Goal: Task Accomplishment & Management: Manage account settings

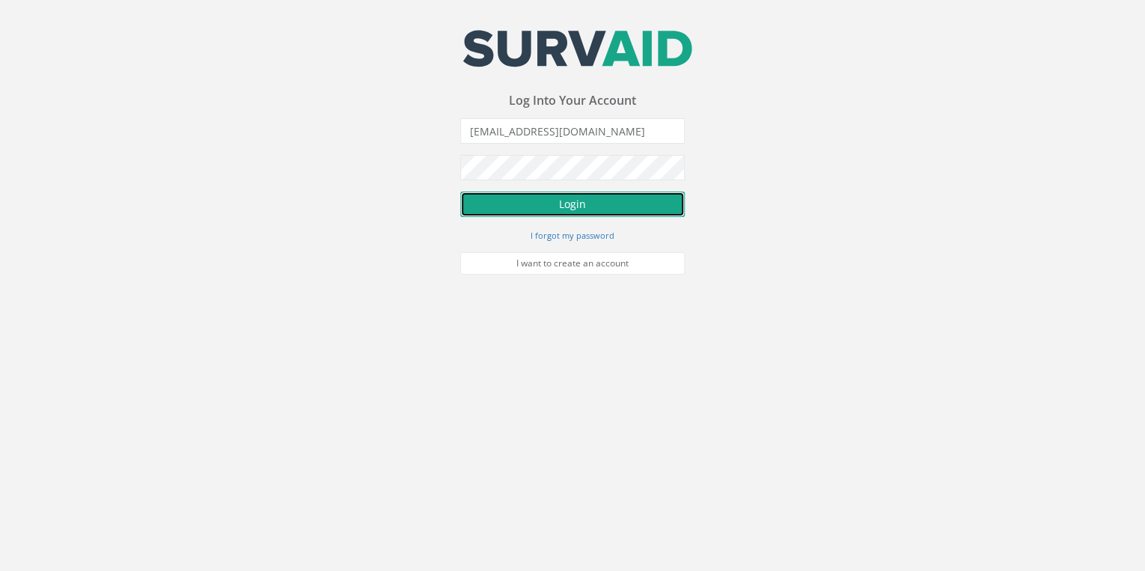
click at [590, 203] on button "Login" at bounding box center [572, 204] width 225 height 25
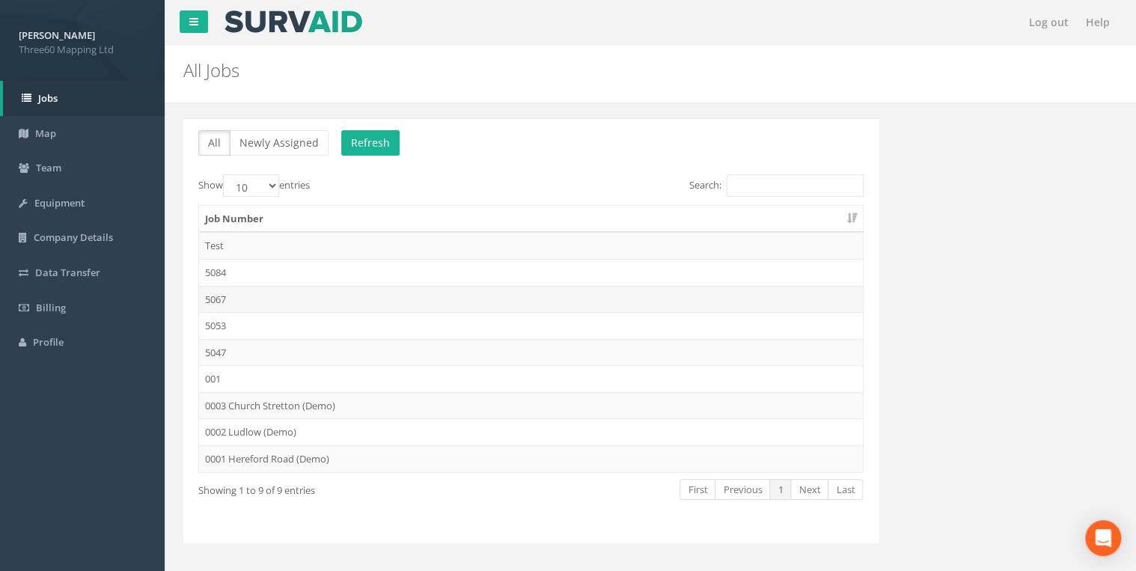
click at [219, 293] on td "5067" at bounding box center [531, 299] width 664 height 27
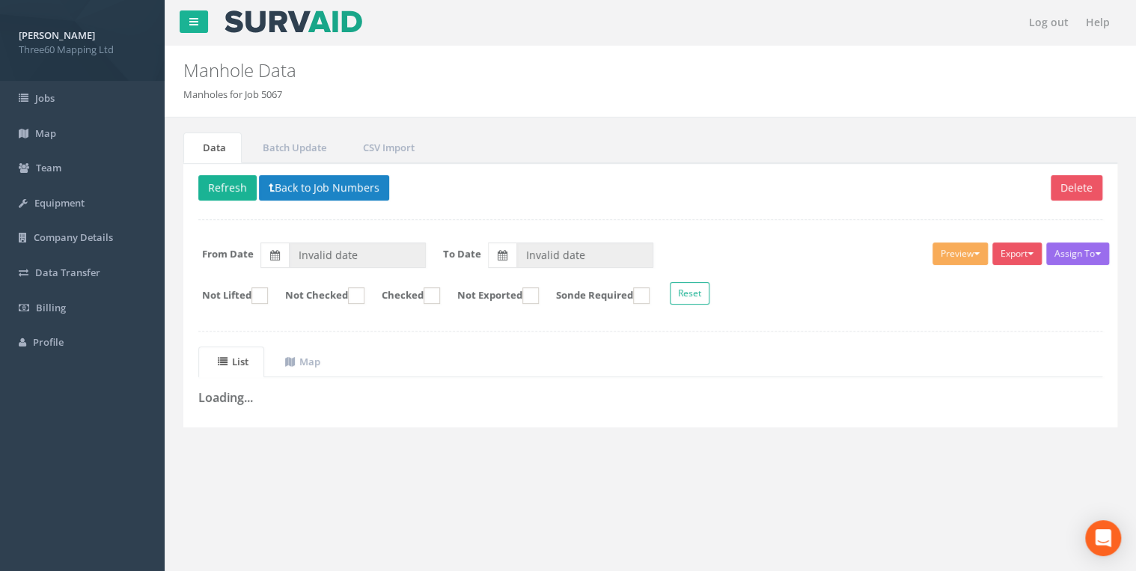
type input "[DATE]"
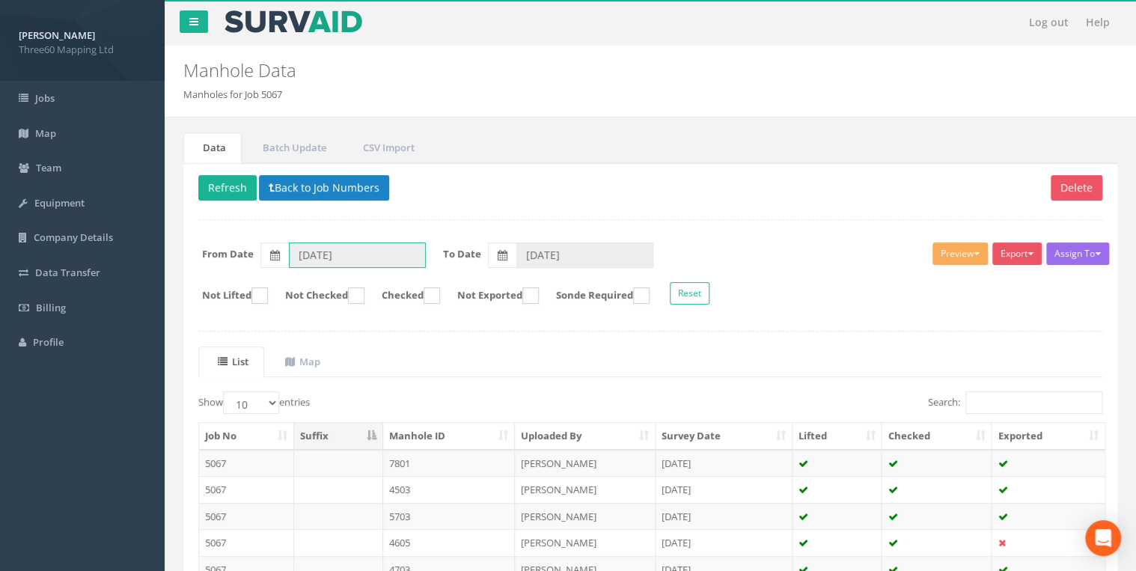
click at [313, 257] on input "[DATE]" at bounding box center [357, 254] width 137 height 25
click at [356, 264] on input "[DATE]" at bounding box center [357, 254] width 137 height 25
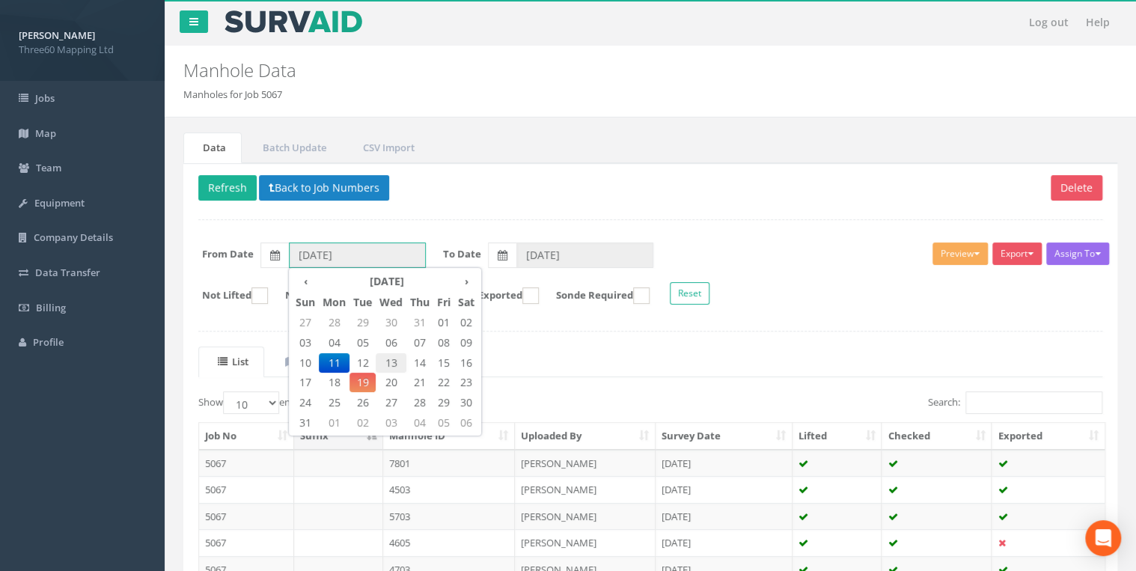
click at [392, 361] on span "13" at bounding box center [391, 362] width 31 height 19
type input "[DATE]"
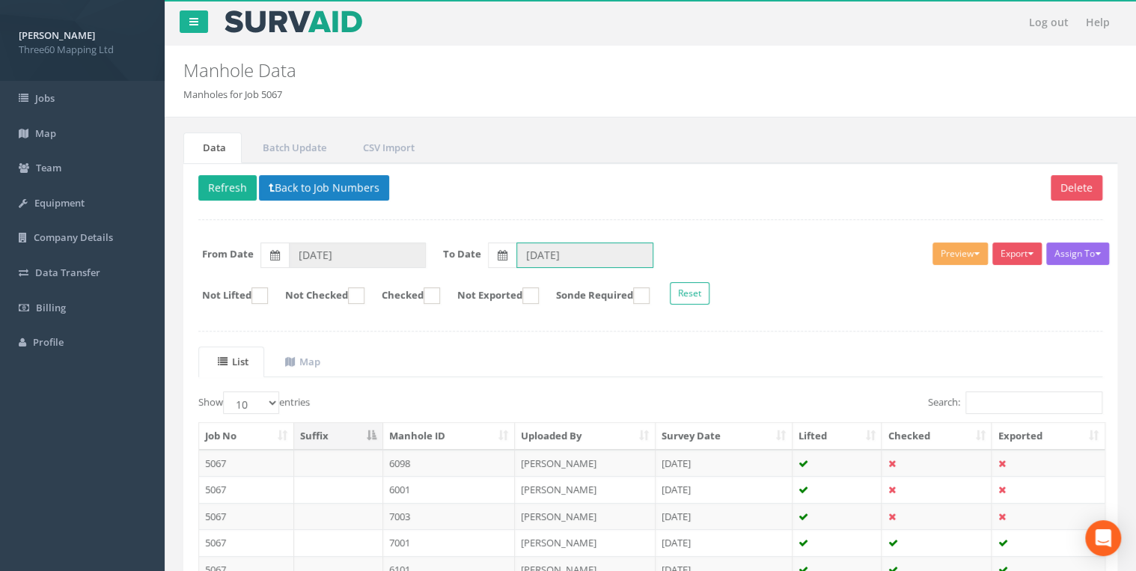
click at [536, 260] on input "[DATE]" at bounding box center [584, 254] width 137 height 25
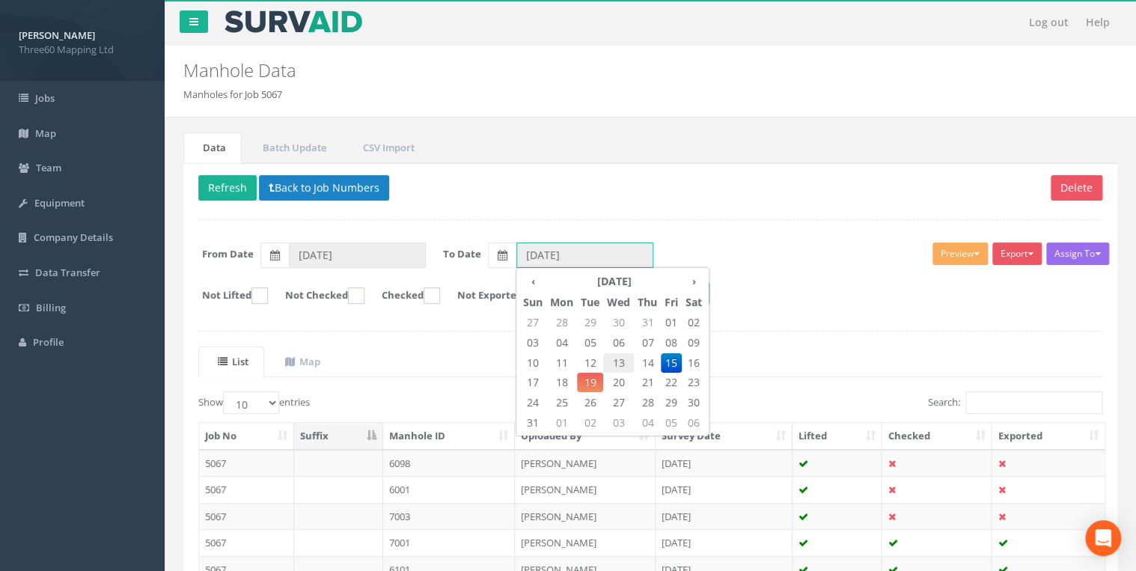
click at [623, 361] on span "13" at bounding box center [618, 362] width 31 height 19
type input "[DATE]"
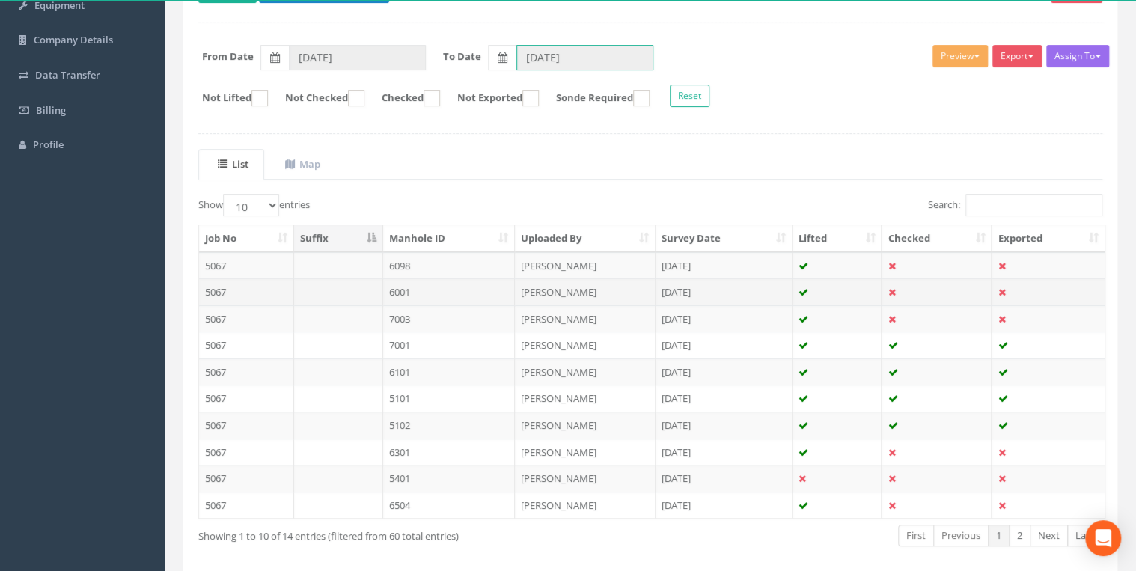
scroll to position [260, 0]
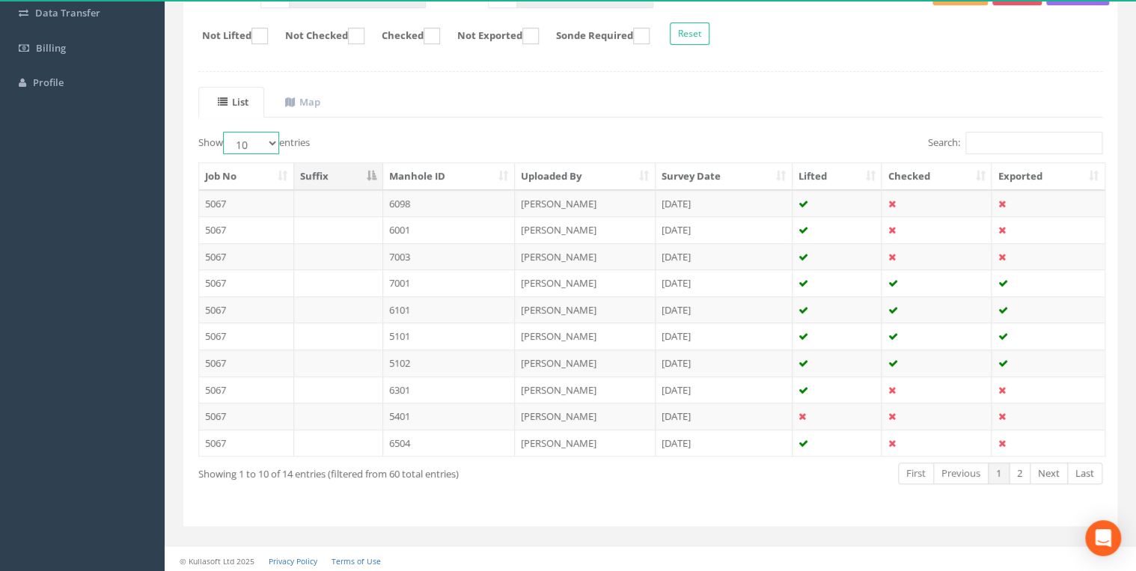
click at [273, 144] on select "10 25 50 100" at bounding box center [251, 143] width 56 height 22
select select "25"
click at [225, 132] on select "10 25 50 100" at bounding box center [251, 143] width 56 height 22
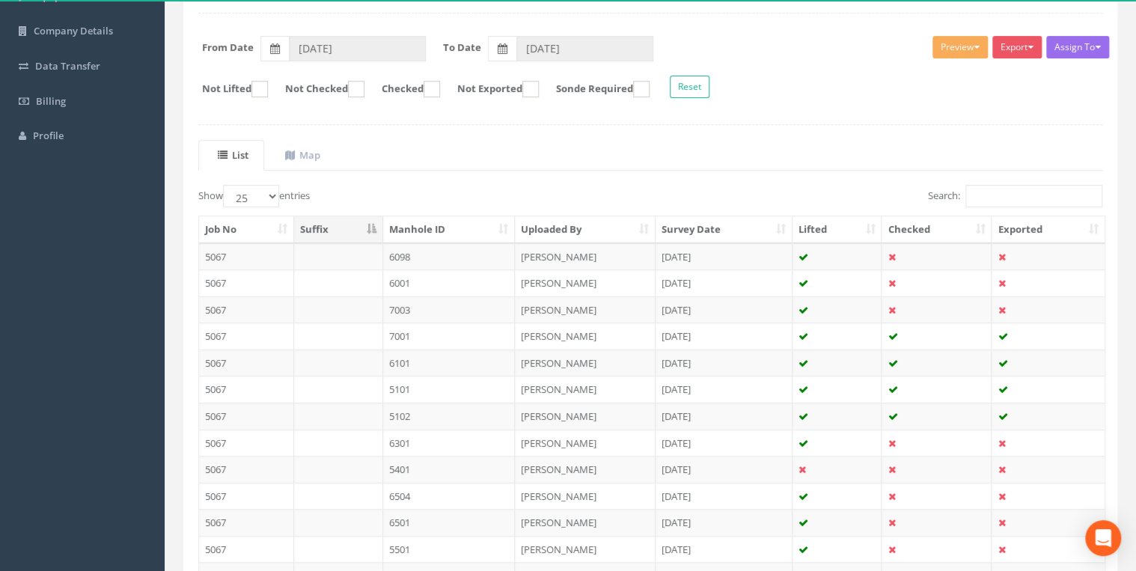
scroll to position [206, 0]
click at [364, 90] on ins at bounding box center [356, 90] width 16 height 16
checkbox input "true"
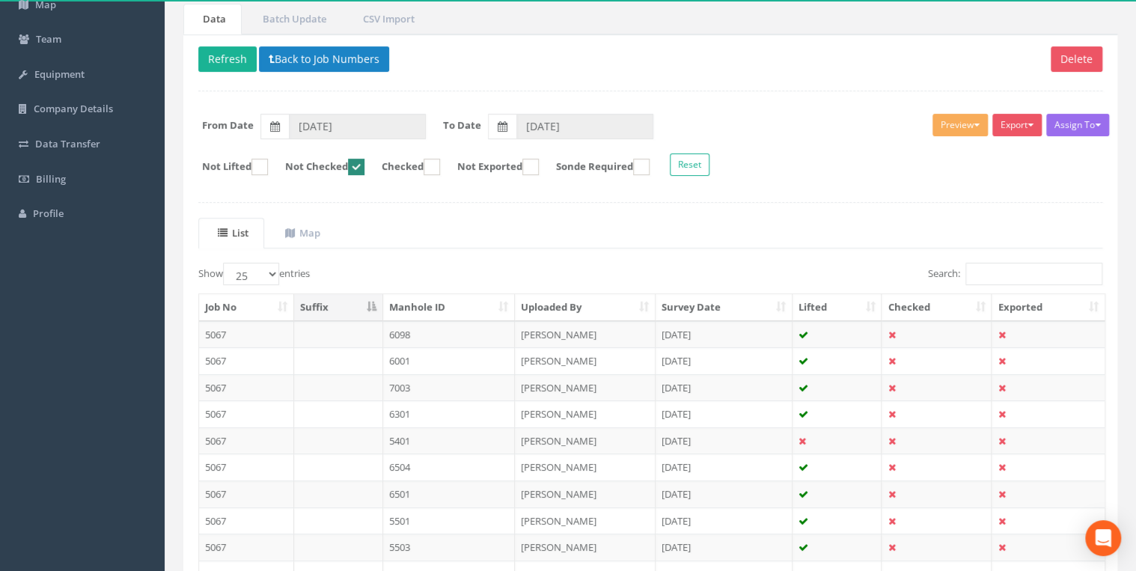
scroll to position [20, 0]
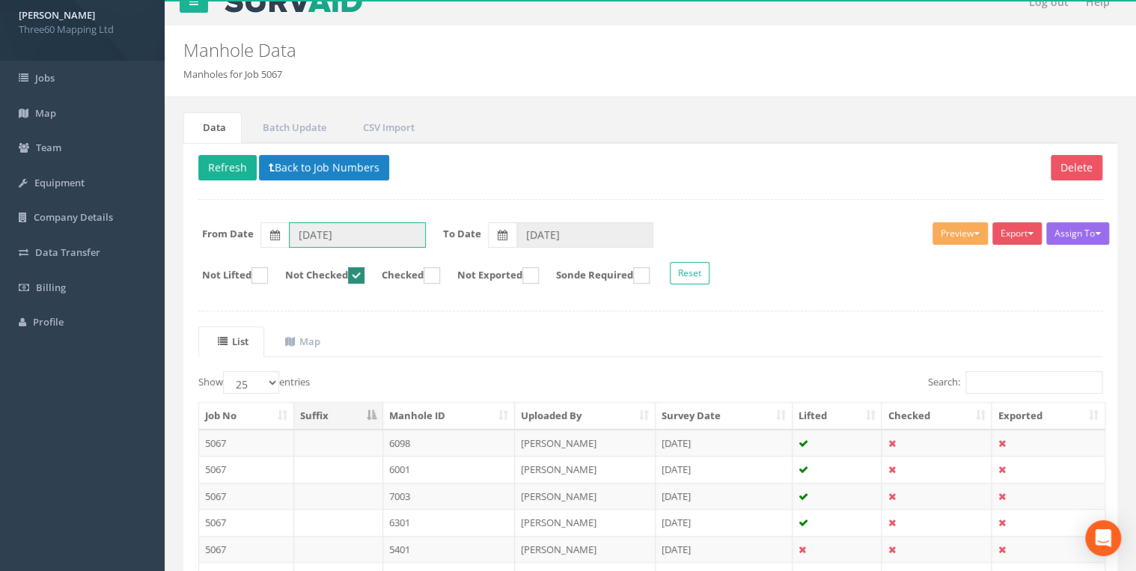
click at [321, 241] on input "[DATE]" at bounding box center [357, 234] width 137 height 25
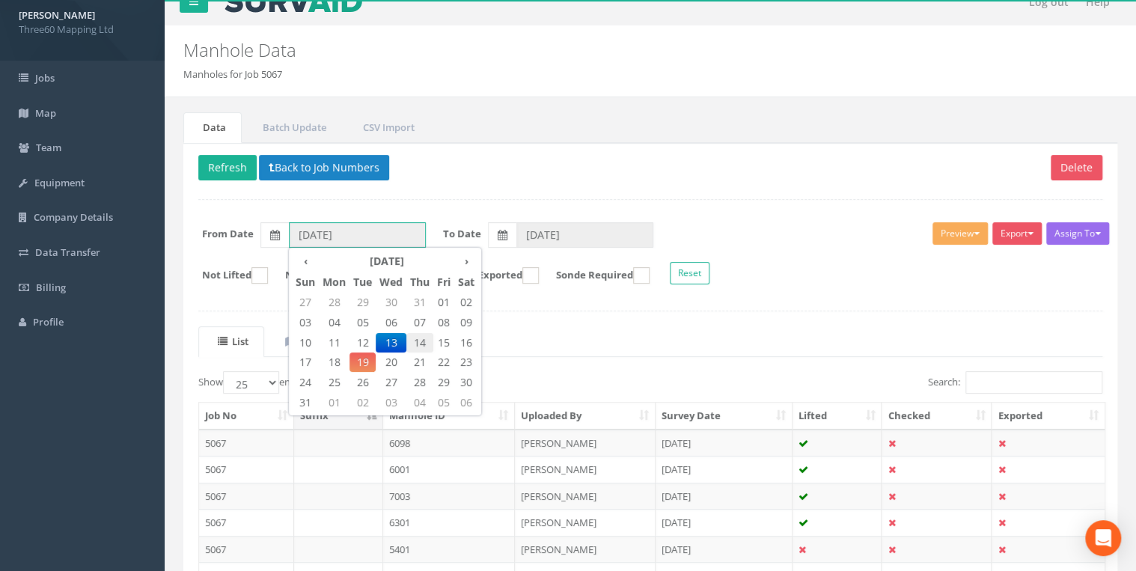
click at [421, 340] on span "14" at bounding box center [419, 342] width 27 height 19
type input "[DATE]"
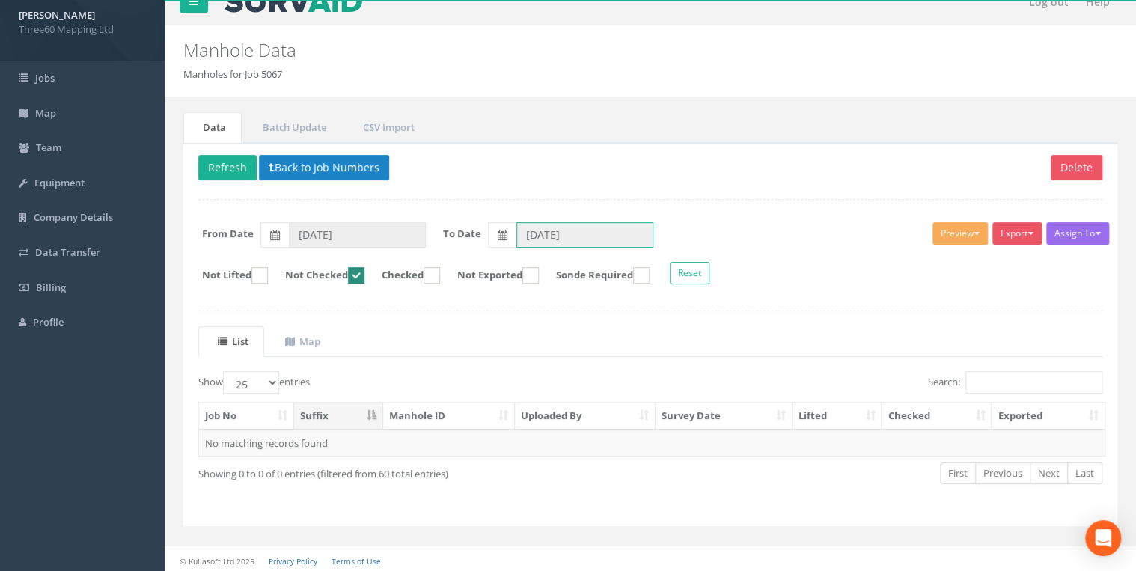
click at [546, 230] on input "[DATE]" at bounding box center [584, 234] width 137 height 25
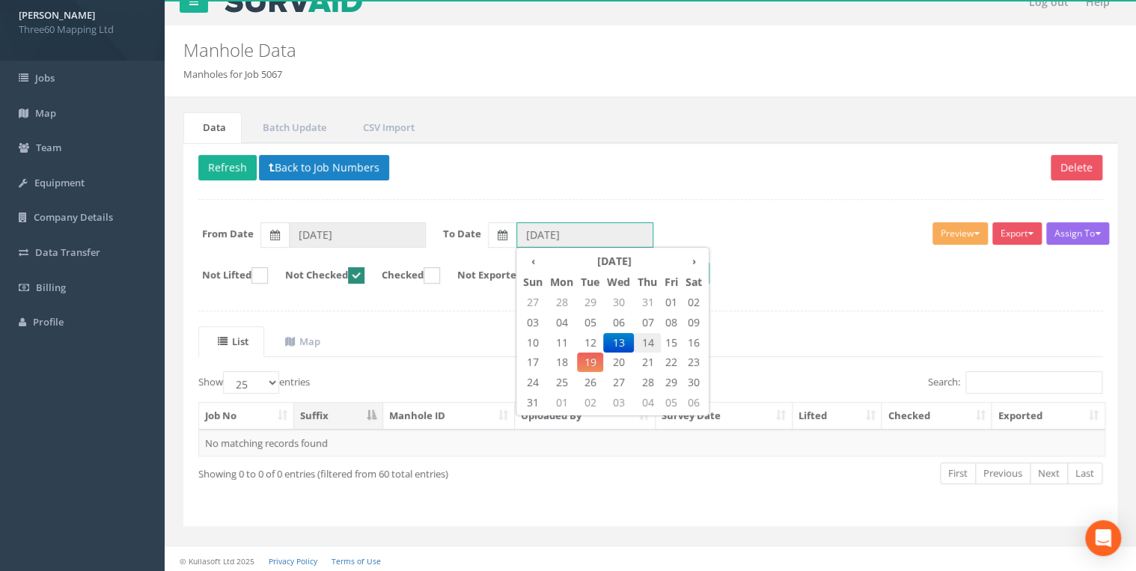
click at [651, 335] on span "14" at bounding box center [647, 342] width 27 height 19
type input "[DATE]"
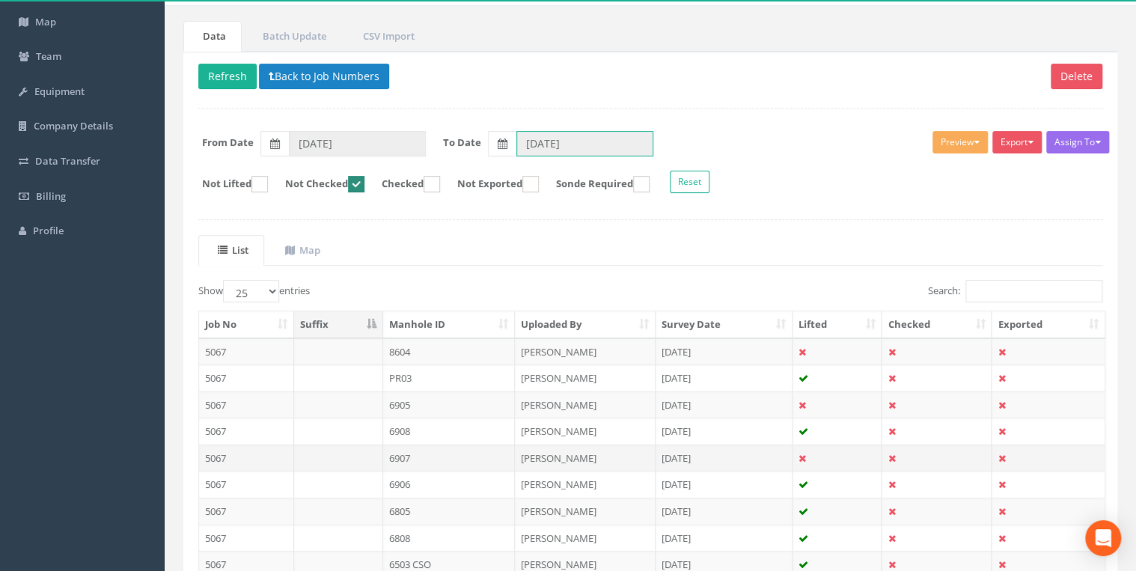
scroll to position [260, 0]
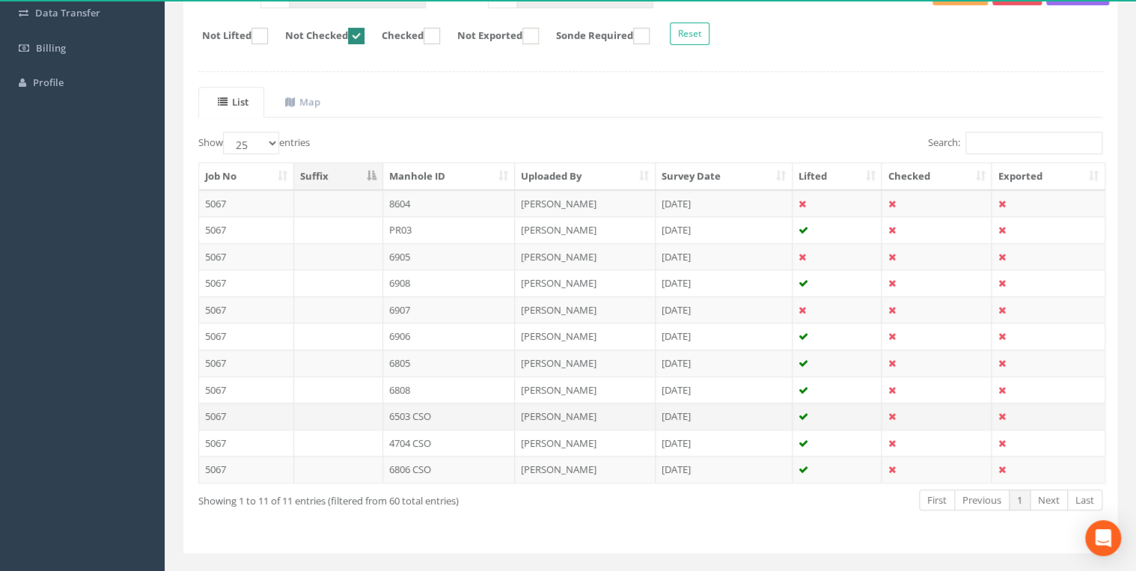
click at [448, 410] on td "6503 CSO" at bounding box center [449, 416] width 132 height 27
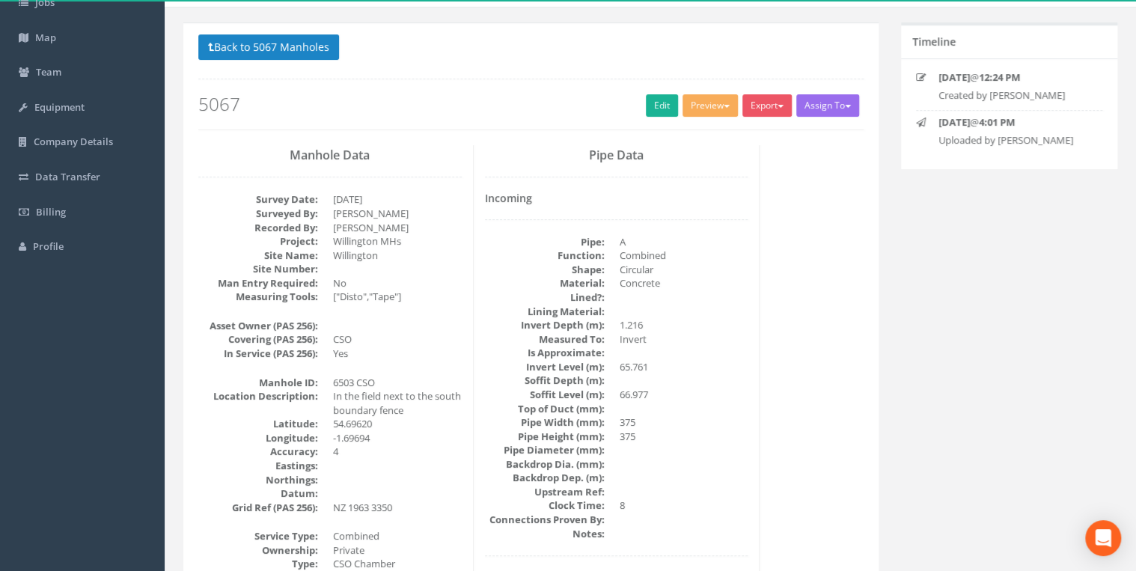
scroll to position [0, 0]
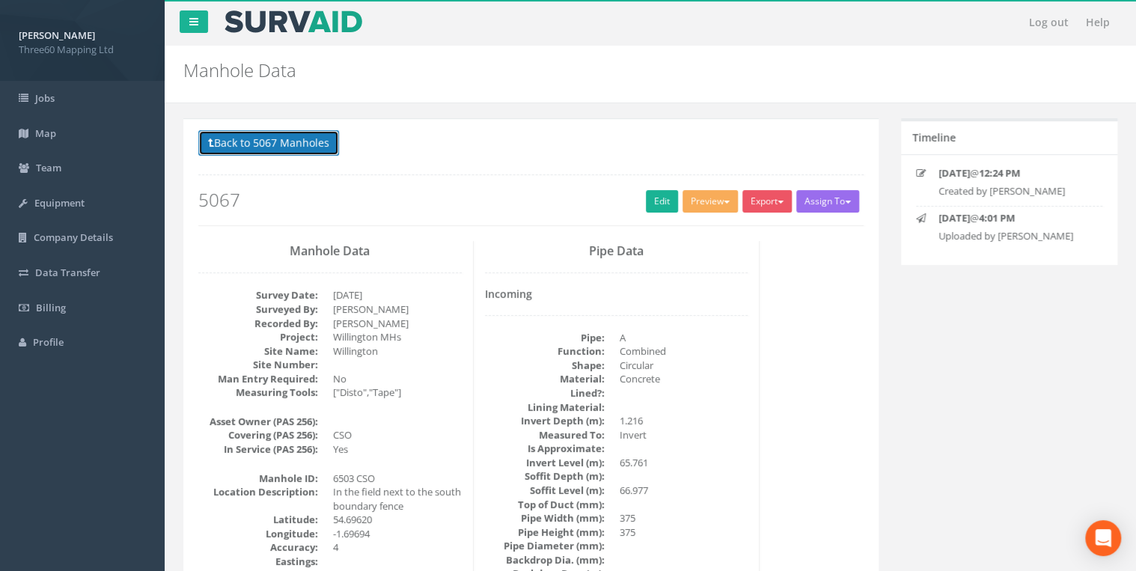
click at [314, 153] on button "Back to 5067 Manholes" at bounding box center [268, 142] width 141 height 25
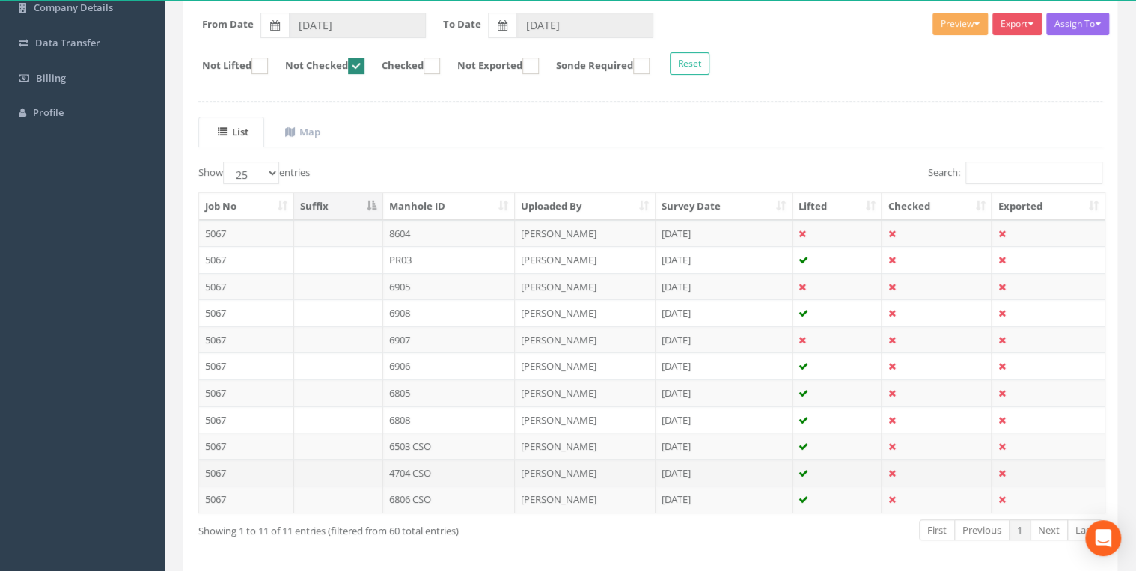
scroll to position [286, 0]
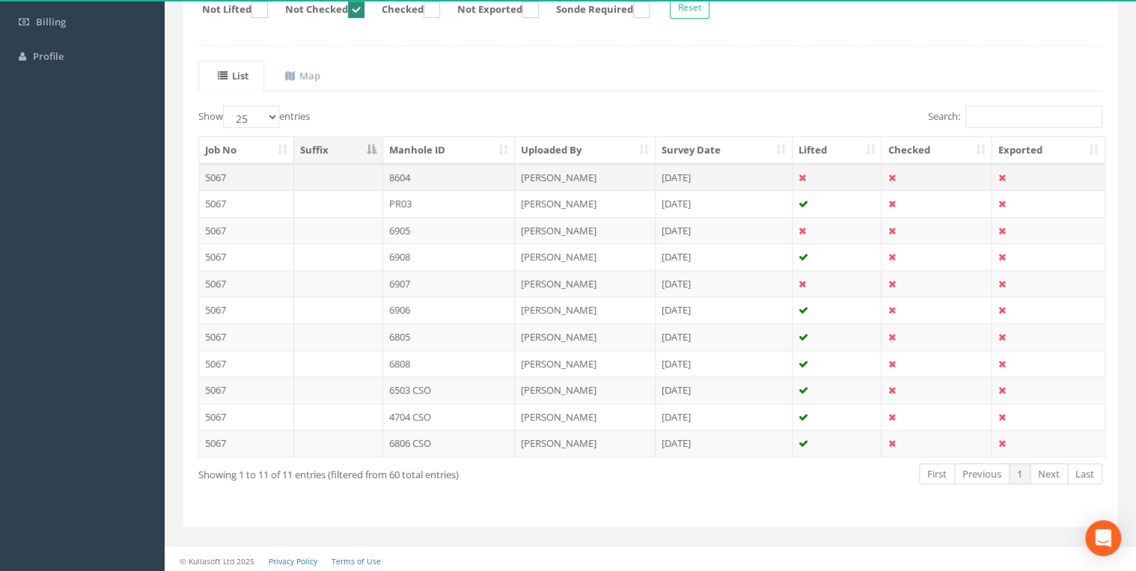
click at [411, 174] on td "8604" at bounding box center [449, 177] width 132 height 27
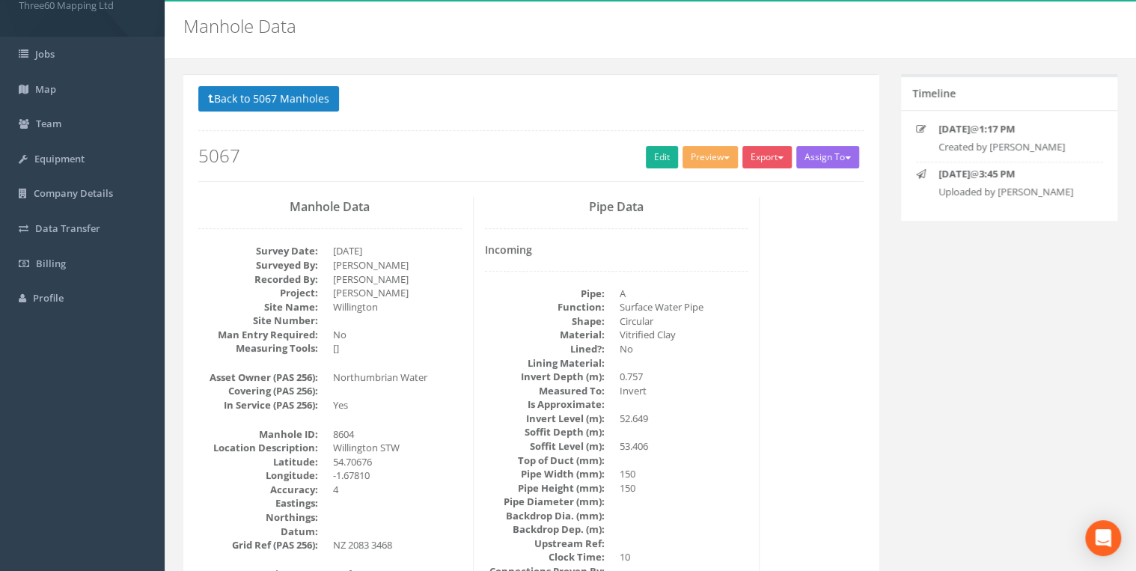
scroll to position [0, 0]
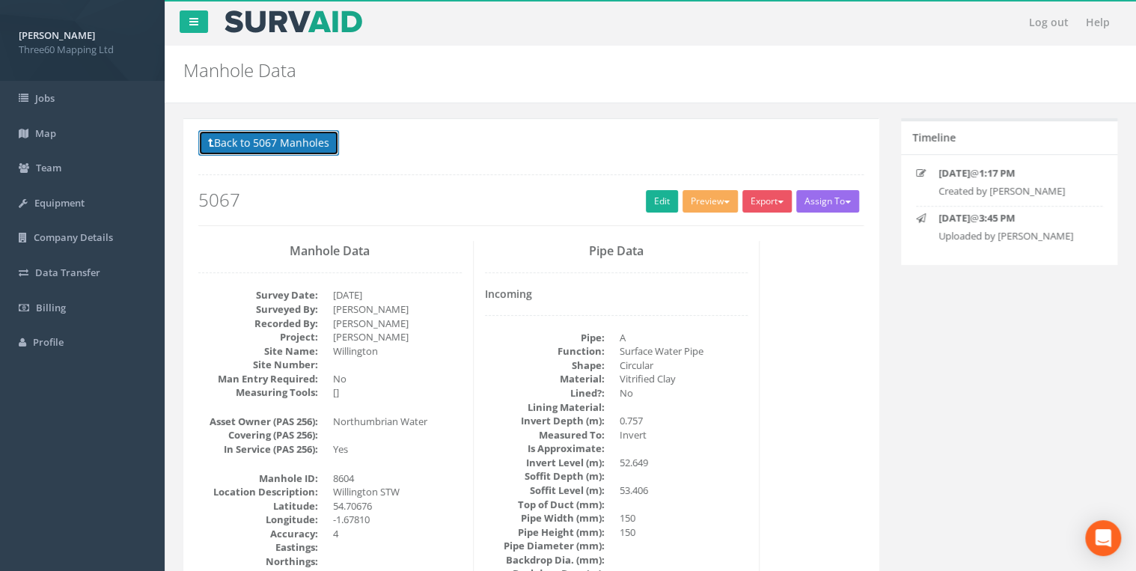
click at [317, 143] on button "Back to 5067 Manholes" at bounding box center [268, 142] width 141 height 25
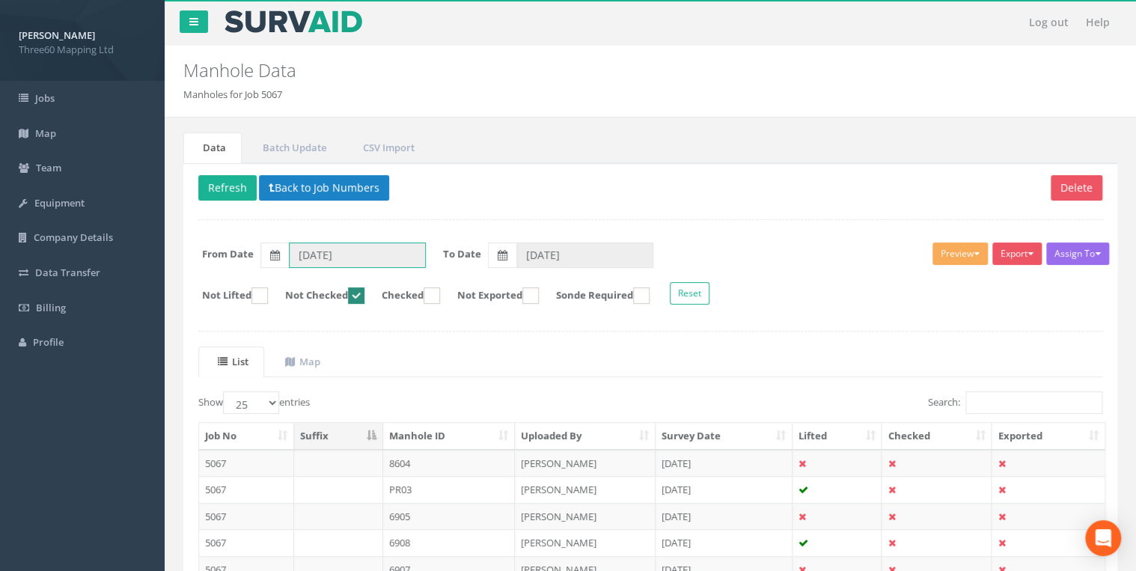
click at [350, 252] on input "[DATE]" at bounding box center [357, 254] width 137 height 25
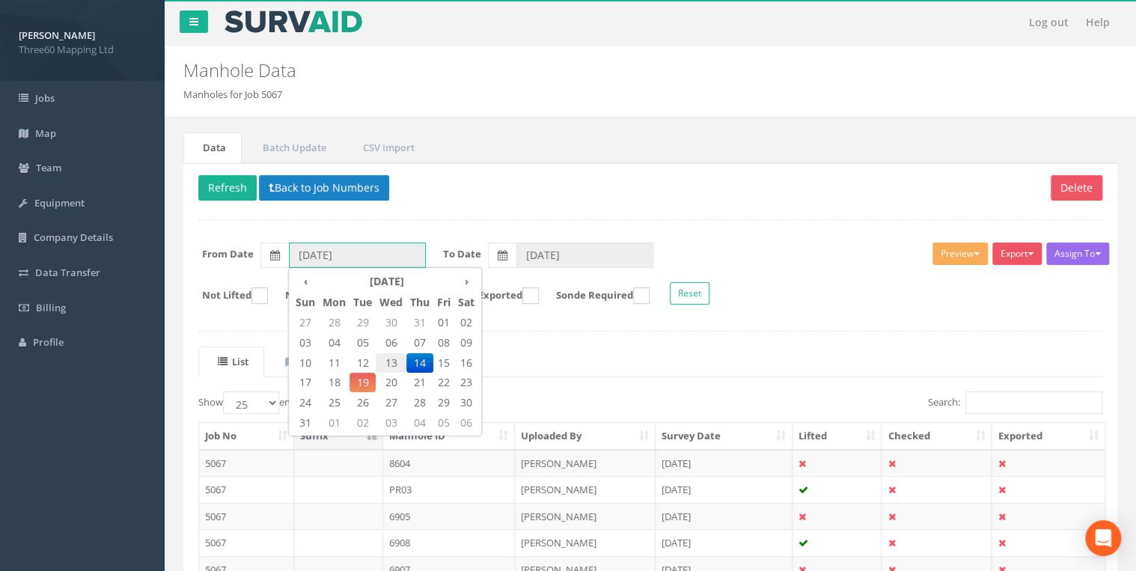
click at [396, 359] on span "13" at bounding box center [391, 362] width 31 height 19
type input "[DATE]"
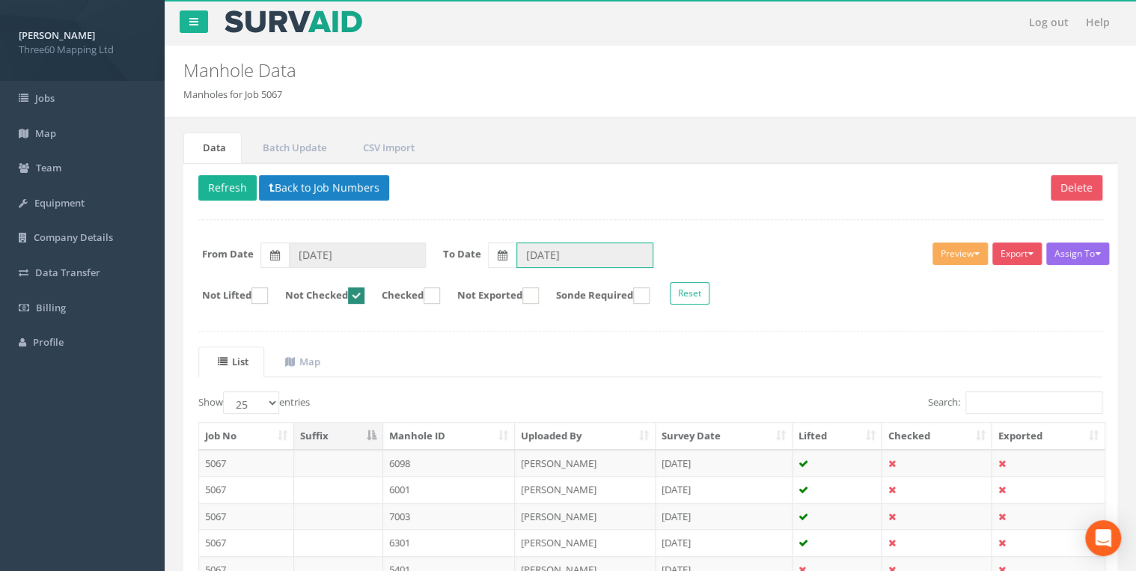
click at [530, 248] on input "[DATE]" at bounding box center [584, 254] width 137 height 25
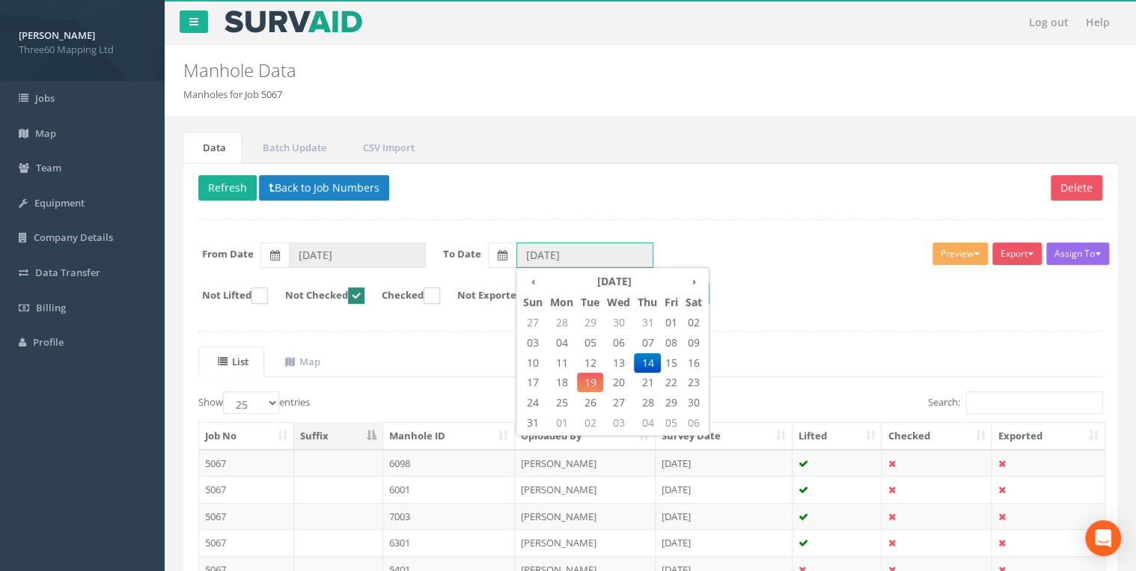
click at [623, 361] on span "13" at bounding box center [618, 362] width 31 height 19
type input "[DATE]"
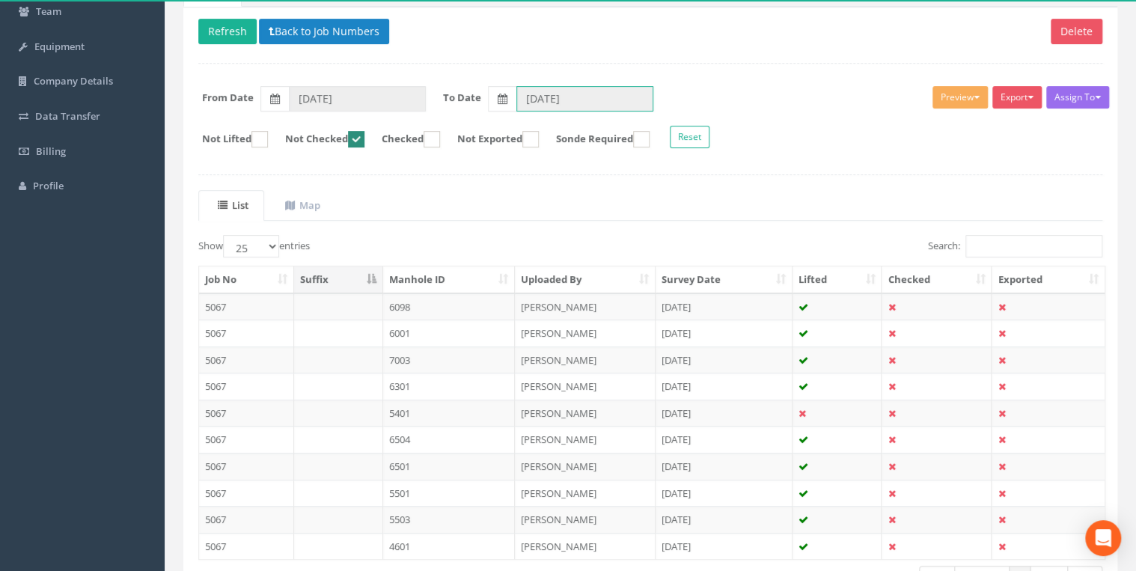
scroll to position [260, 0]
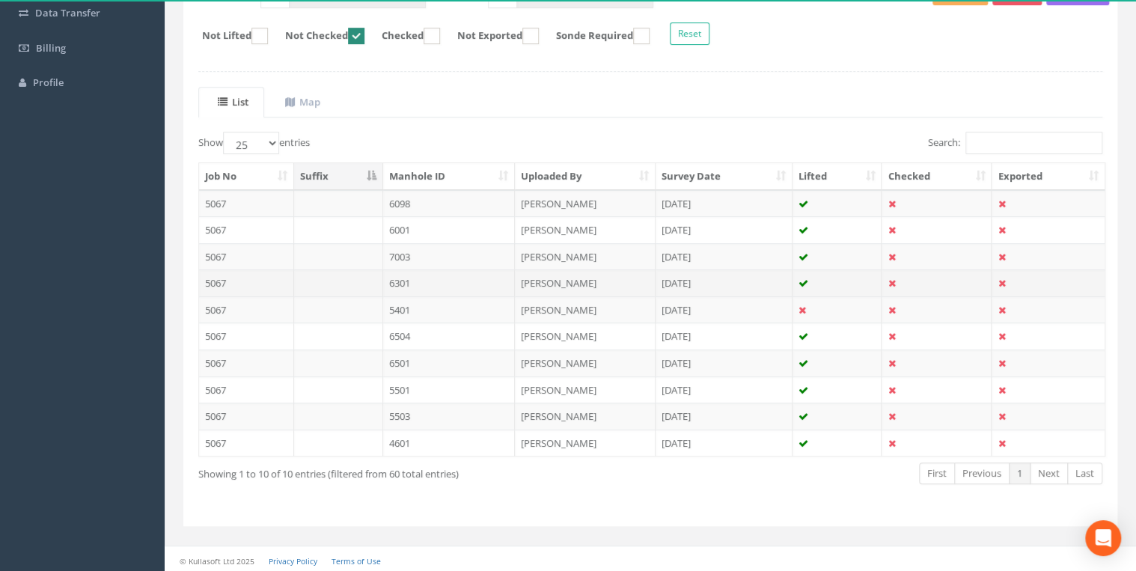
click at [404, 281] on td "6301" at bounding box center [449, 282] width 132 height 27
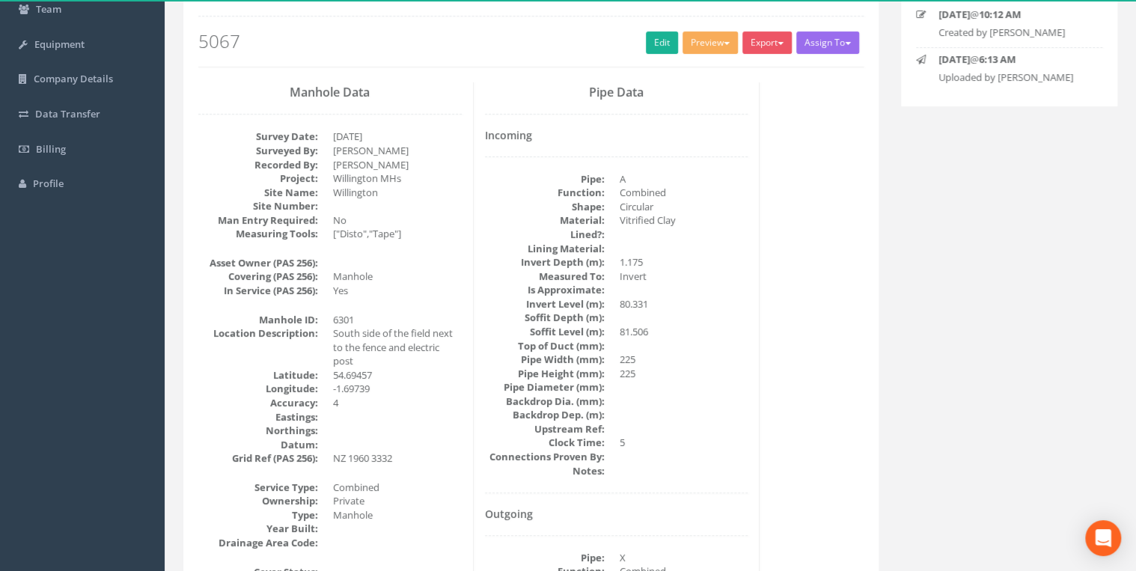
scroll to position [79, 0]
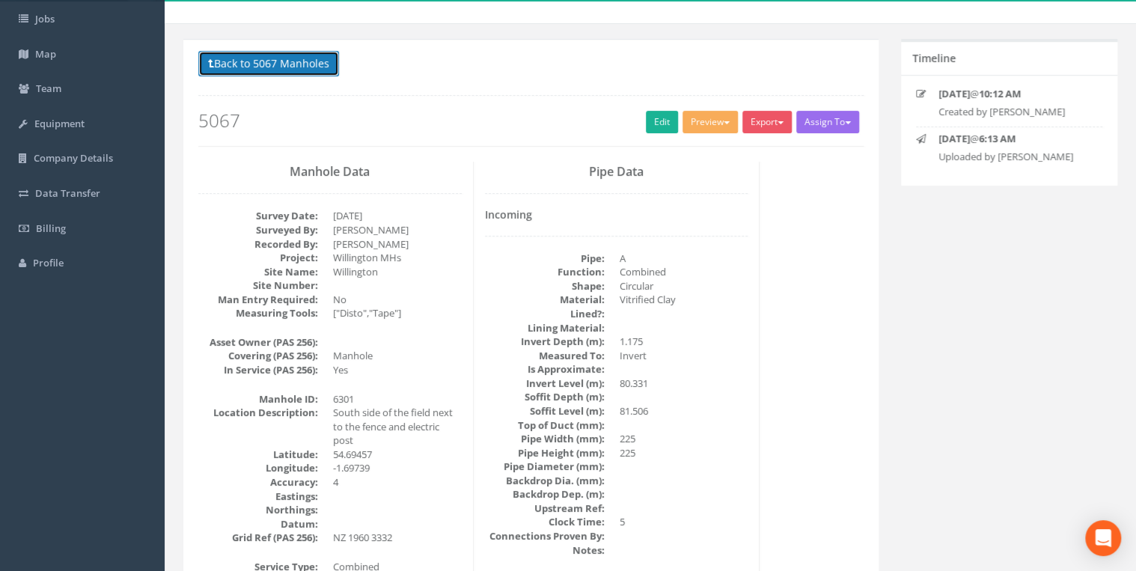
click at [329, 65] on button "Back to 5067 Manholes" at bounding box center [268, 63] width 141 height 25
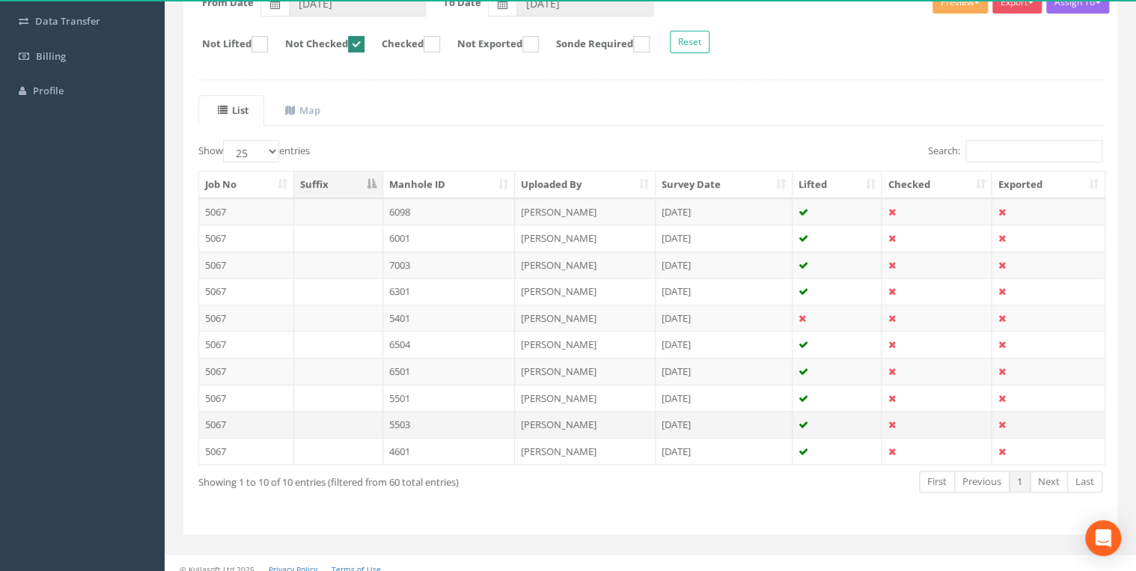
scroll to position [260, 0]
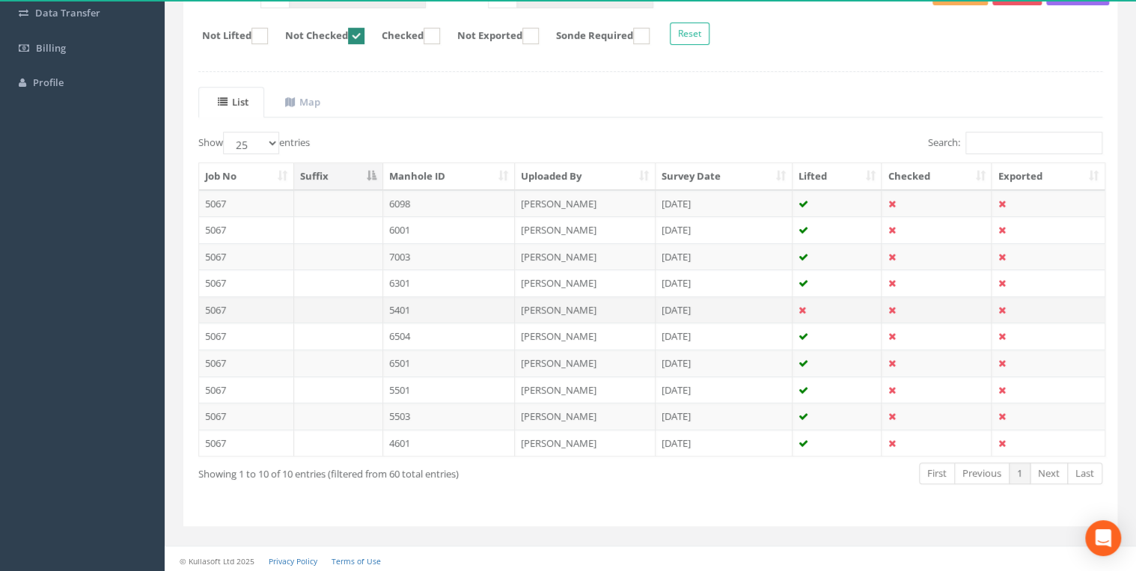
click at [445, 308] on td "5401" at bounding box center [449, 309] width 132 height 27
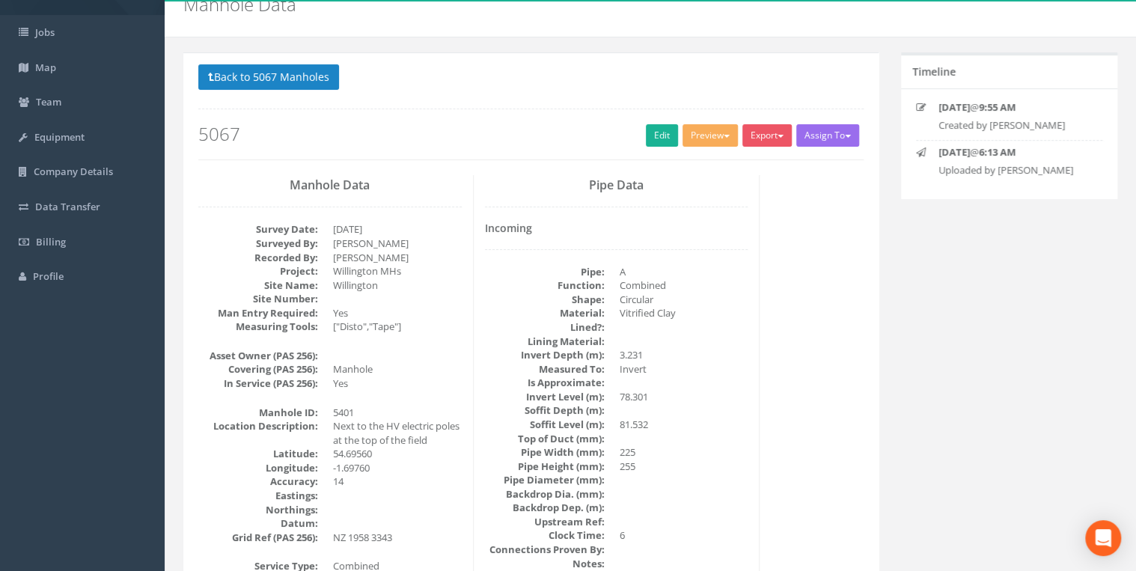
scroll to position [0, 0]
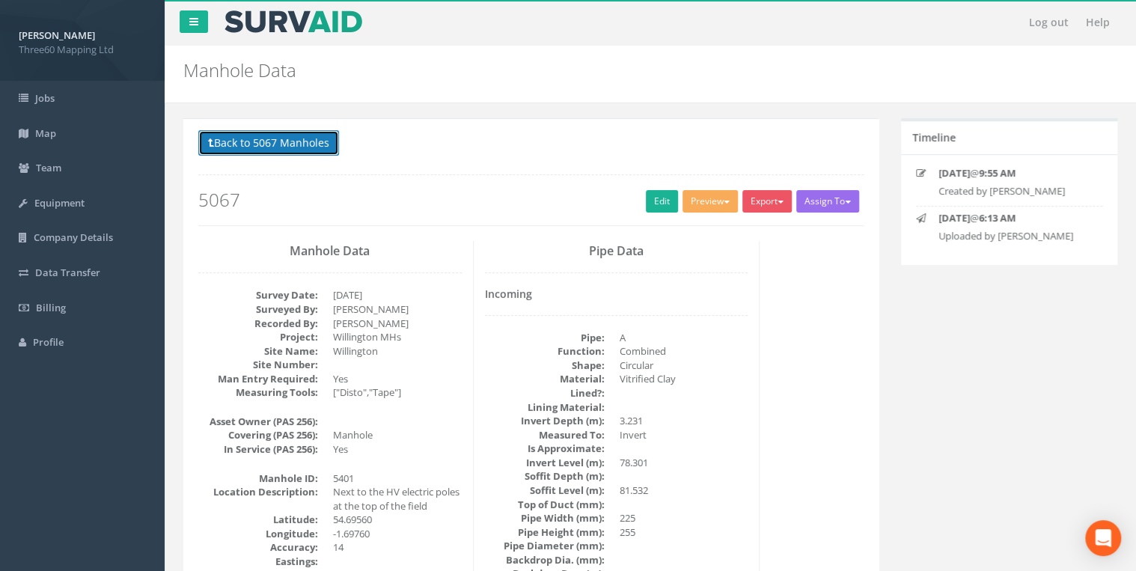
click at [316, 155] on button "Back to 5067 Manholes" at bounding box center [268, 142] width 141 height 25
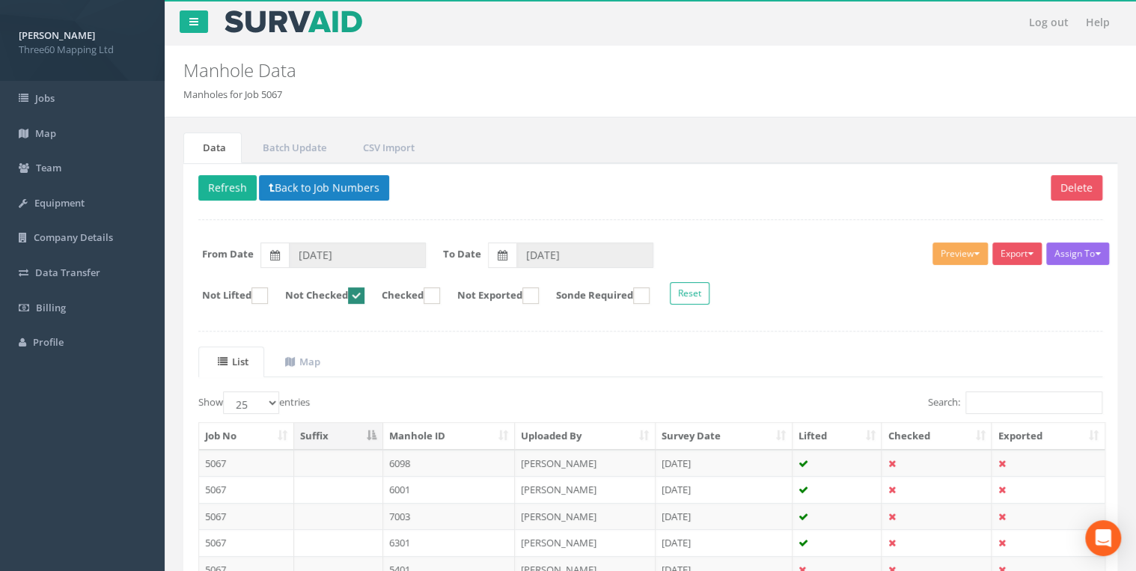
scroll to position [260, 0]
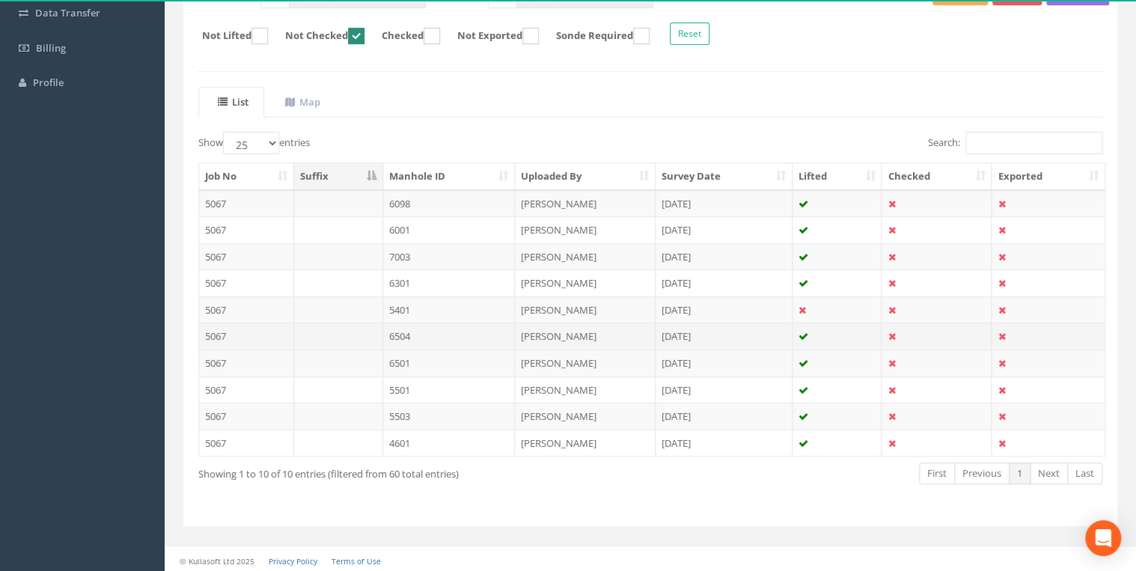
click at [426, 332] on td "6504" at bounding box center [449, 336] width 132 height 27
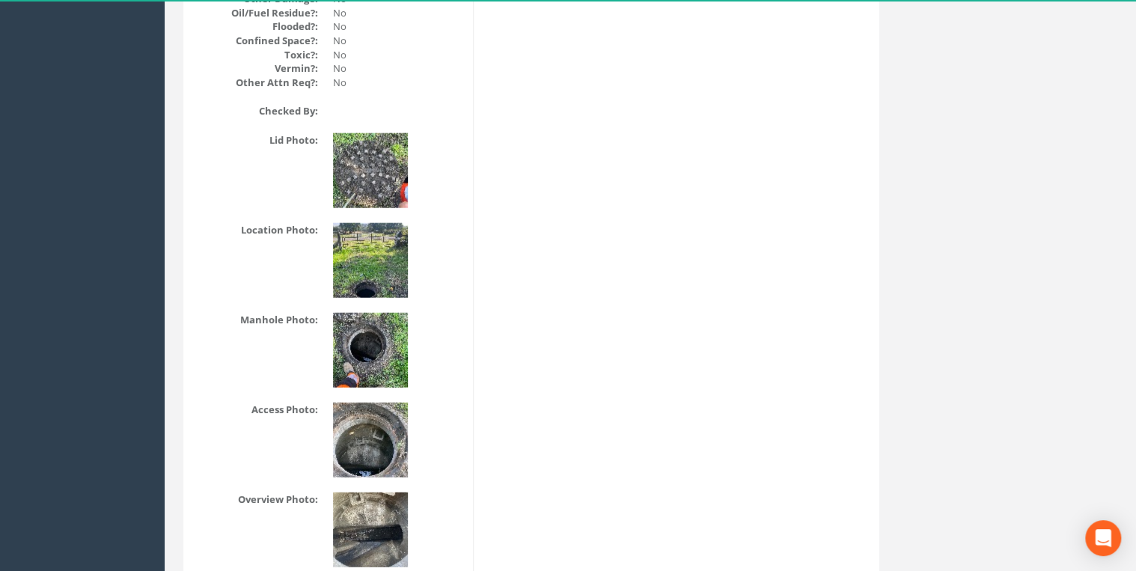
scroll to position [1836, 0]
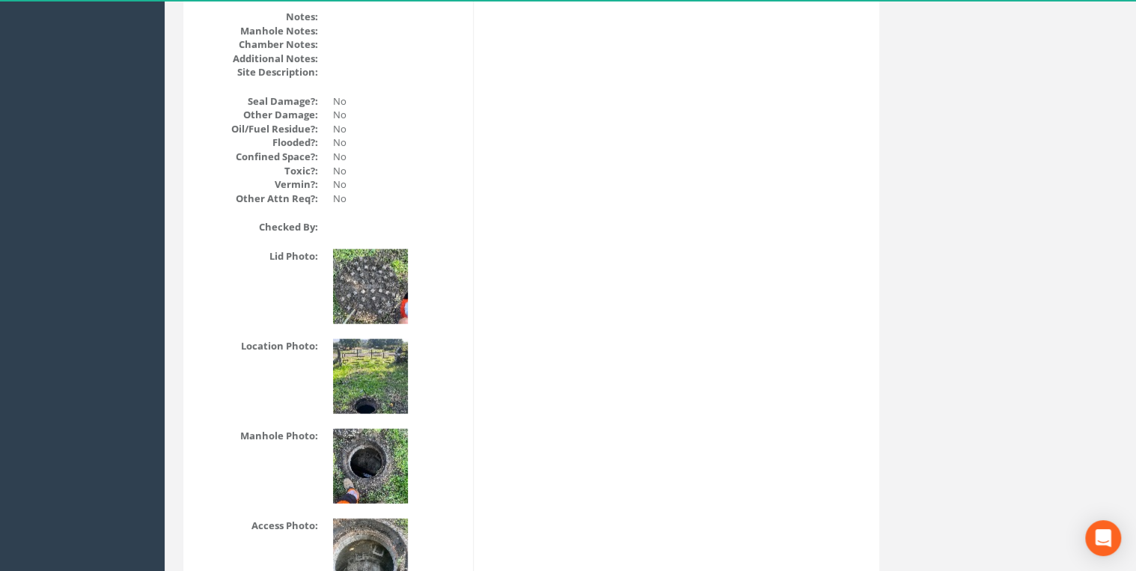
click at [363, 366] on img at bounding box center [370, 376] width 75 height 75
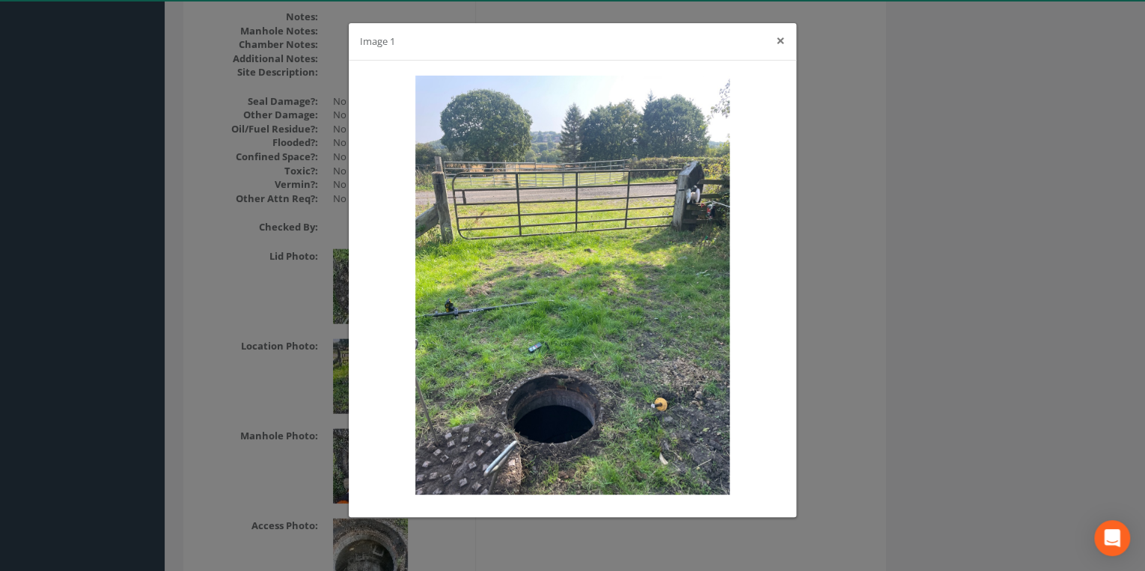
click at [778, 43] on button "×" at bounding box center [780, 41] width 9 height 16
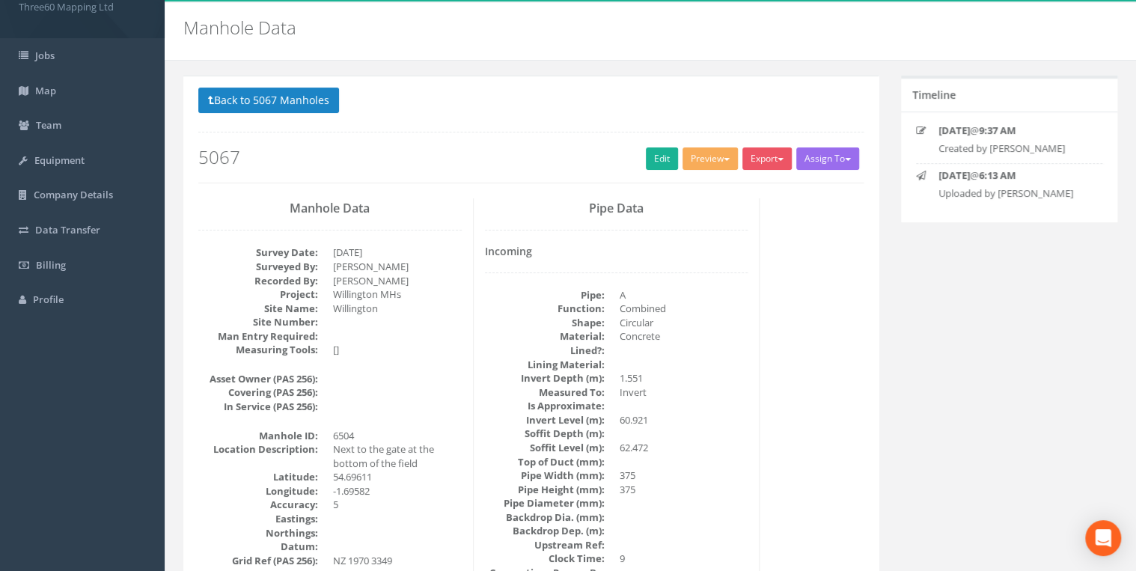
scroll to position [0, 0]
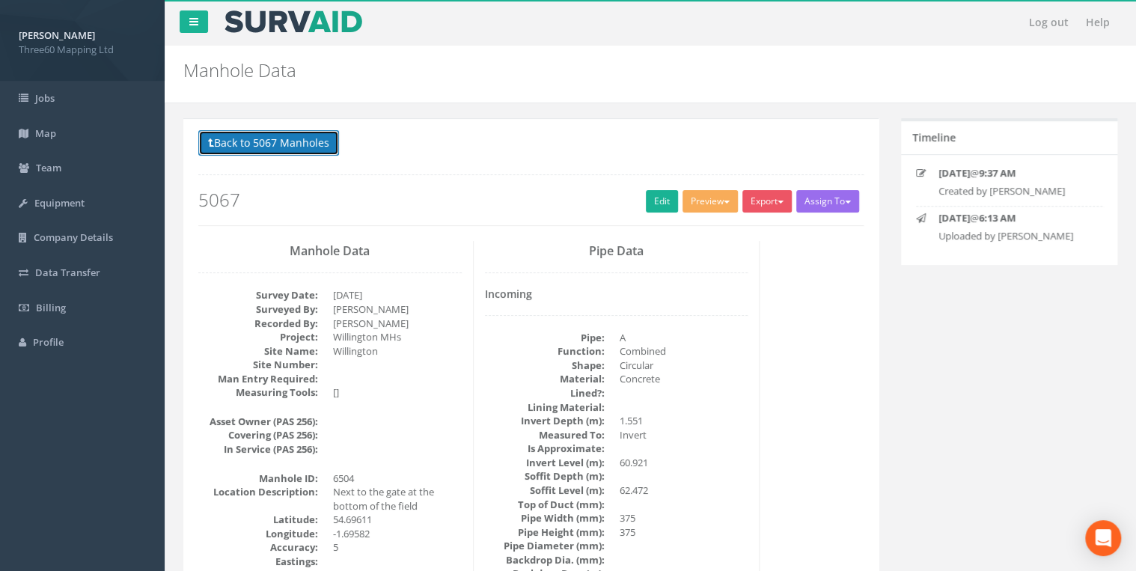
click at [278, 133] on button "Back to 5067 Manholes" at bounding box center [268, 142] width 141 height 25
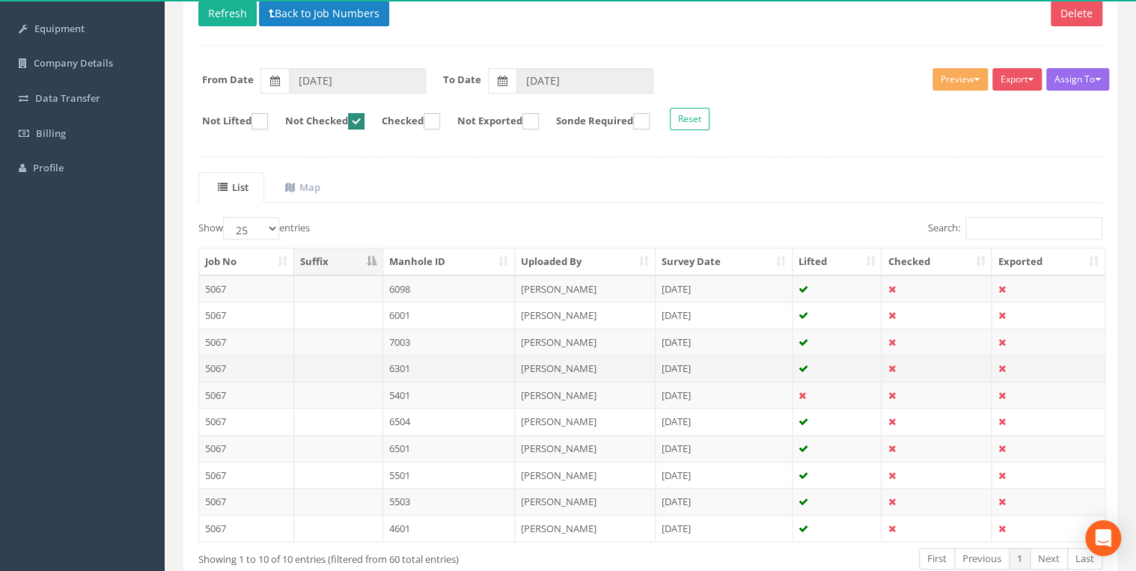
scroll to position [260, 0]
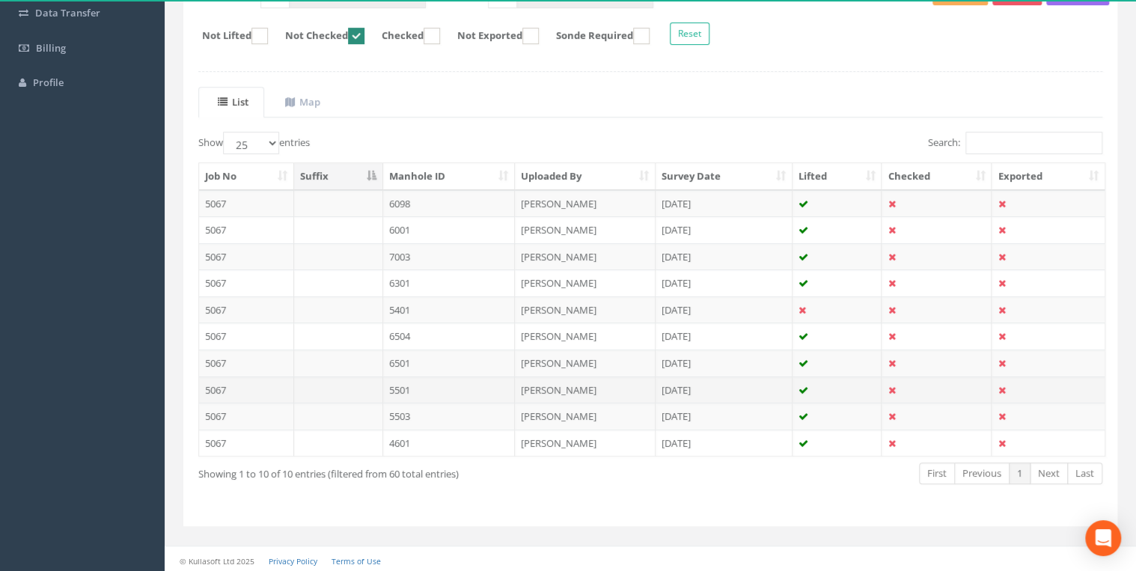
click at [387, 382] on td "5501" at bounding box center [449, 389] width 132 height 27
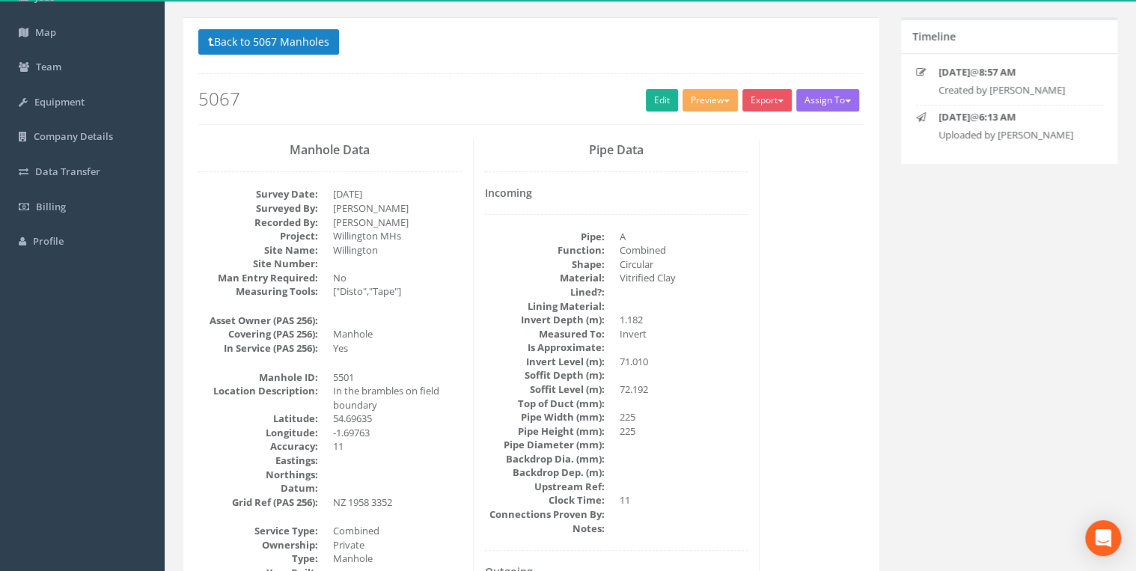
scroll to position [0, 0]
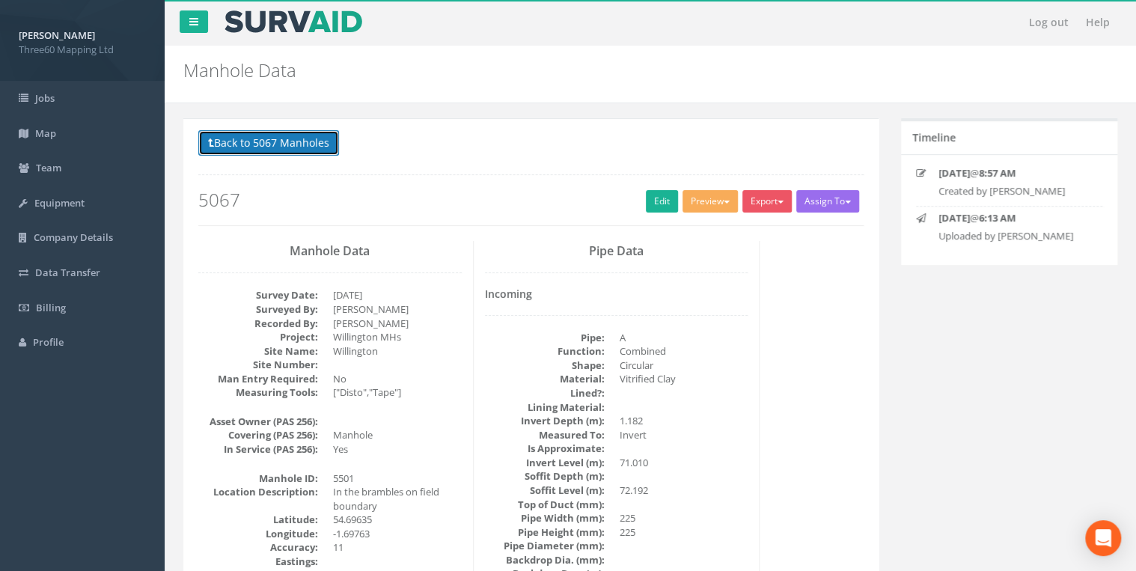
click at [321, 150] on button "Back to 5067 Manholes" at bounding box center [268, 142] width 141 height 25
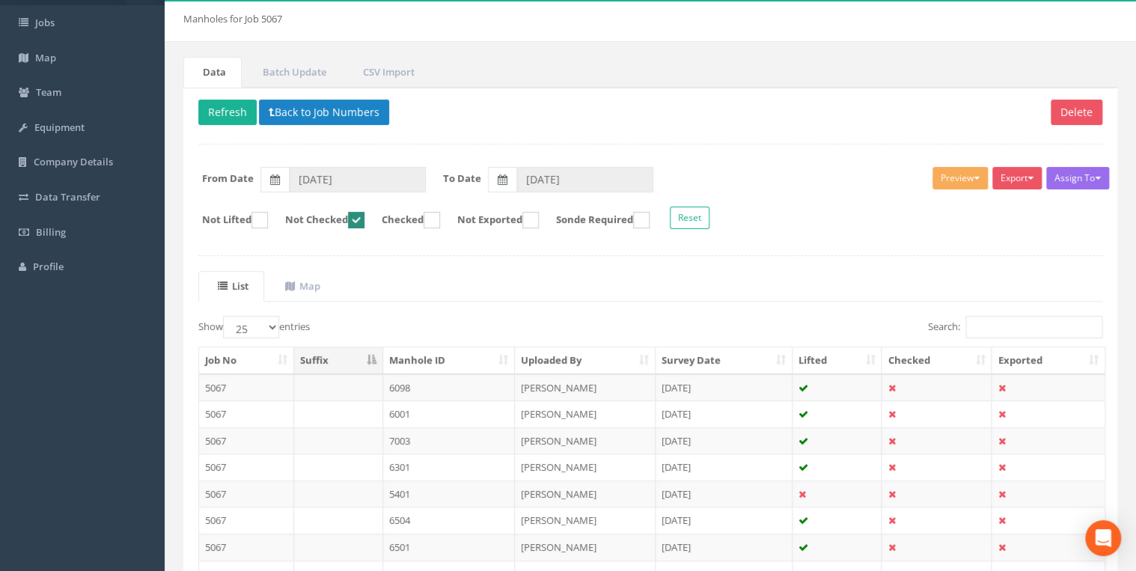
scroll to position [260, 0]
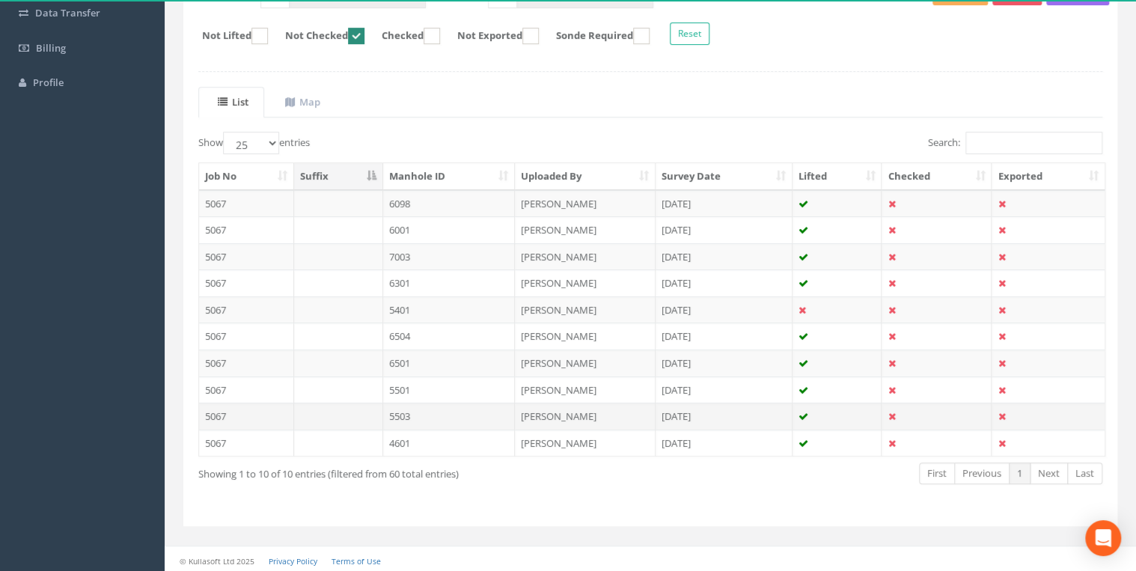
click at [434, 407] on td "5503" at bounding box center [449, 416] width 132 height 27
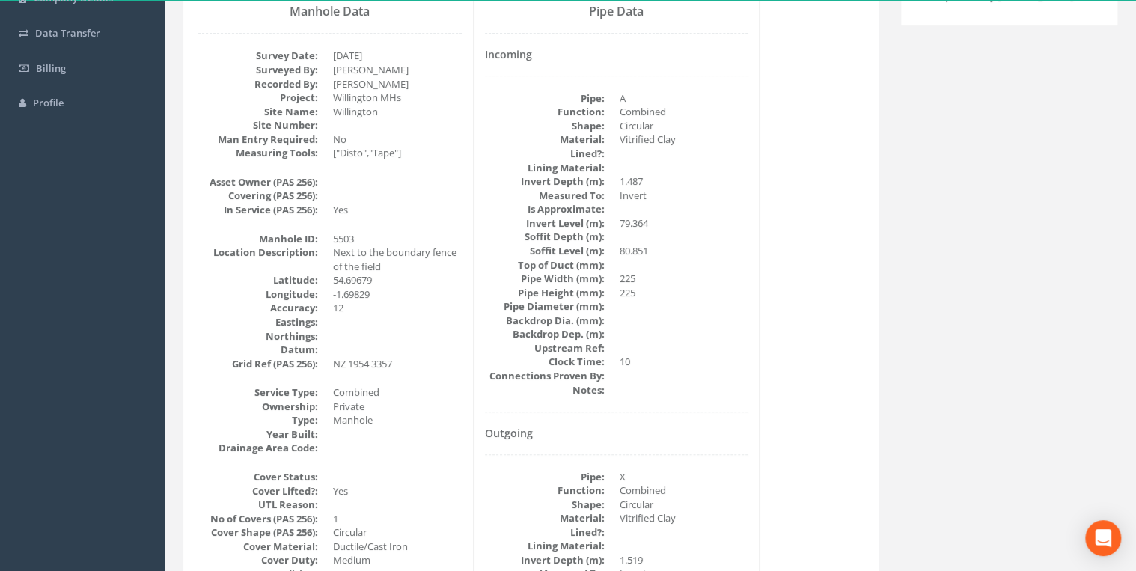
scroll to position [0, 0]
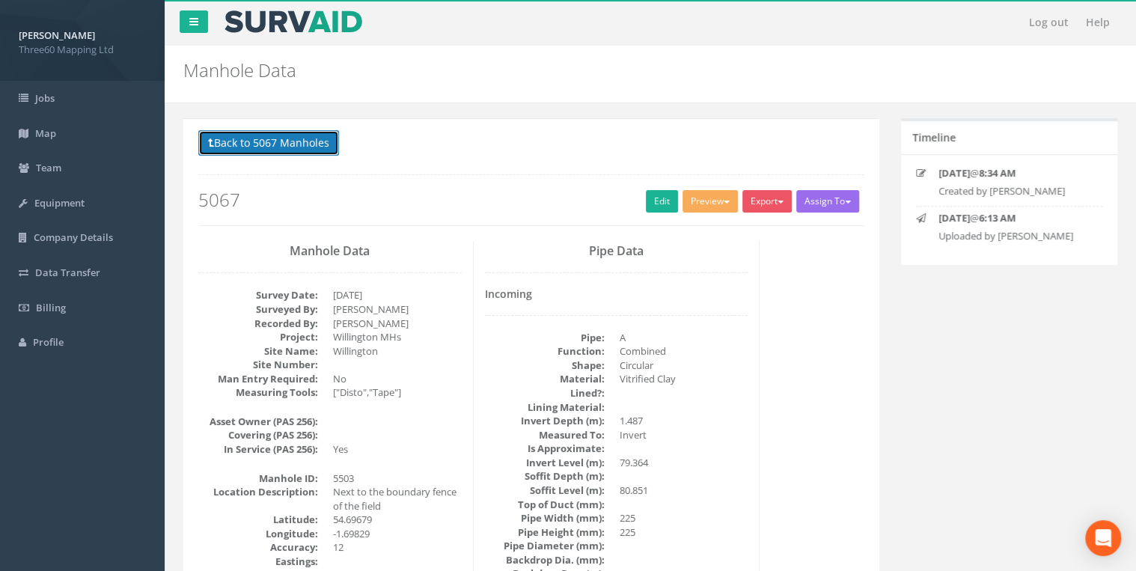
click at [328, 141] on button "Back to 5067 Manholes" at bounding box center [268, 142] width 141 height 25
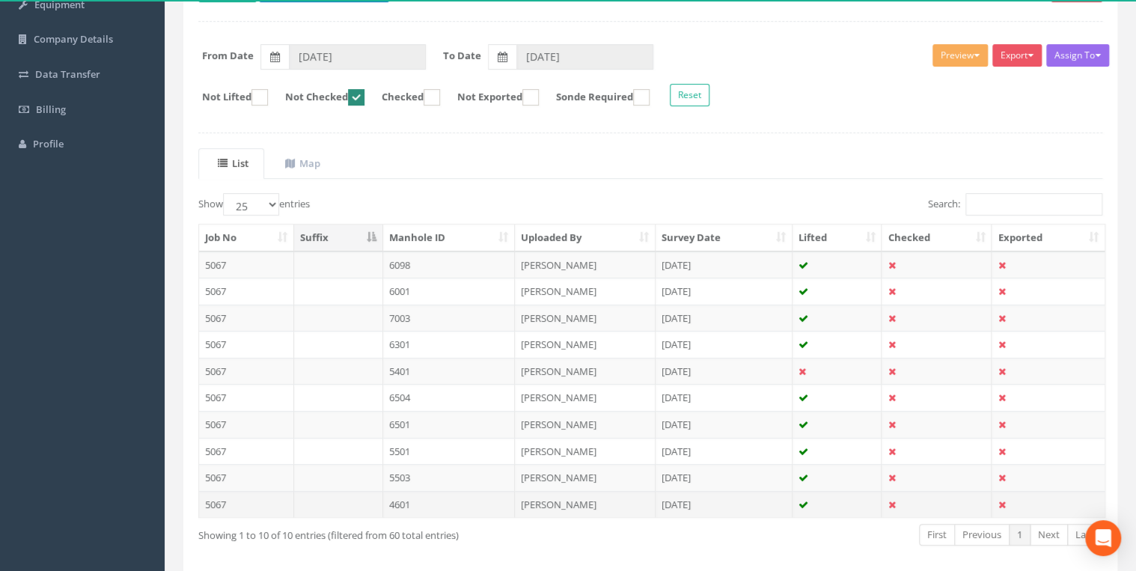
scroll to position [260, 0]
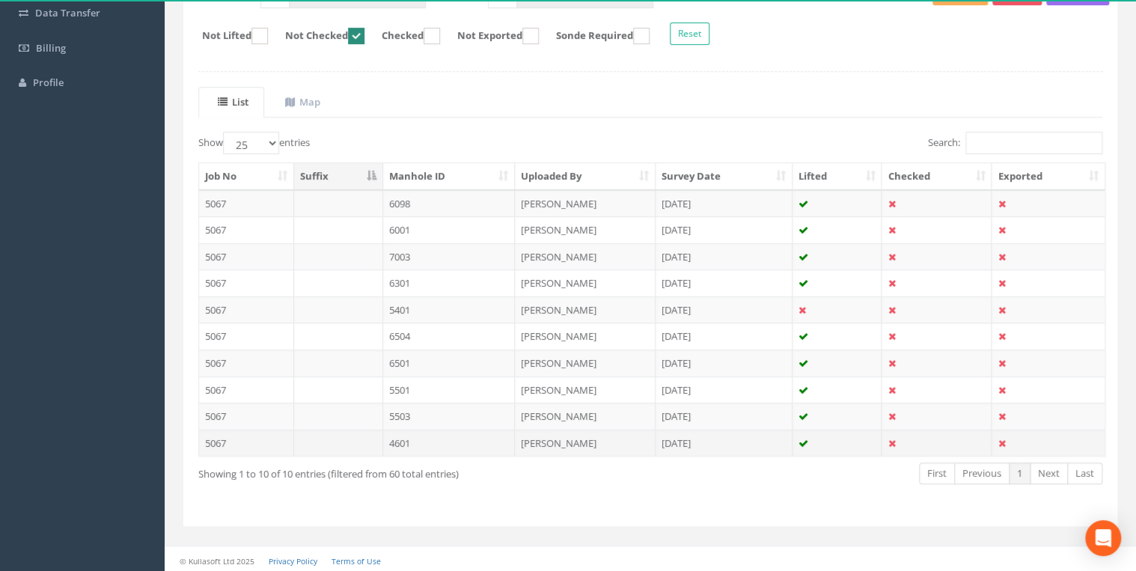
click at [404, 434] on td "4601" at bounding box center [449, 443] width 132 height 27
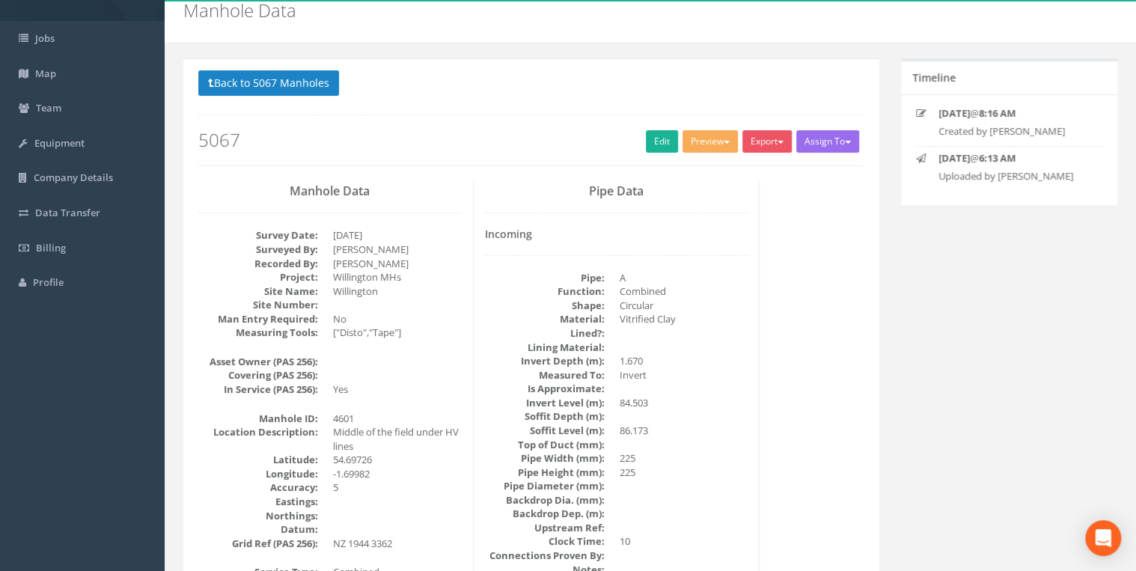
scroll to position [0, 0]
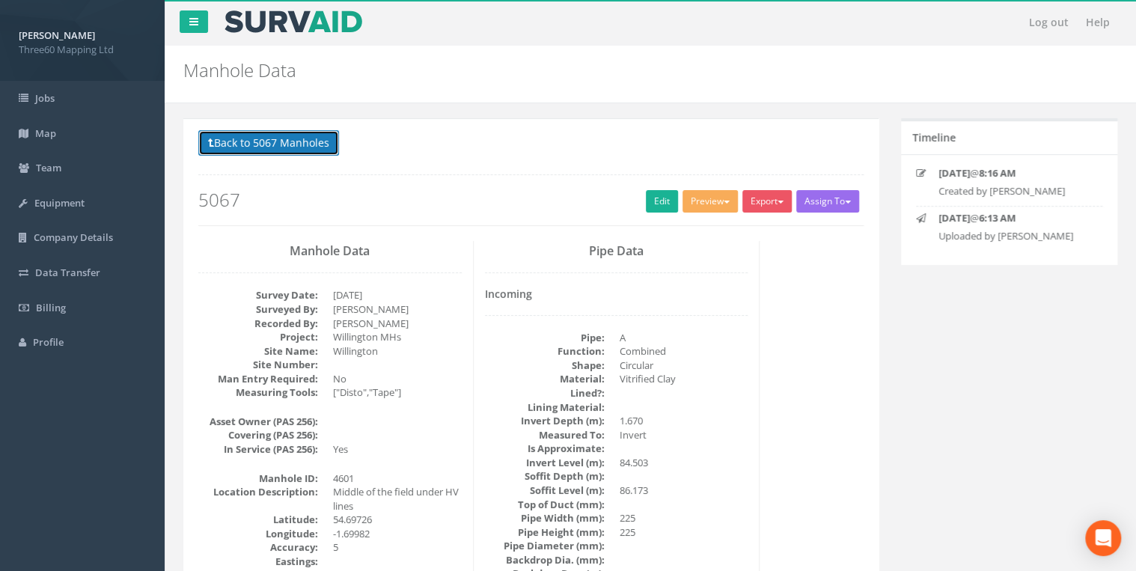
click at [304, 138] on button "Back to 5067 Manholes" at bounding box center [268, 142] width 141 height 25
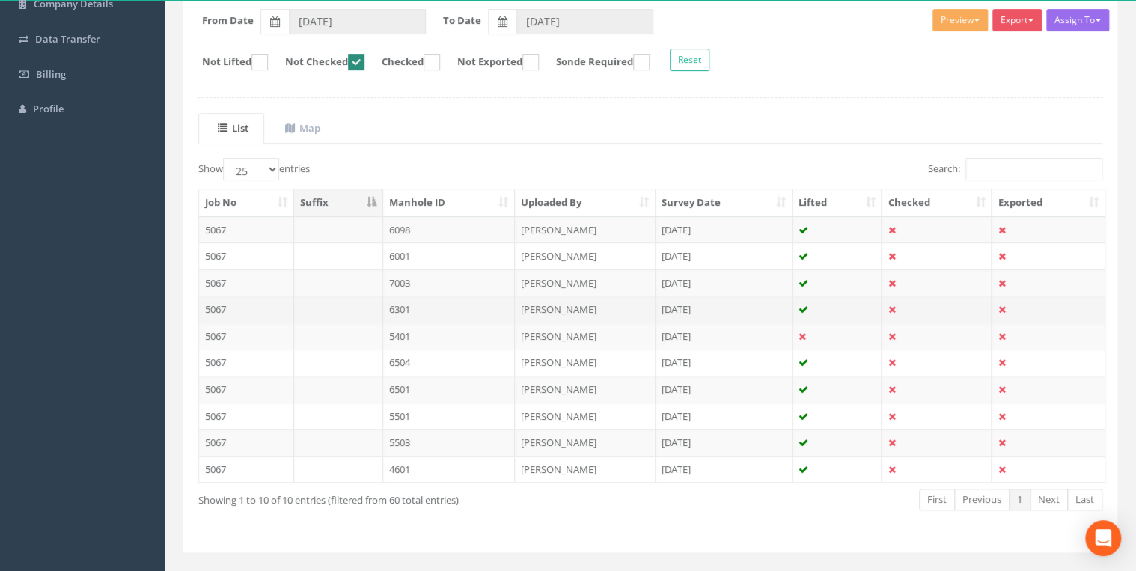
scroll to position [260, 0]
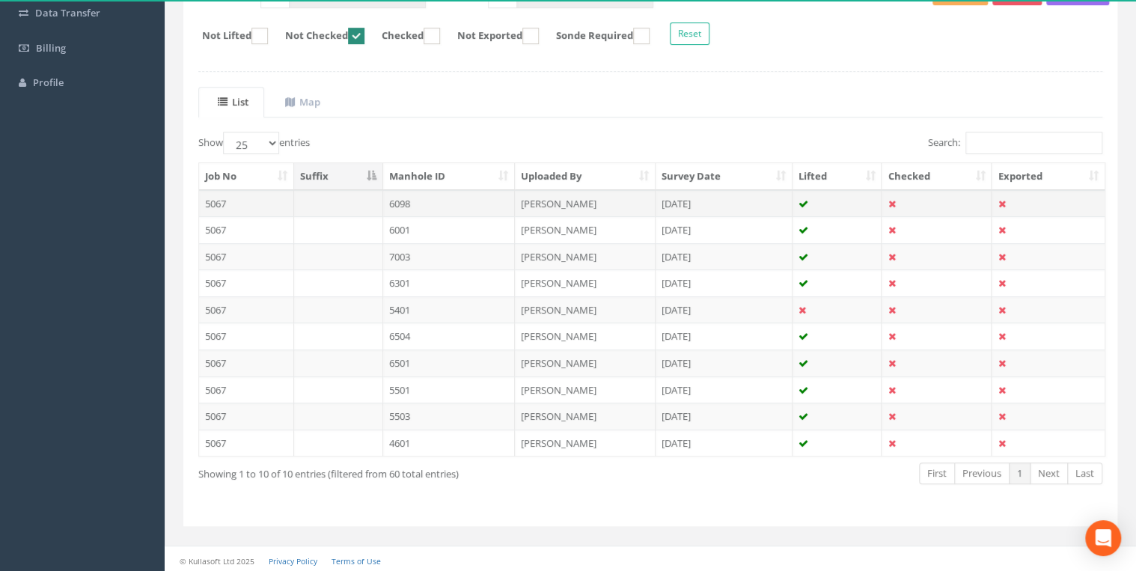
click at [430, 197] on td "6098" at bounding box center [449, 203] width 132 height 27
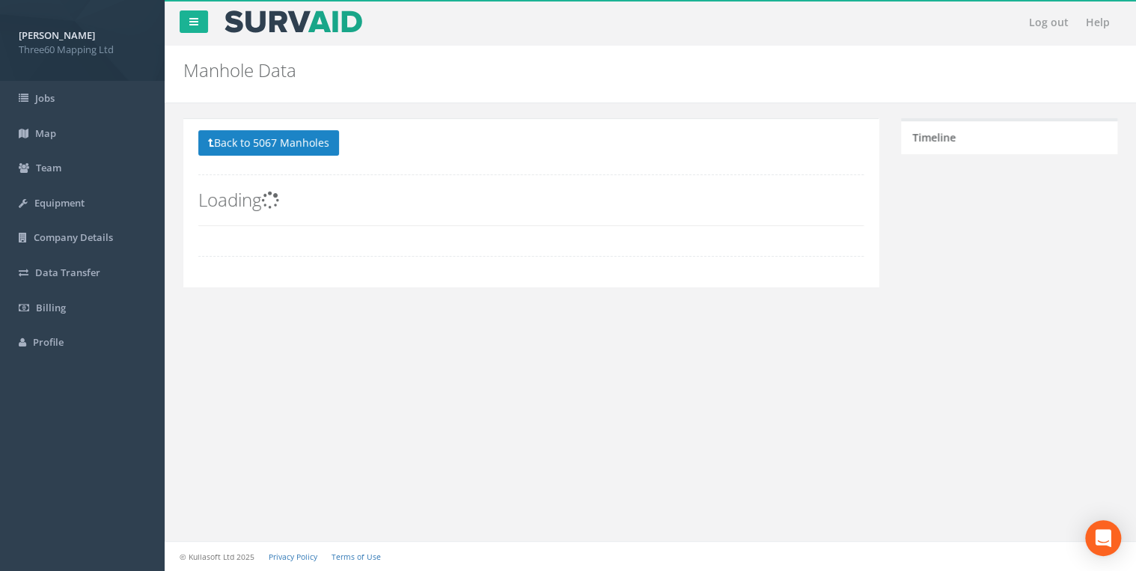
scroll to position [0, 0]
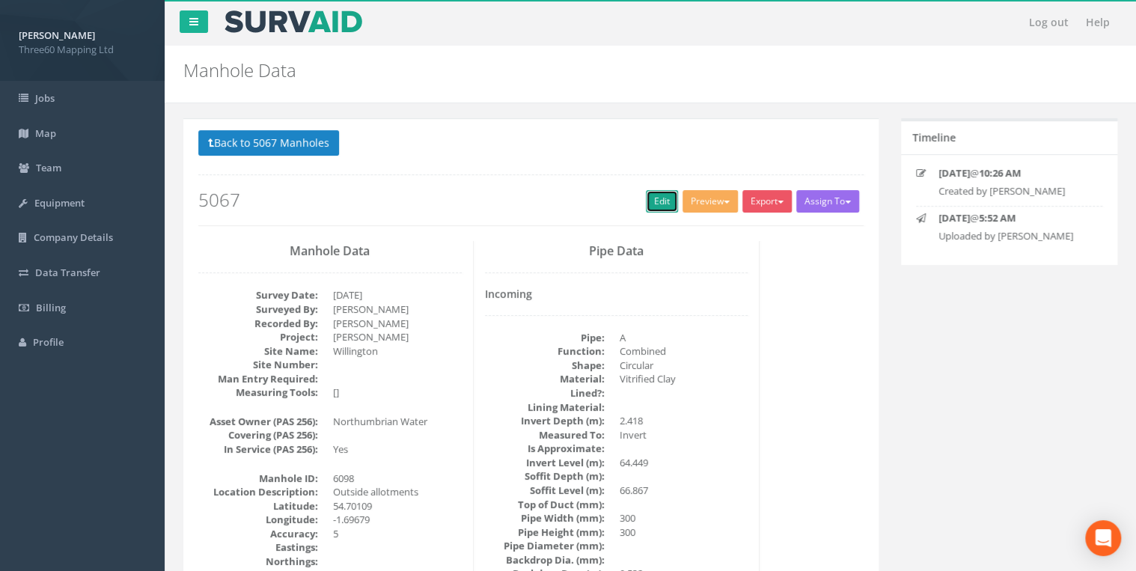
click at [661, 198] on link "Edit" at bounding box center [662, 201] width 32 height 22
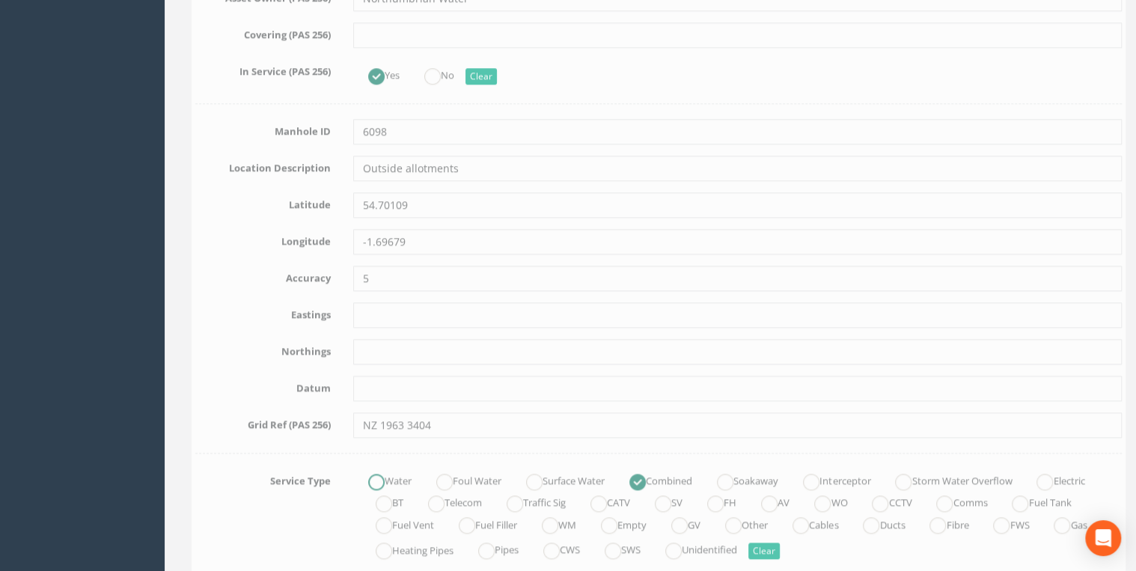
scroll to position [798, 0]
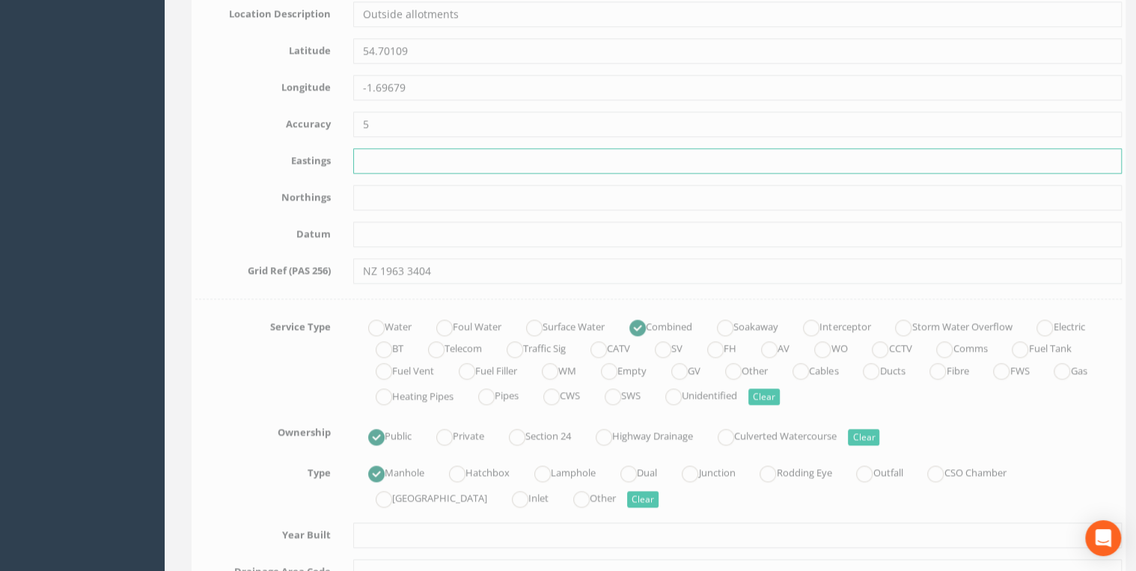
click at [359, 157] on input "text" at bounding box center [729, 160] width 769 height 25
paste input "419639.229"
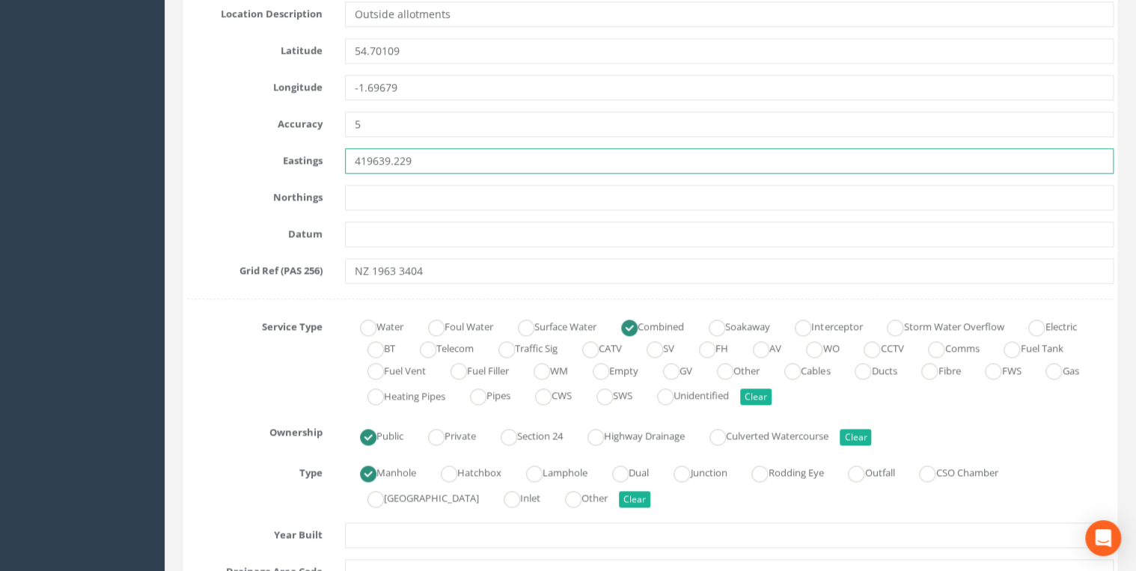
type input "419639.229"
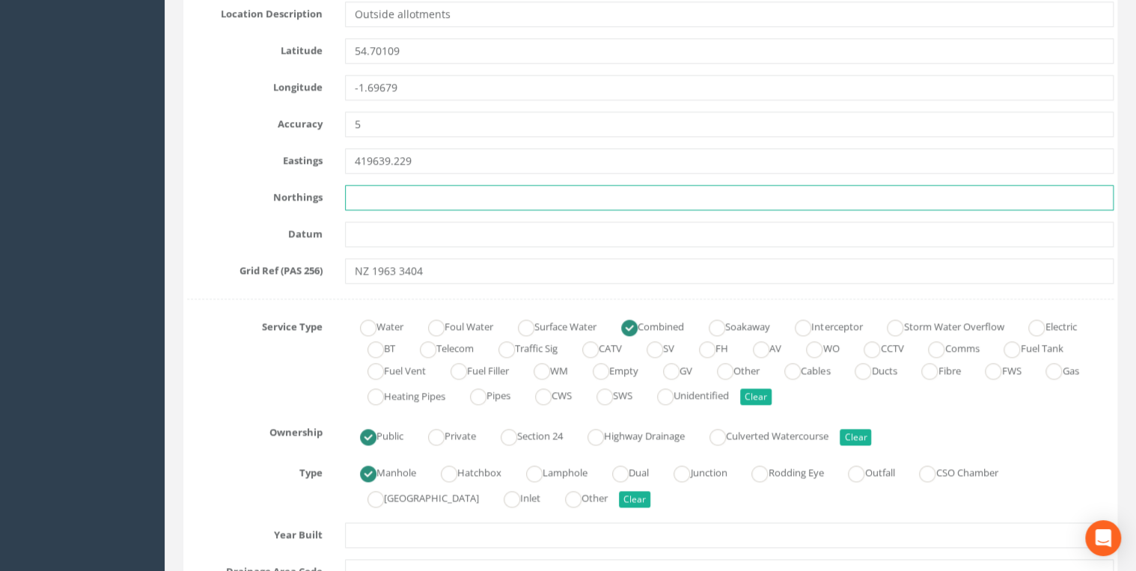
click at [371, 201] on input "text" at bounding box center [729, 197] width 769 height 25
paste input "534044.175"
type input "534044.175"
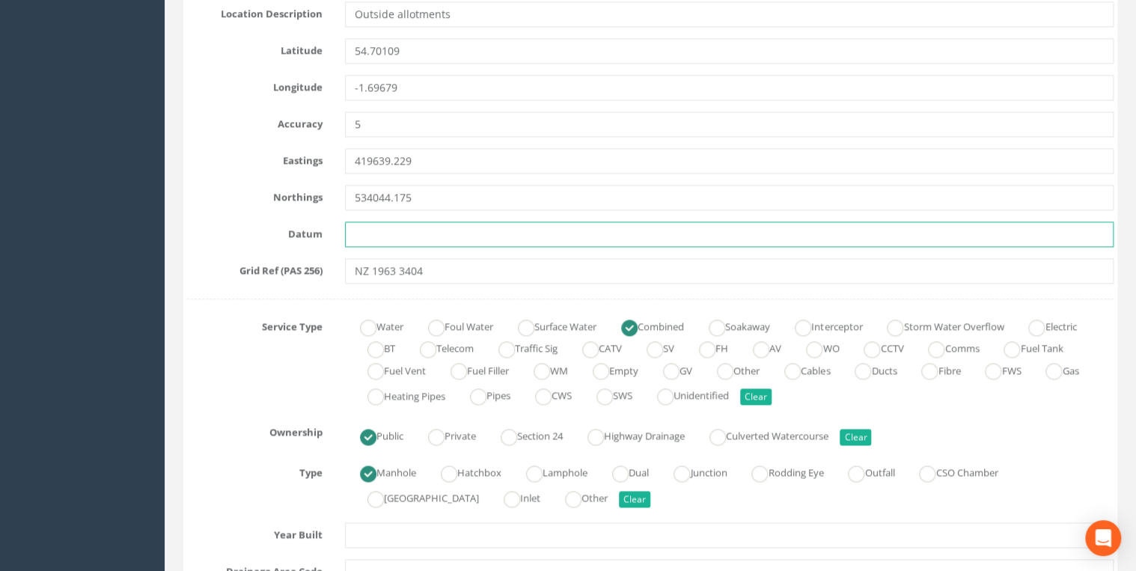
click at [367, 234] on input "text" at bounding box center [729, 234] width 769 height 25
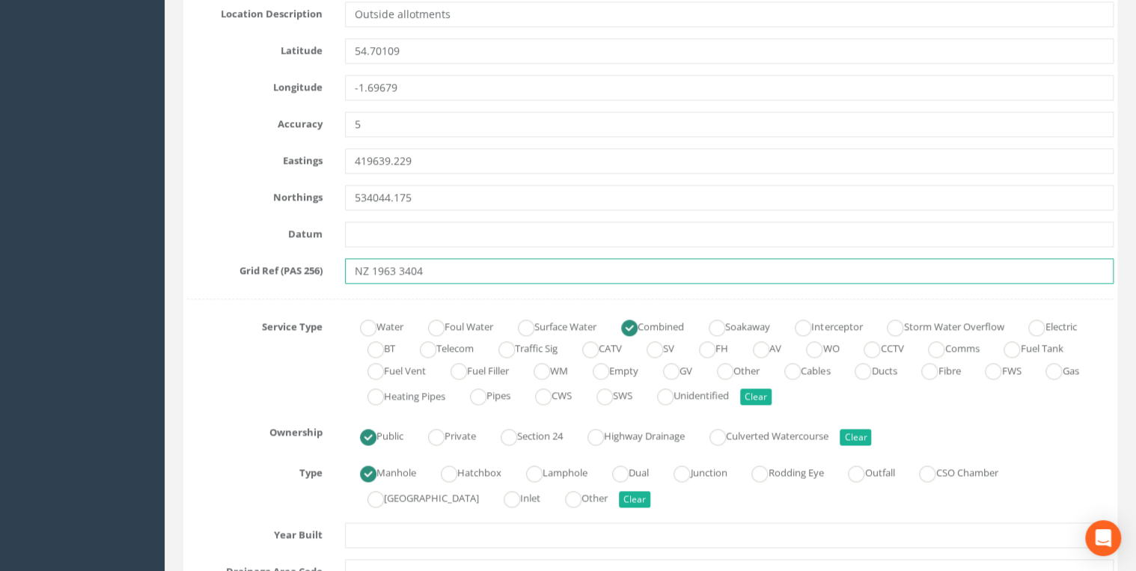
drag, startPoint x: 435, startPoint y: 264, endPoint x: 317, endPoint y: 275, distance: 118.0
click at [317, 275] on div "Grid Ref (PAS 256) NZ 1963 3404" at bounding box center [650, 270] width 949 height 25
click at [468, 268] on input "NZ 1963 3404" at bounding box center [729, 270] width 769 height 25
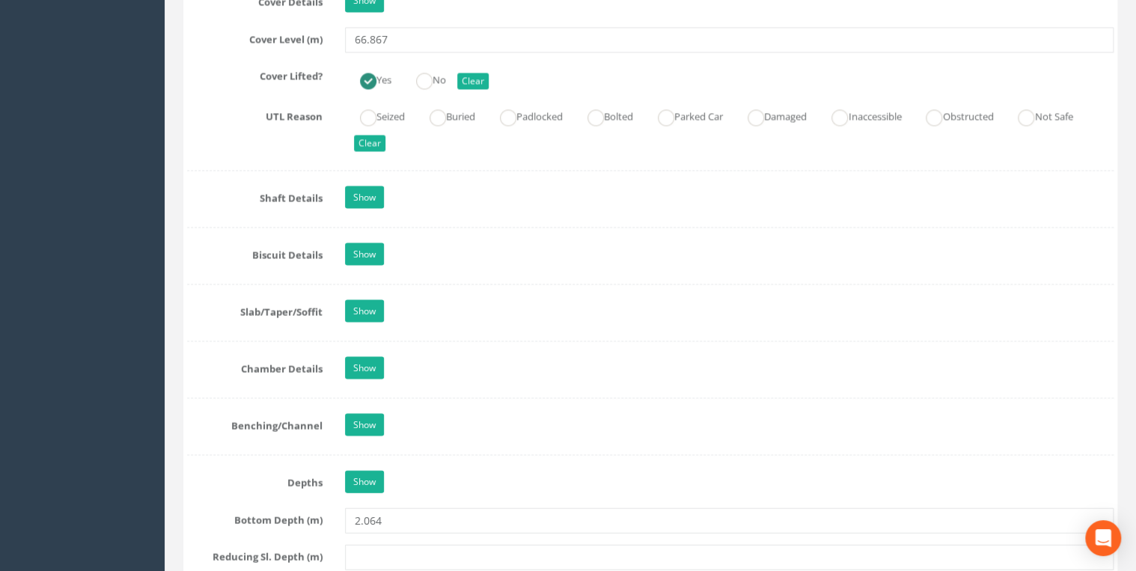
scroll to position [1516, 0]
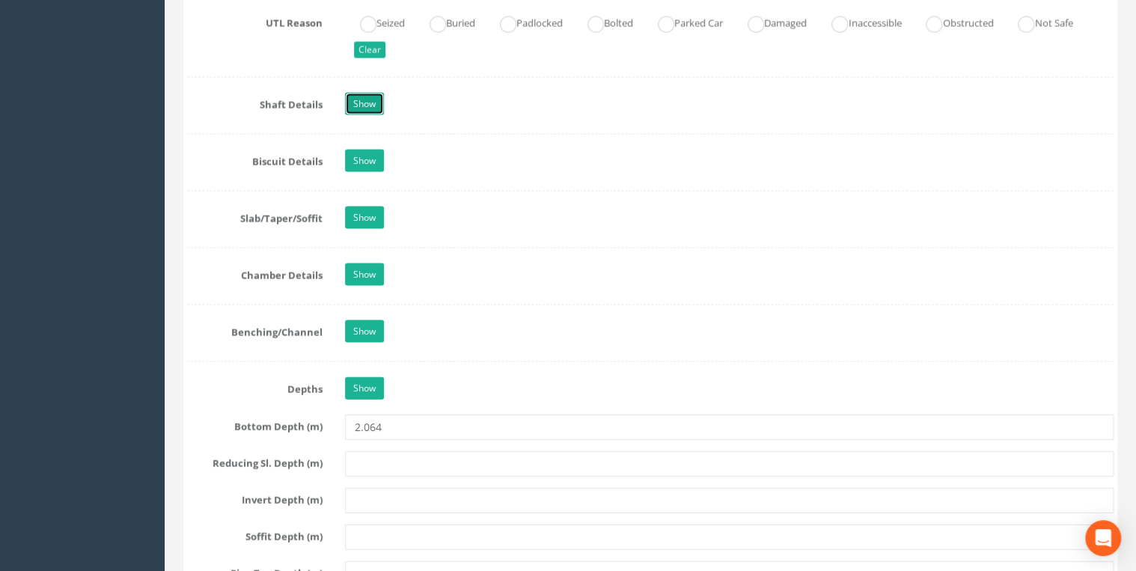
click at [380, 99] on link "Show" at bounding box center [364, 104] width 39 height 22
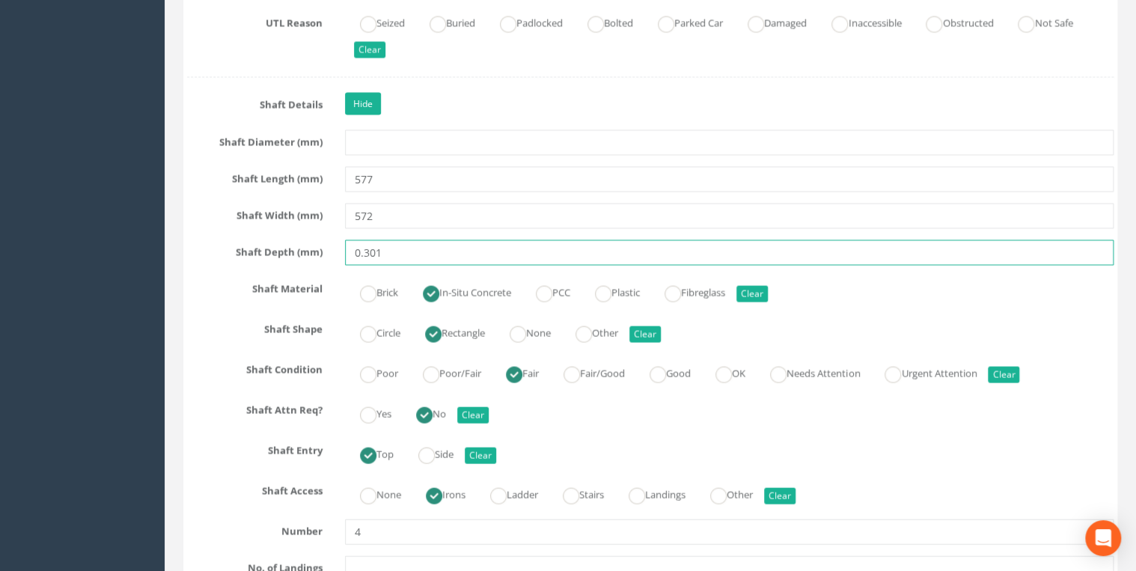
click at [368, 248] on input "0.301" at bounding box center [729, 252] width 769 height 25
click at [367, 250] on input "0.301" at bounding box center [729, 252] width 769 height 25
click at [368, 257] on input "0.301" at bounding box center [729, 252] width 769 height 25
click at [367, 251] on input "0.301" at bounding box center [729, 252] width 769 height 25
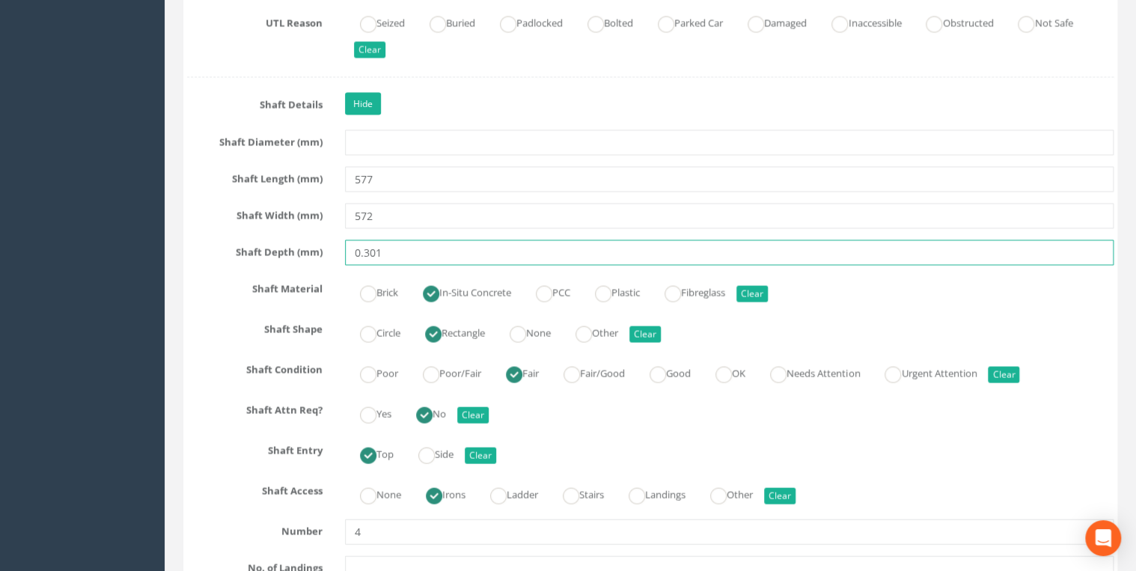
click at [367, 251] on input "0.301" at bounding box center [729, 252] width 769 height 25
click at [367, 249] on input "0.301" at bounding box center [729, 252] width 769 height 25
click at [366, 254] on input "0.301" at bounding box center [729, 252] width 769 height 25
click at [400, 241] on input "301" at bounding box center [729, 252] width 769 height 25
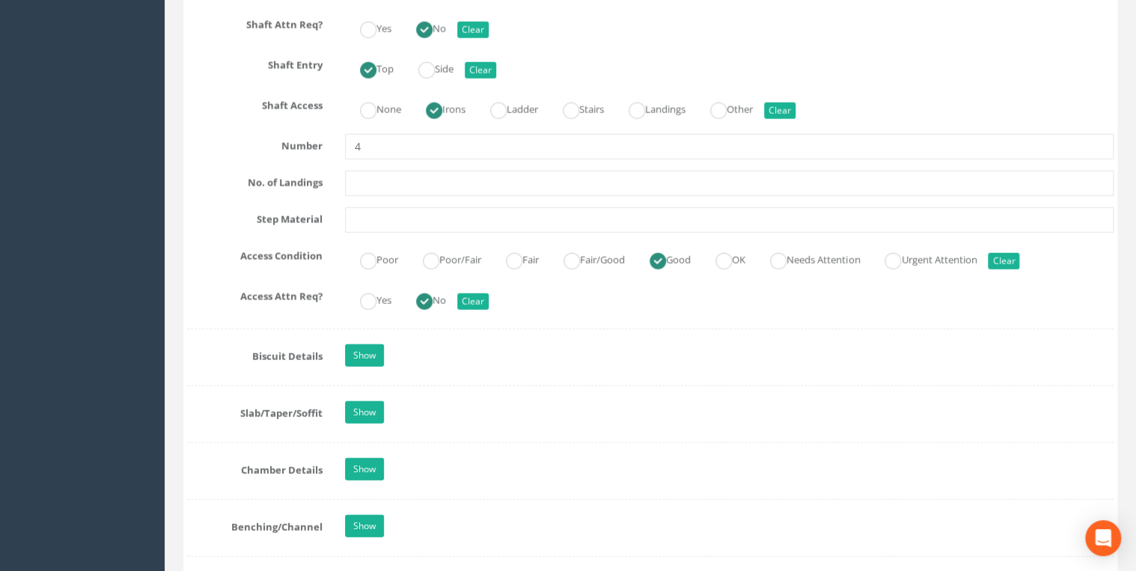
scroll to position [1995, 0]
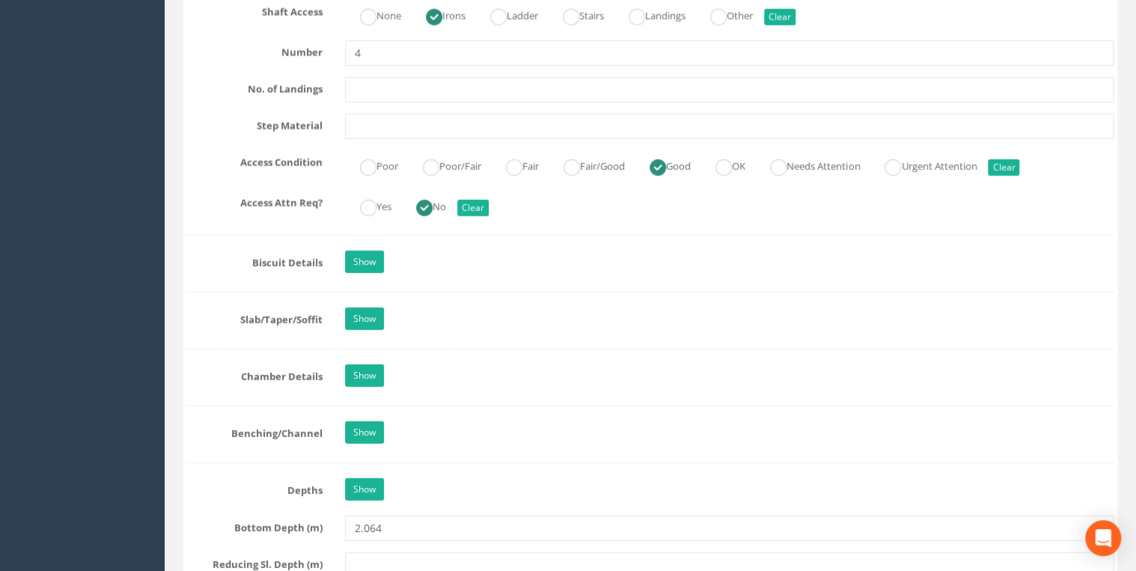
type input "301"
drag, startPoint x: 370, startPoint y: 347, endPoint x: 369, endPoint y: 360, distance: 12.7
click at [369, 364] on link "Show" at bounding box center [364, 375] width 39 height 22
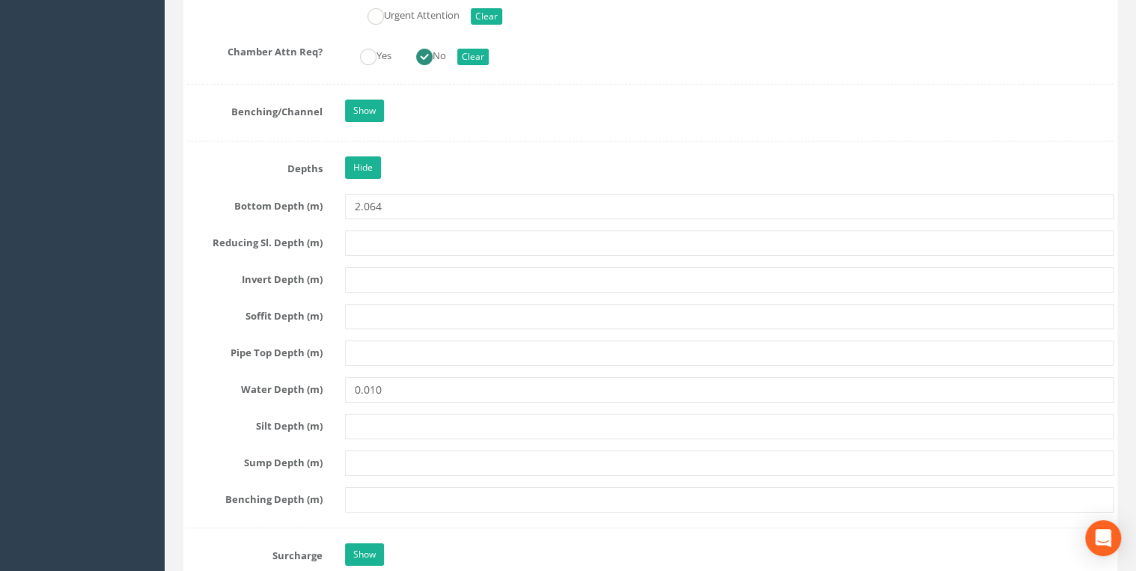
scroll to position [2714, 0]
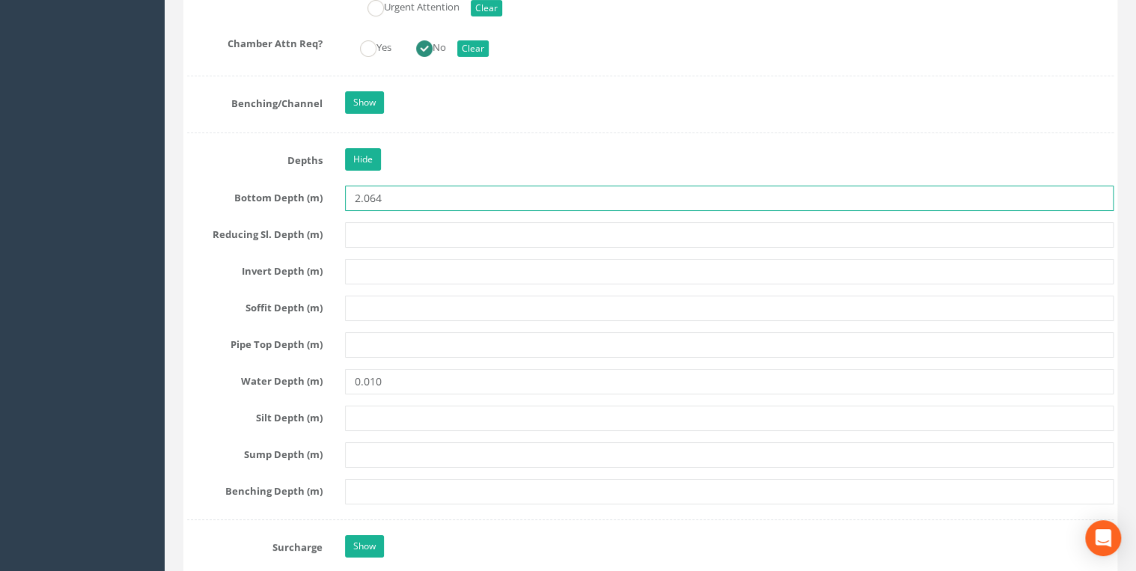
click at [365, 192] on input "2.064" at bounding box center [729, 198] width 769 height 25
click at [409, 187] on input "2064" at bounding box center [729, 198] width 769 height 25
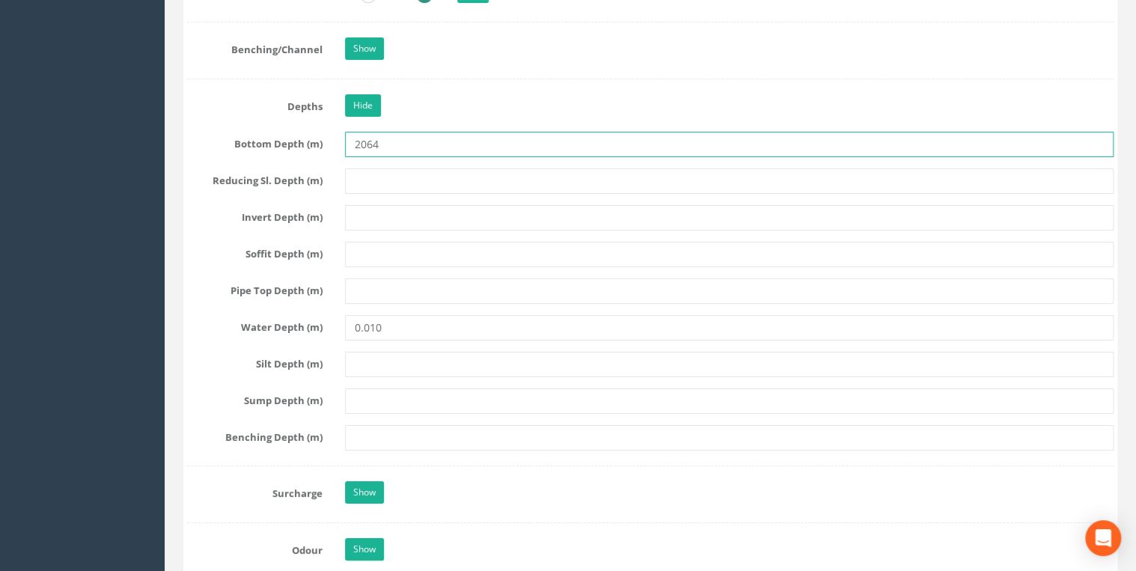
scroll to position [2794, 0]
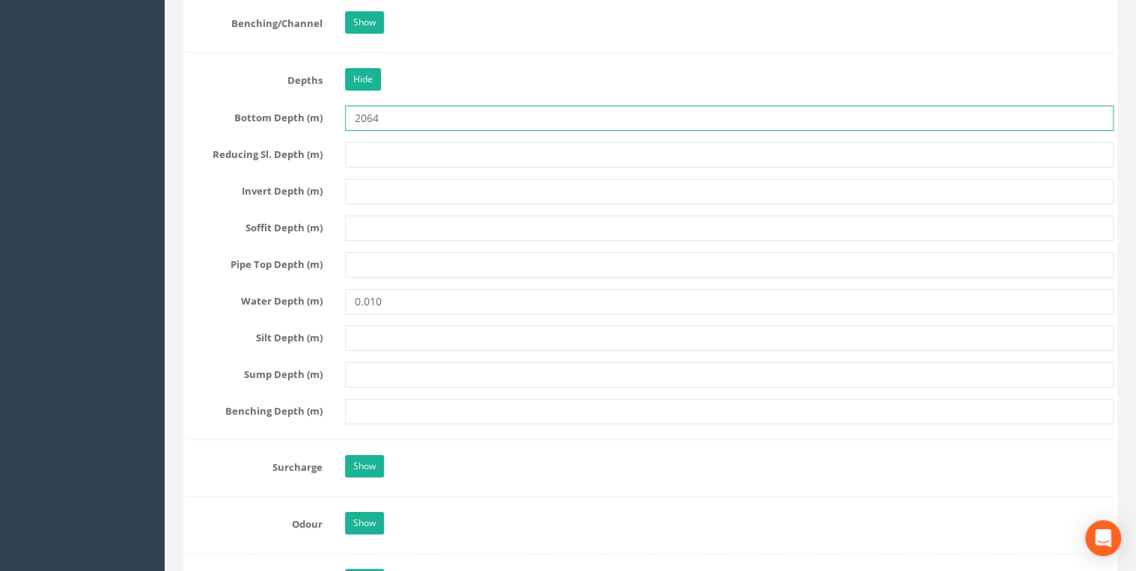
type input "2064"
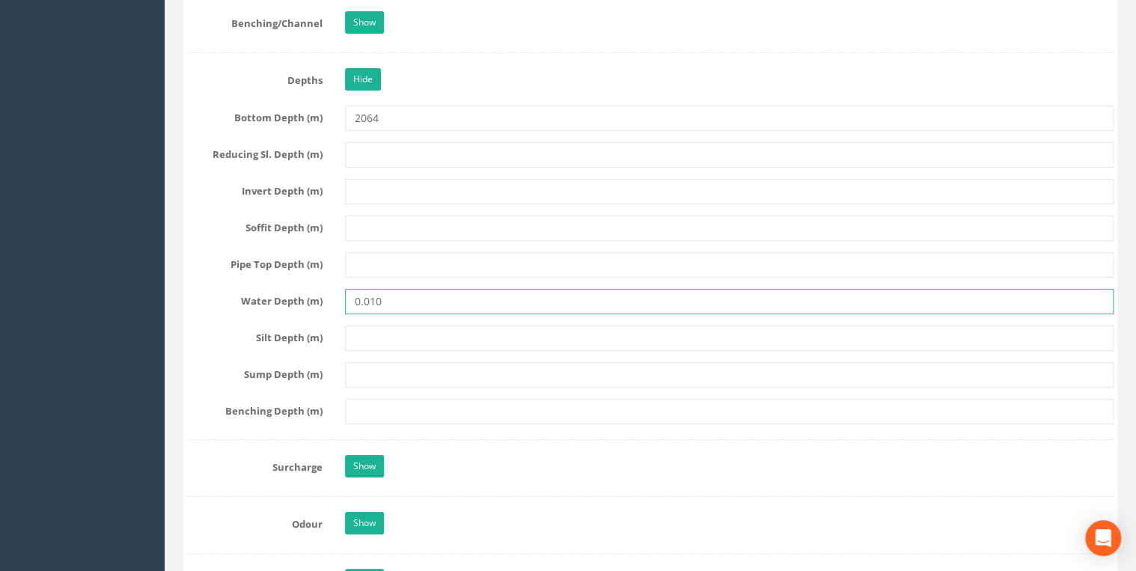
drag, startPoint x: 371, startPoint y: 295, endPoint x: 308, endPoint y: 307, distance: 64.7
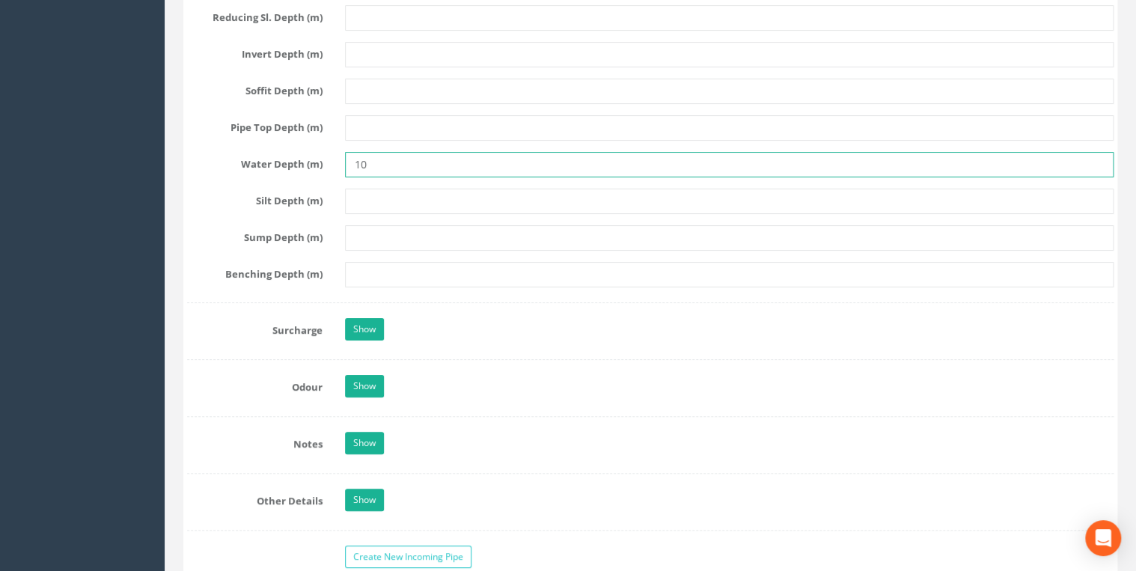
scroll to position [3113, 0]
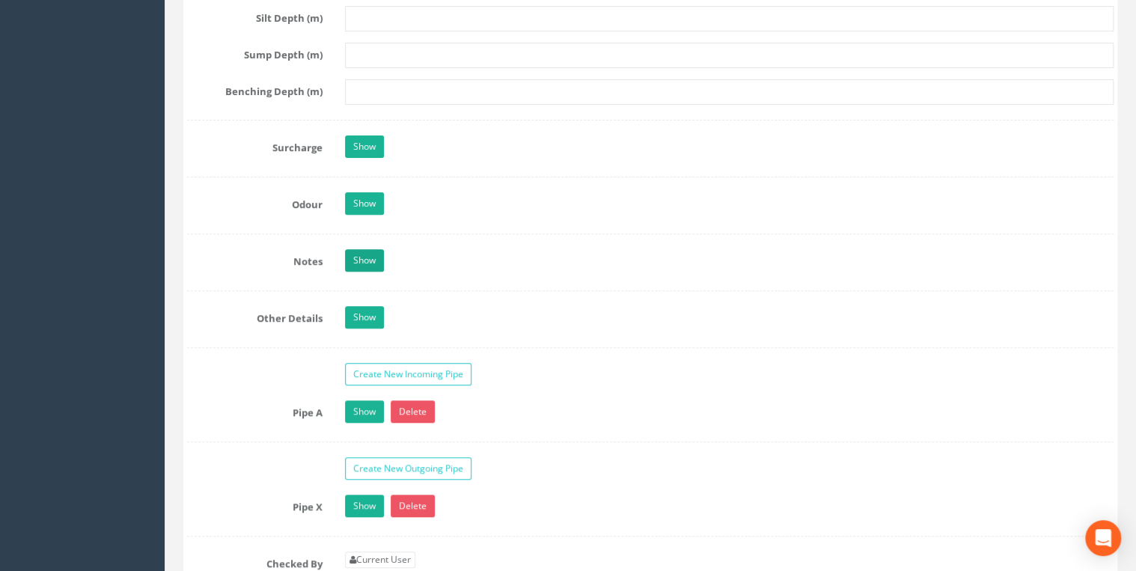
type input "10"
click at [365, 249] on link "Show" at bounding box center [364, 260] width 39 height 22
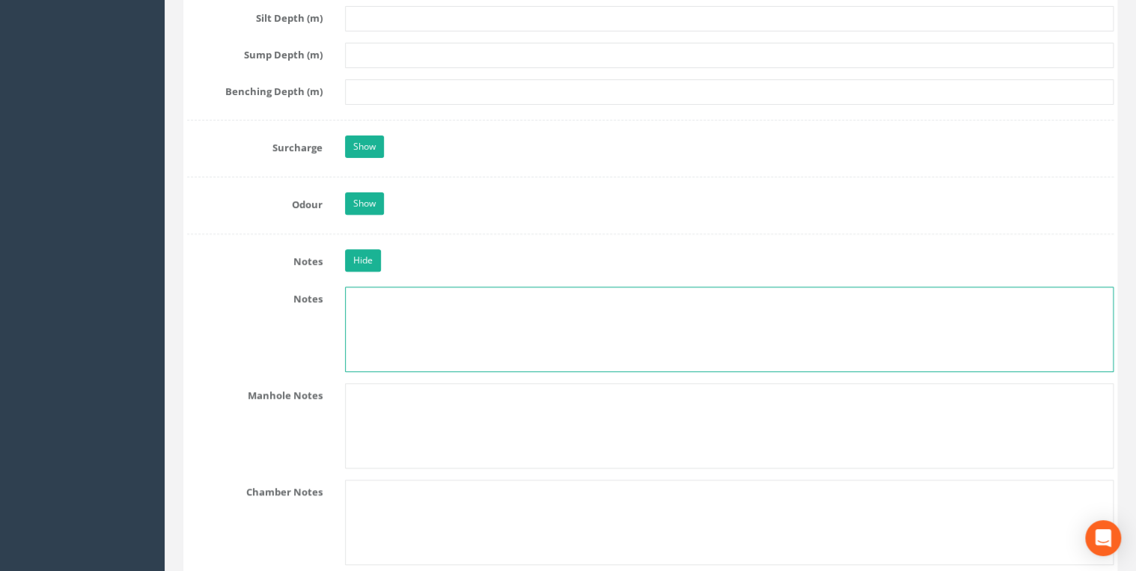
click at [365, 294] on textarea at bounding box center [729, 329] width 769 height 85
paste textarea "NZ 1963 3404"
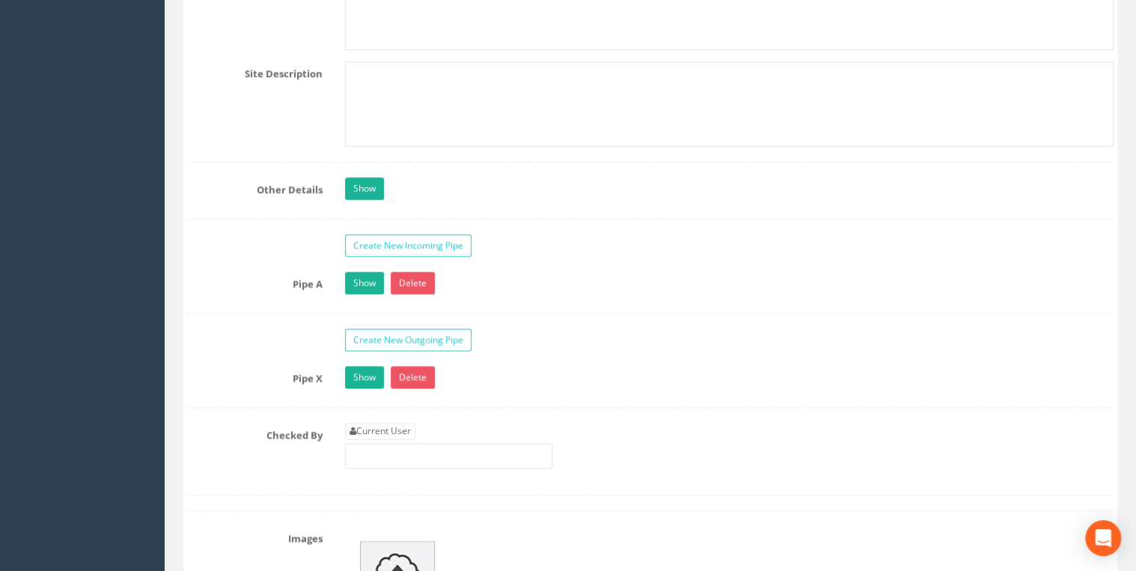
scroll to position [3752, 0]
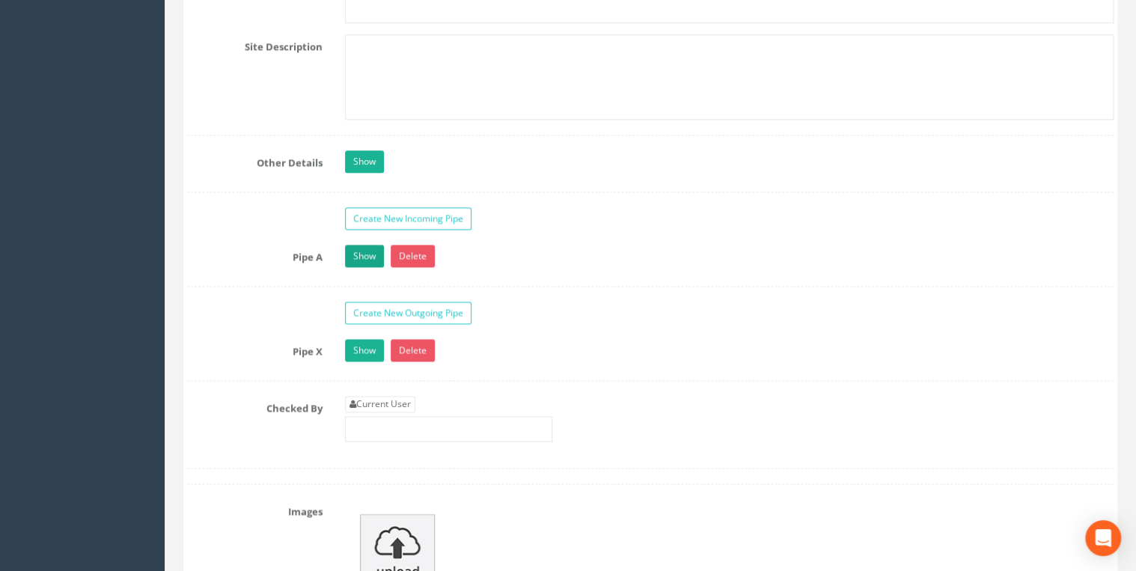
type textarea "NZ 1963 3404"
click at [374, 248] on link "Show" at bounding box center [364, 256] width 39 height 22
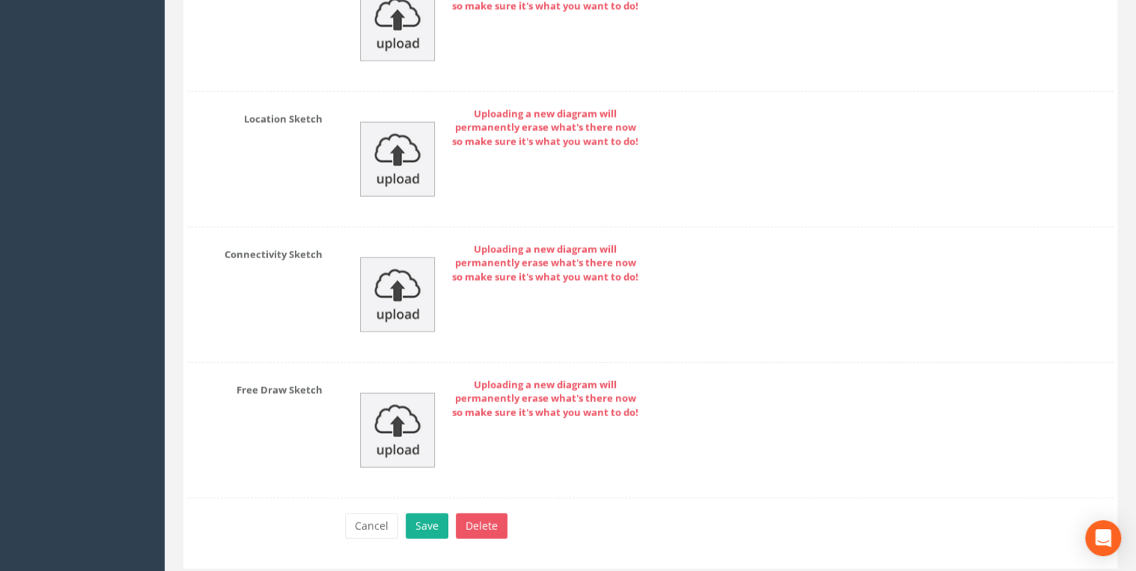
scroll to position [7326, 0]
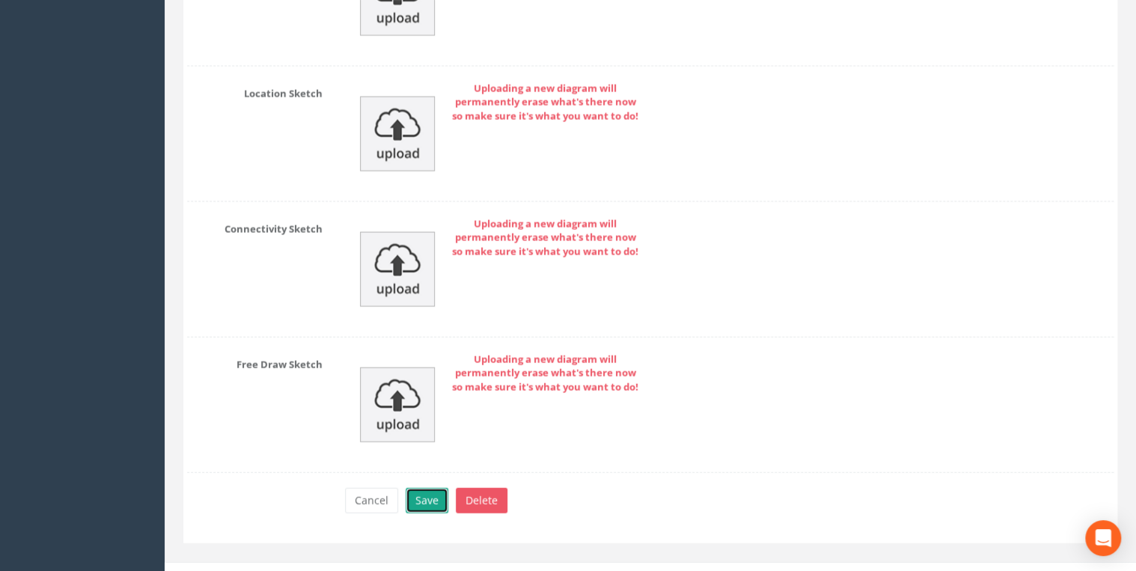
click at [427, 442] on button "Save" at bounding box center [427, 500] width 43 height 25
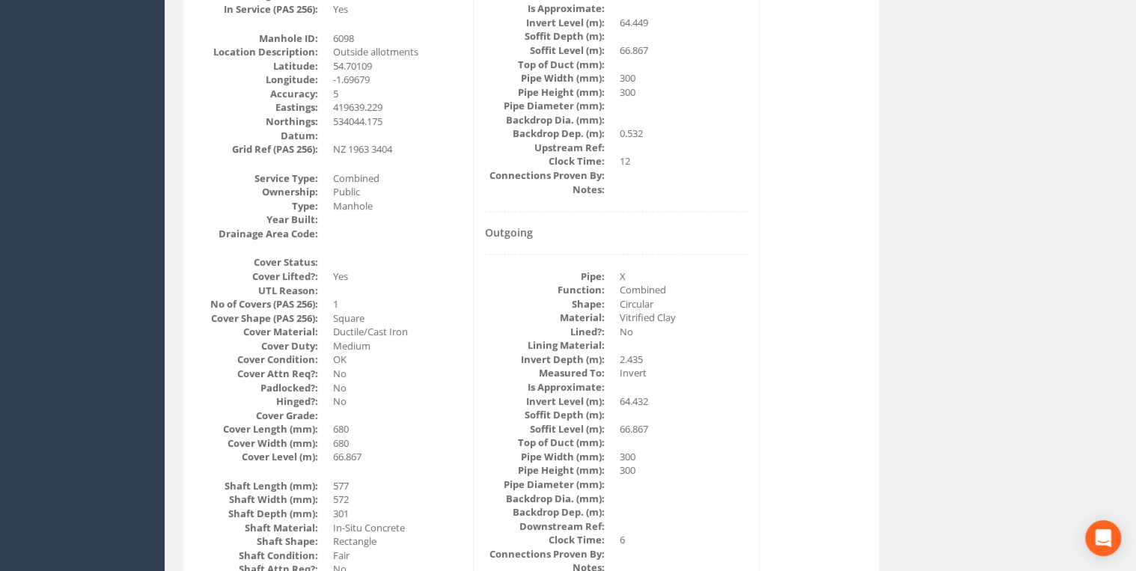
scroll to position [0, 0]
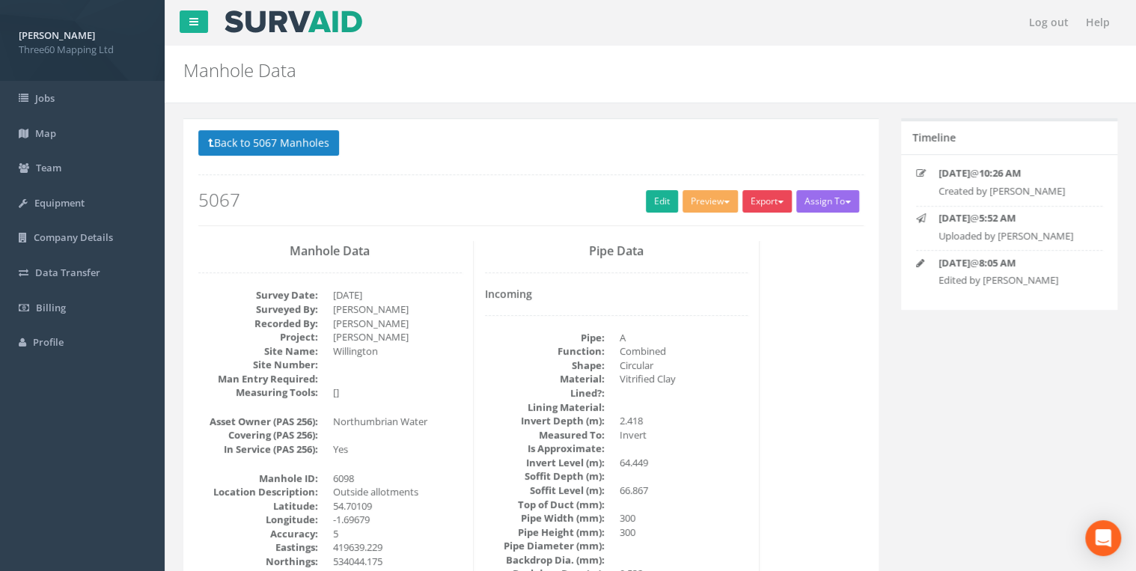
click at [763, 195] on button "Export" at bounding box center [766, 201] width 49 height 22
click at [726, 234] on link "360 Manhole" at bounding box center [737, 232] width 114 height 23
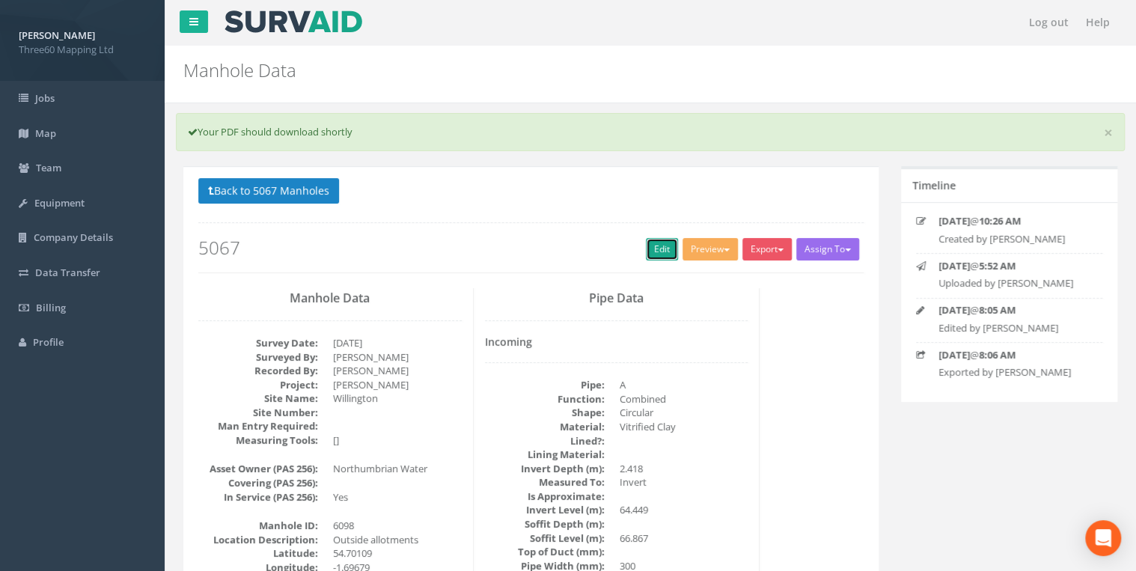
click at [648, 251] on link "Edit" at bounding box center [662, 249] width 32 height 22
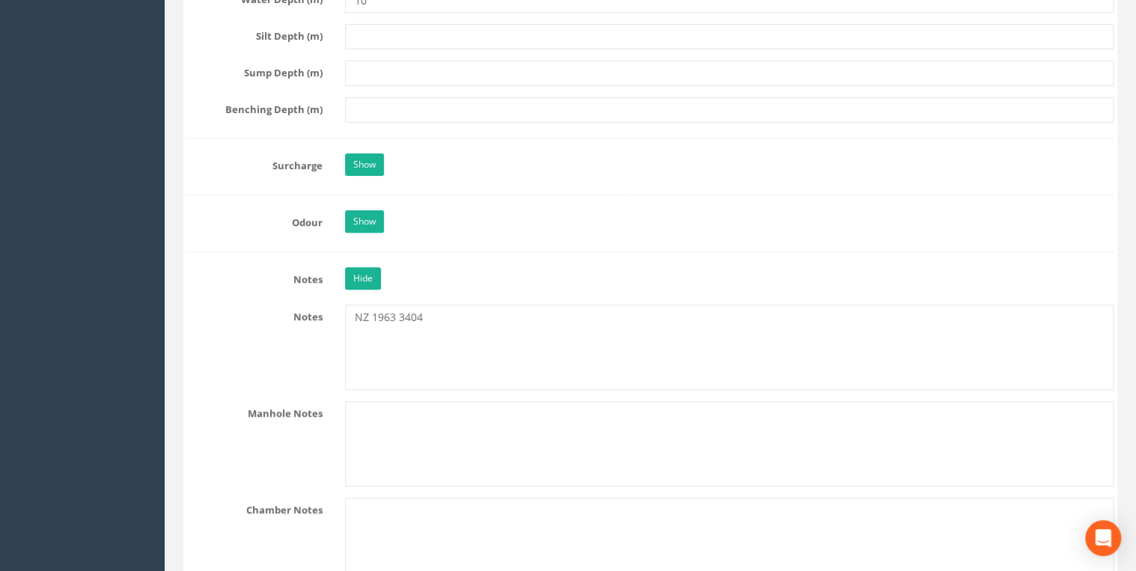
scroll to position [3273, 0]
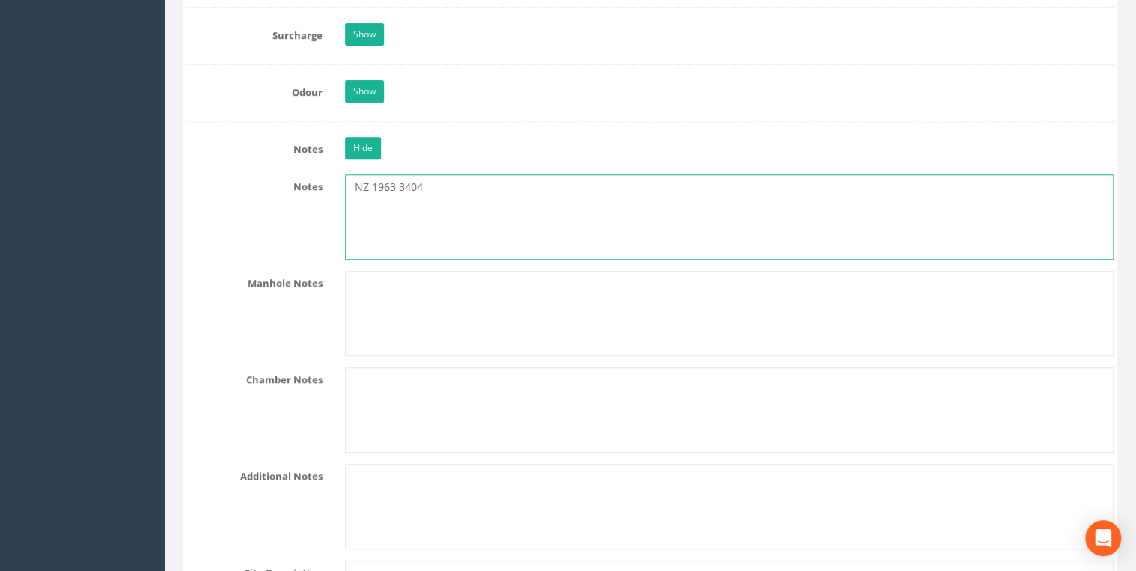
drag, startPoint x: 438, startPoint y: 171, endPoint x: 359, endPoint y: 186, distance: 80.0
click at [359, 186] on textarea "NZ 1963 3404" at bounding box center [729, 216] width 769 height 85
type textarea "N"
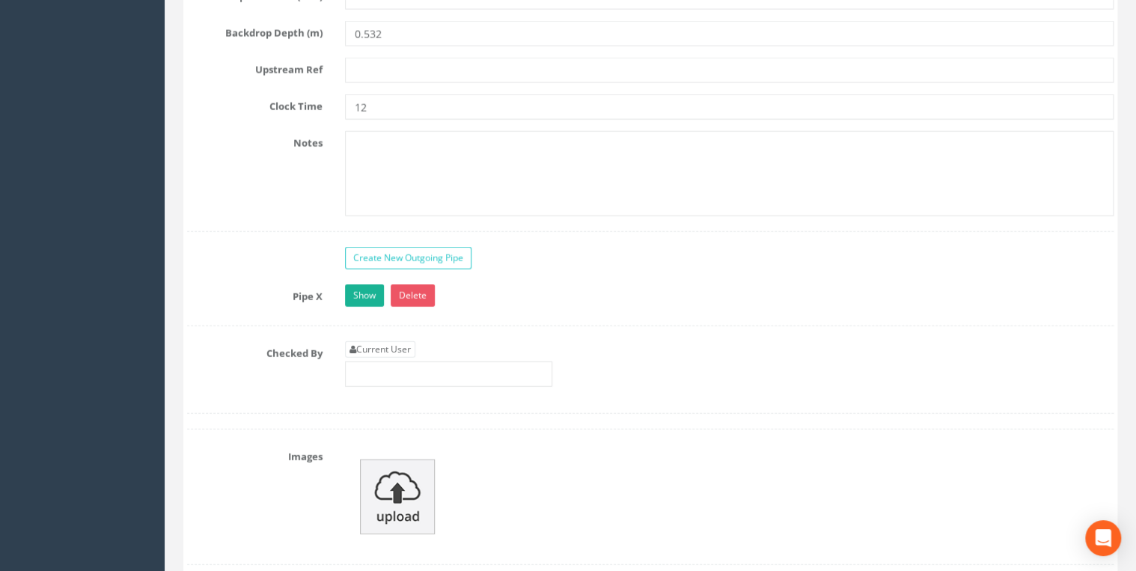
scroll to position [4789, 0]
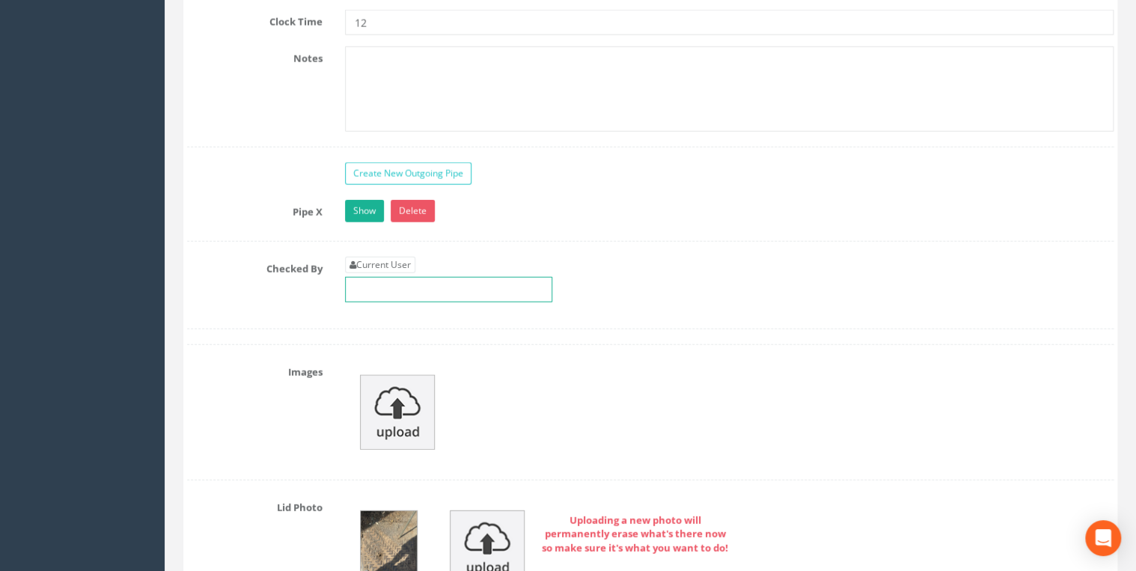
click at [386, 277] on input "text" at bounding box center [448, 289] width 207 height 25
click at [386, 257] on link "Current User" at bounding box center [380, 265] width 70 height 16
type input "[PERSON_NAME]"
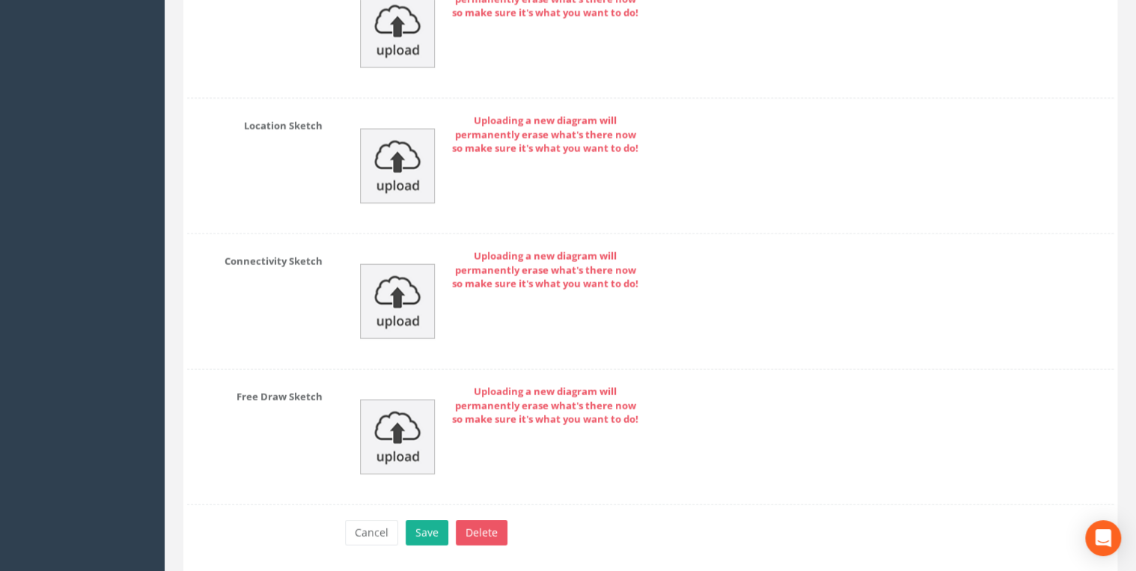
scroll to position [7374, 0]
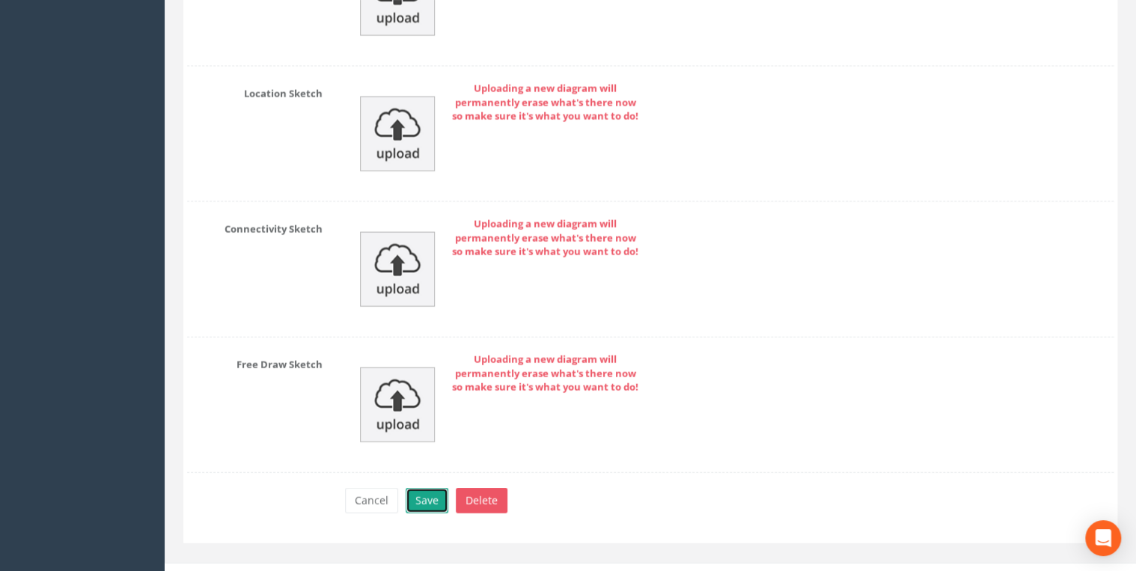
click at [439, 442] on button "Save" at bounding box center [427, 500] width 43 height 25
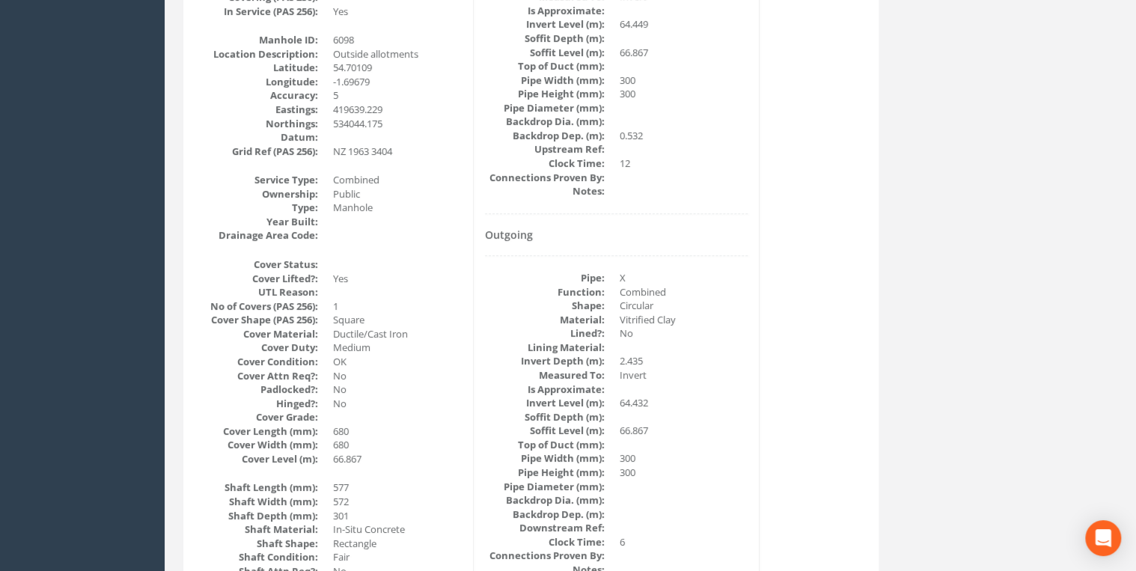
scroll to position [0, 0]
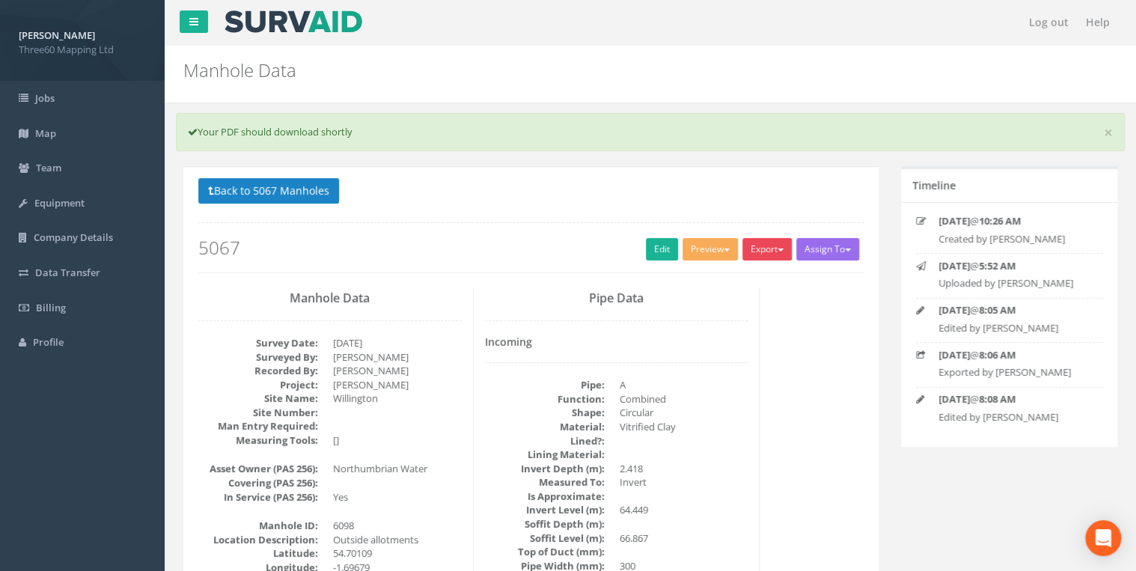
click at [766, 246] on button "Export" at bounding box center [766, 249] width 49 height 22
click at [715, 281] on link "360 Manhole" at bounding box center [737, 280] width 114 height 23
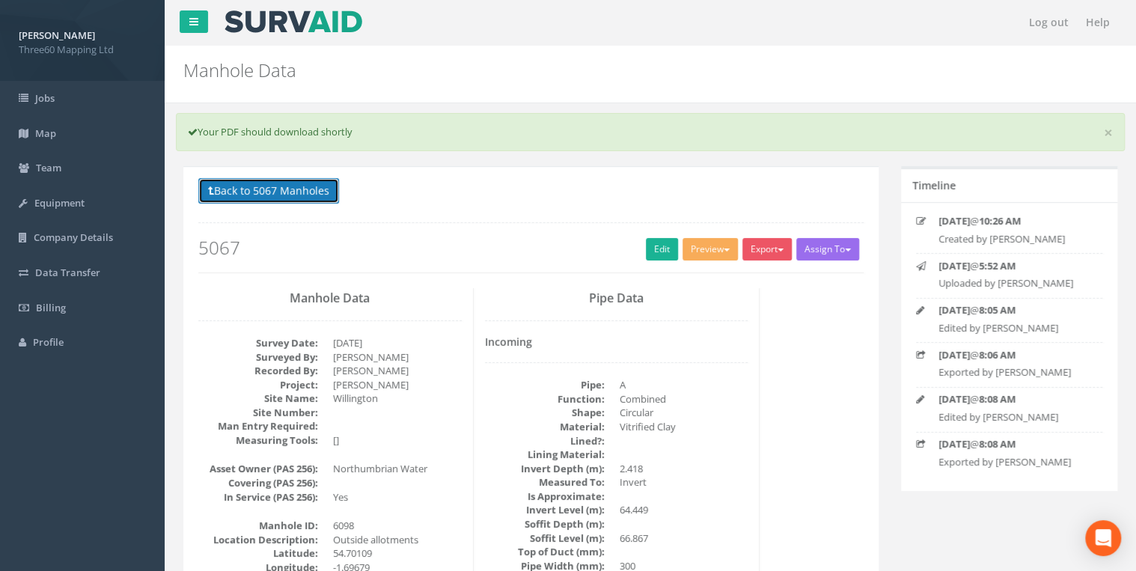
click at [294, 202] on button "Back to 5067 Manholes" at bounding box center [268, 190] width 141 height 25
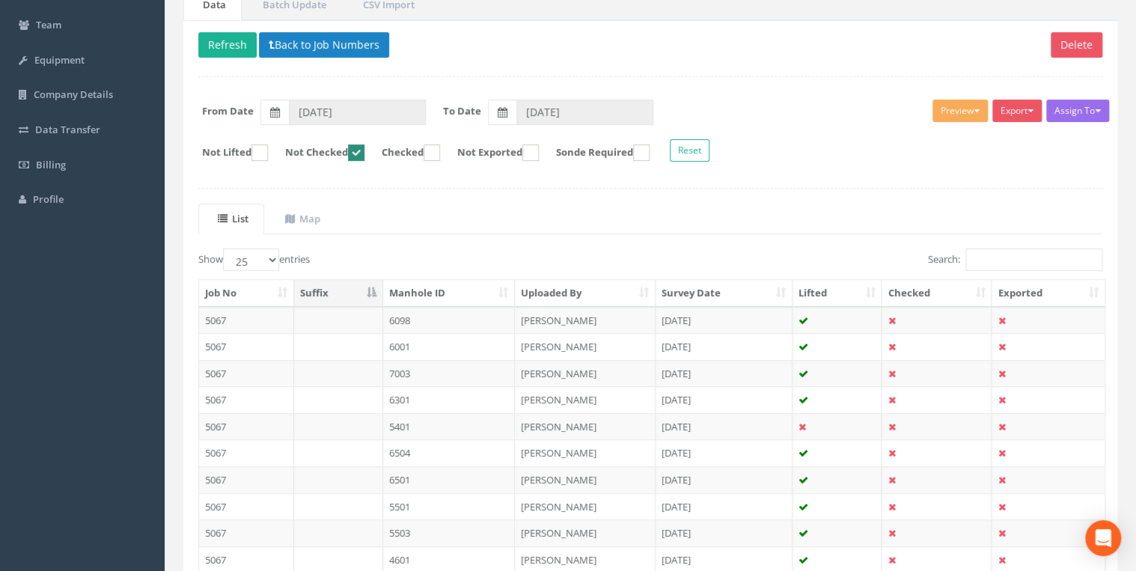
scroll to position [260, 0]
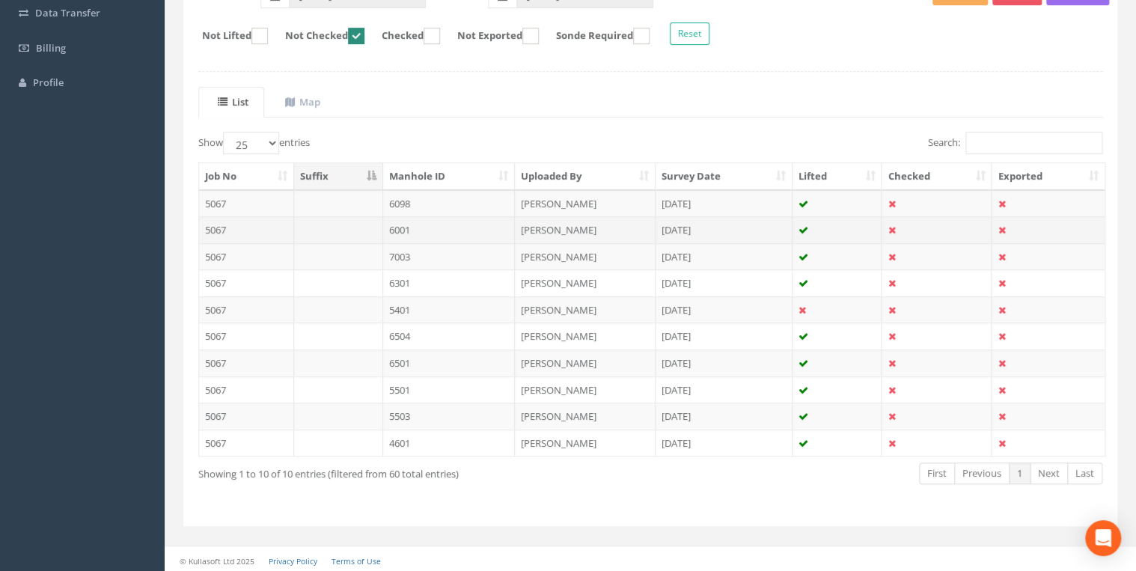
click at [473, 225] on td "6001" at bounding box center [449, 229] width 132 height 27
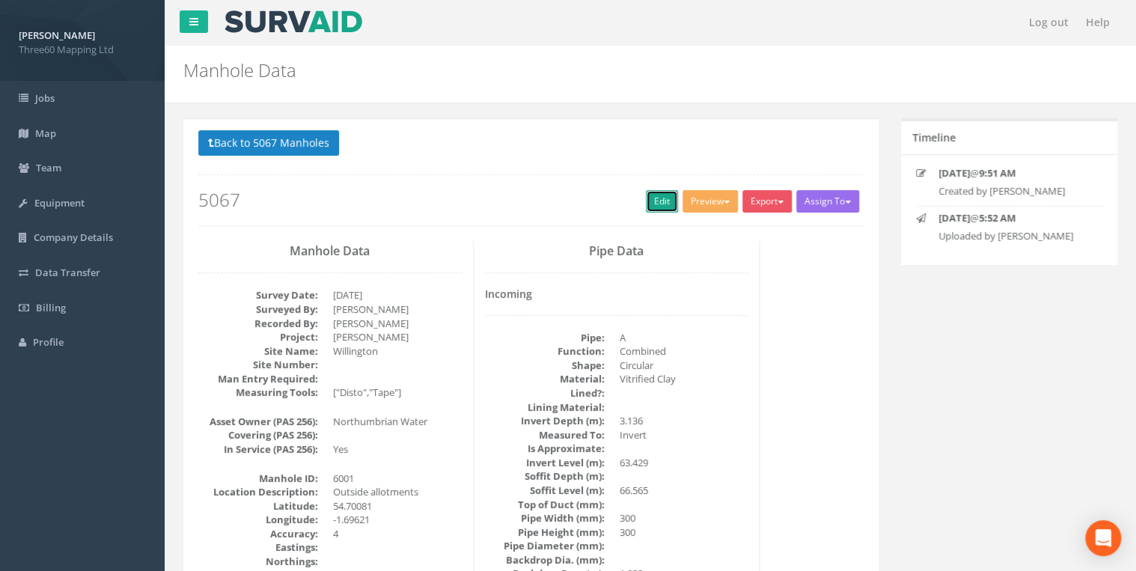
click at [646, 200] on link "Edit" at bounding box center [662, 201] width 32 height 22
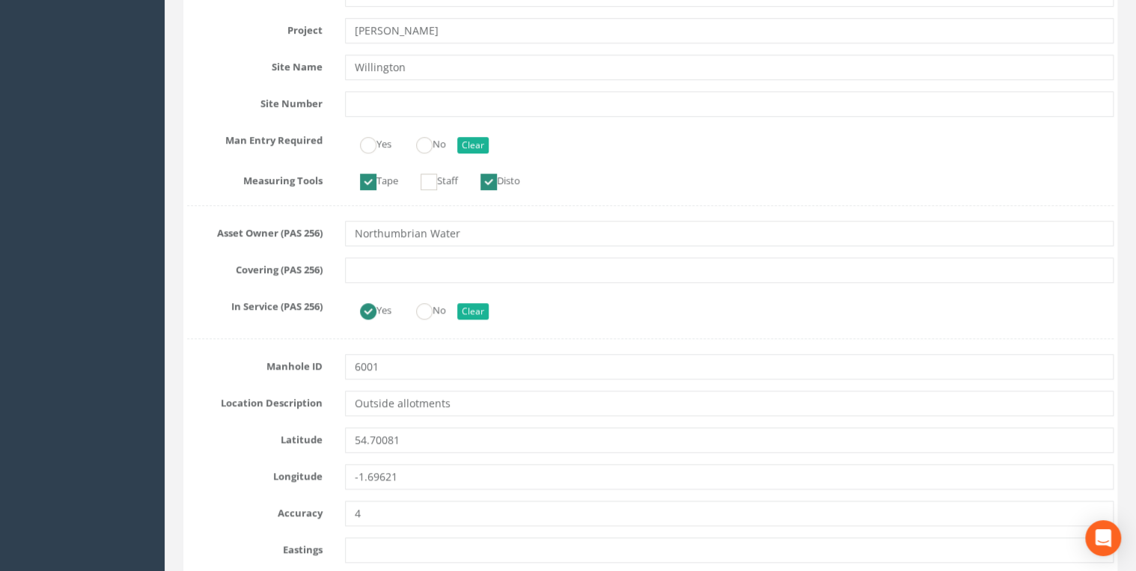
scroll to position [558, 0]
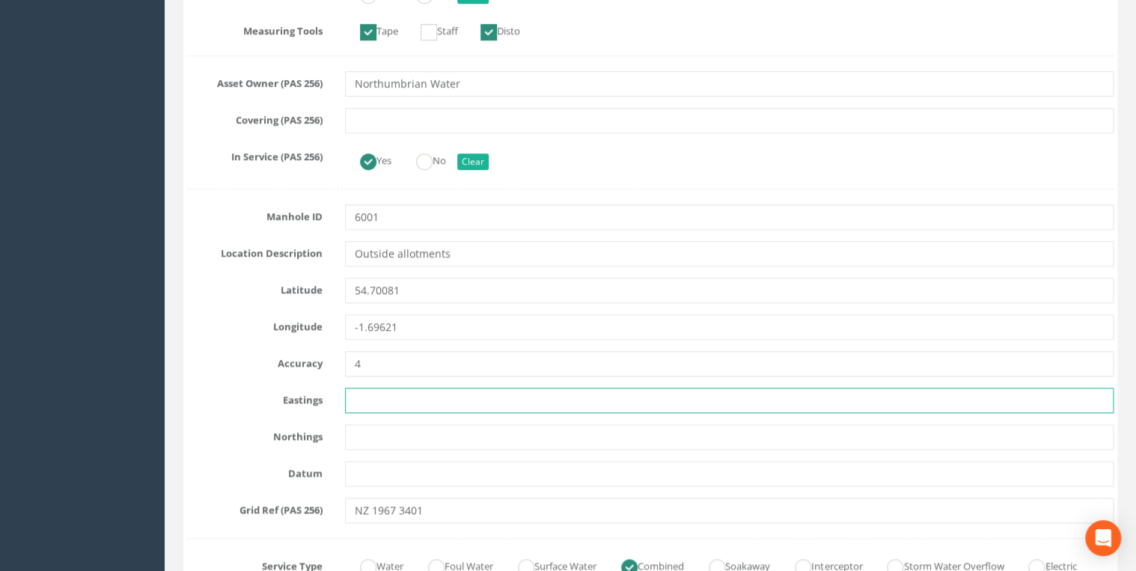
click at [380, 398] on input "text" at bounding box center [729, 400] width 769 height 25
paste input "419676.374"
type input "419676.374"
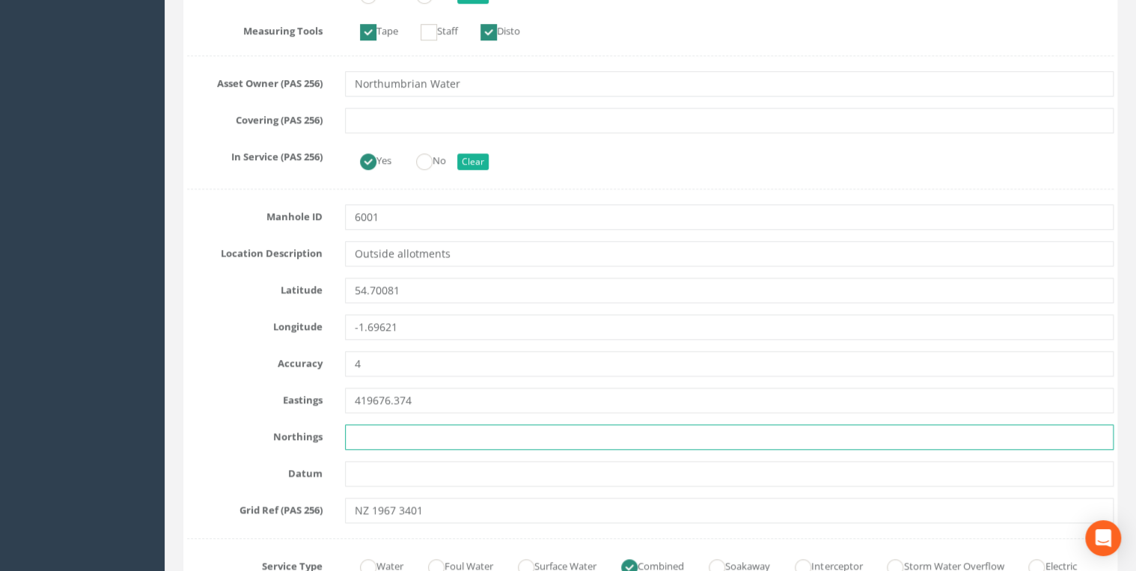
click at [376, 434] on input "text" at bounding box center [729, 436] width 769 height 25
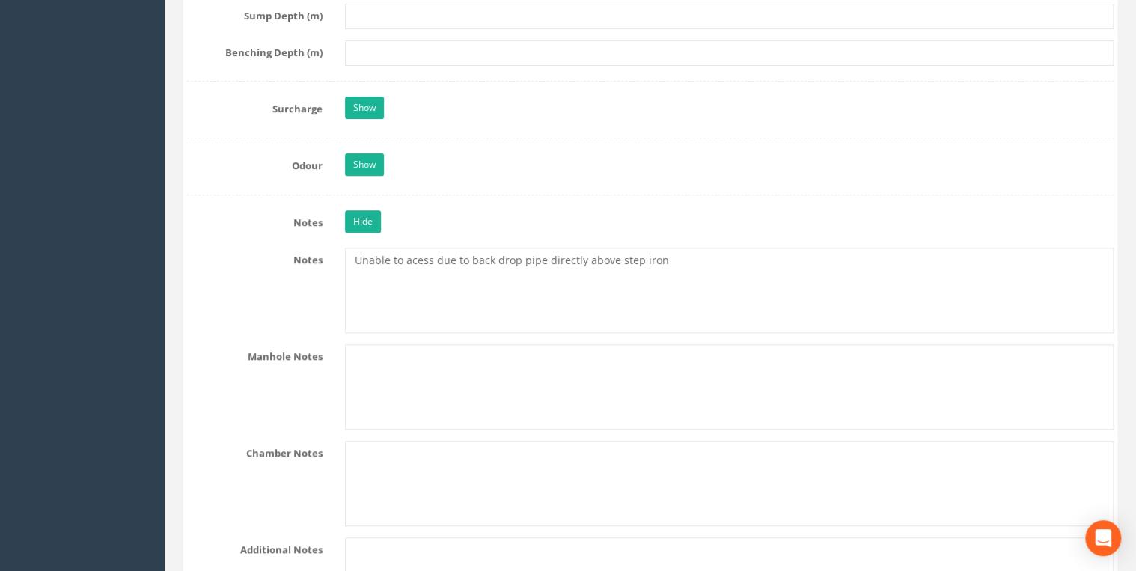
scroll to position [3033, 0]
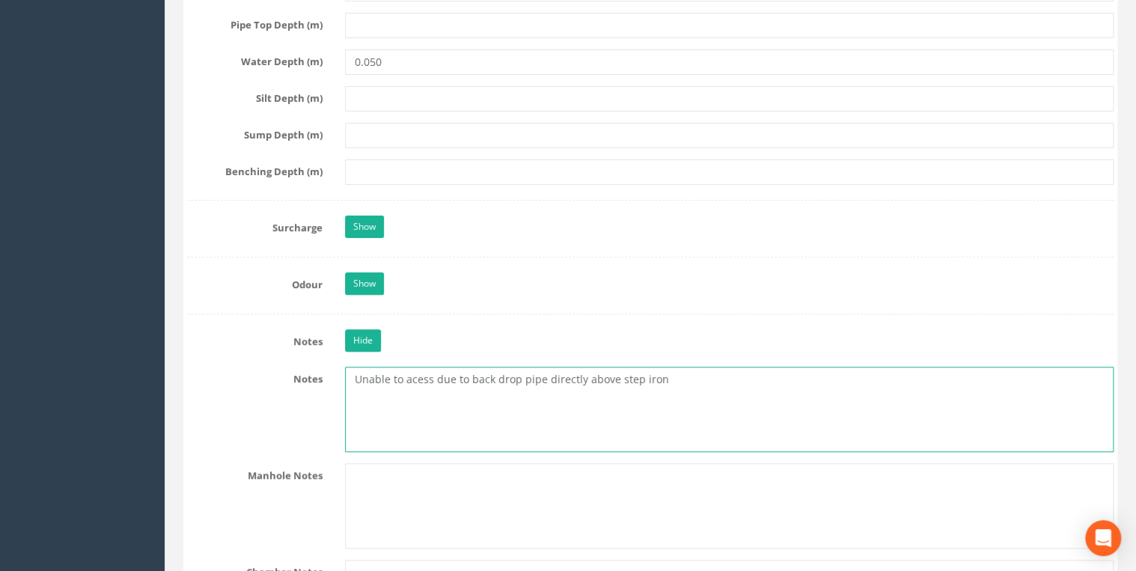
click at [415, 370] on textarea "Unable to acess due to back drop pipe directly above step iron" at bounding box center [729, 409] width 769 height 85
click at [672, 367] on textarea "Unable to access due to back drop pipe directly above step iron" at bounding box center [729, 409] width 769 height 85
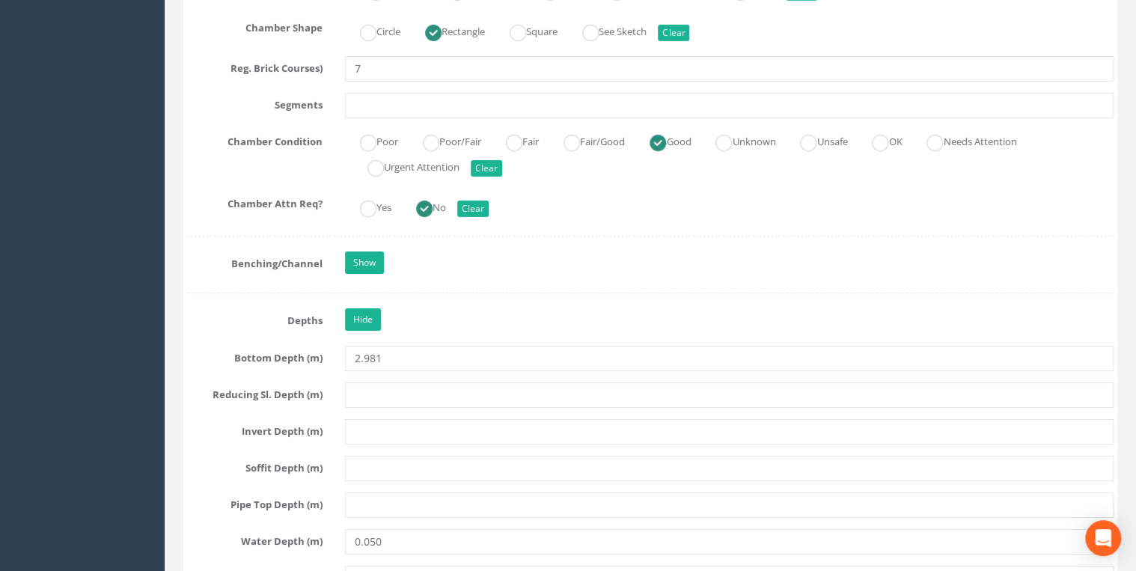
scroll to position [2634, 0]
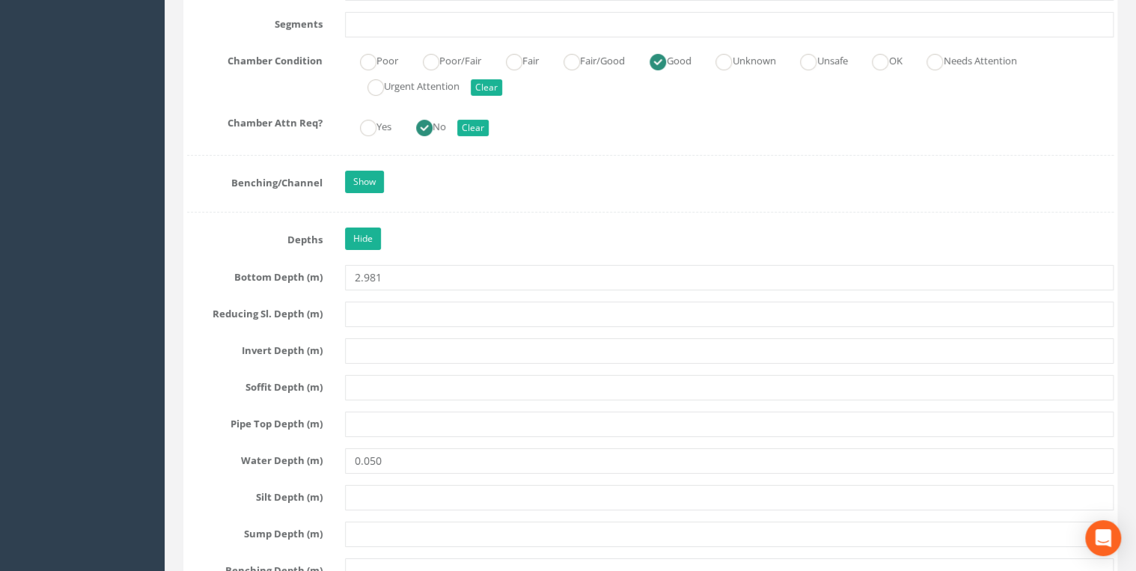
type textarea "Unable to access due to back drop pipe directly above step iron"
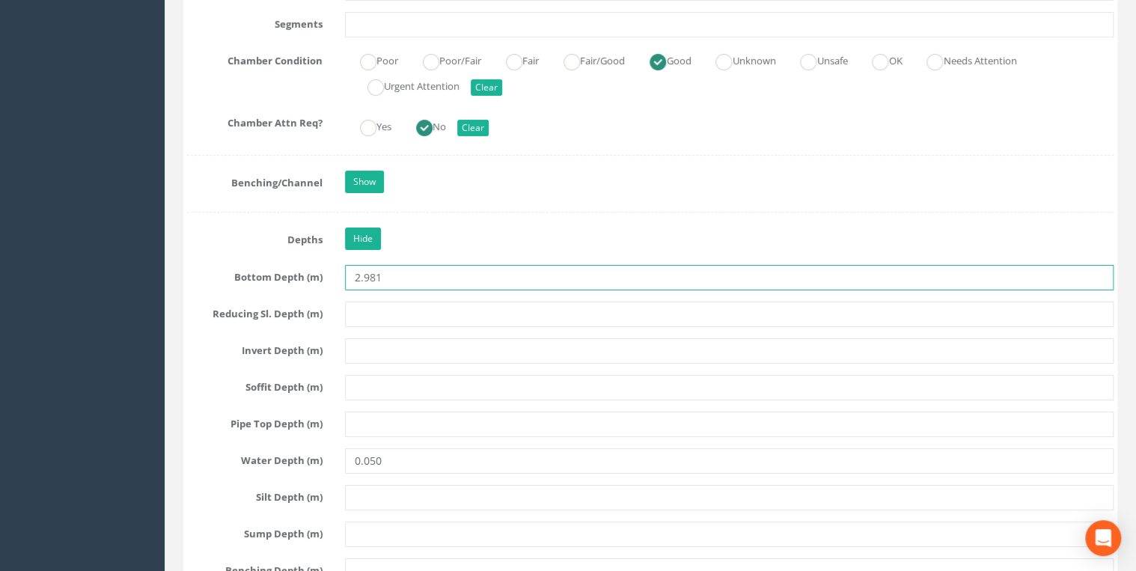
click at [362, 269] on input "2.981" at bounding box center [729, 277] width 769 height 25
click at [416, 266] on input "2981" at bounding box center [729, 277] width 769 height 25
type input "2981"
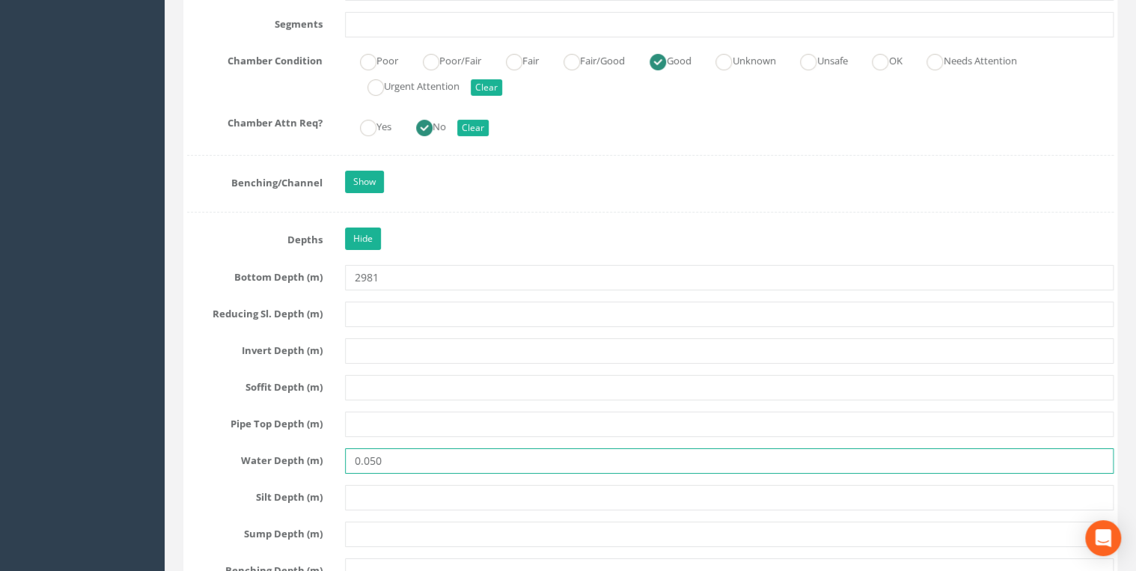
drag, startPoint x: 371, startPoint y: 456, endPoint x: 286, endPoint y: 465, distance: 85.7
click at [286, 442] on div "Job Number 5067 Job Number Suffix Survey Date [DATE] Surveyed By [PERSON_NAME] …" at bounding box center [650, 59] width 926 height 4899
type input "50"
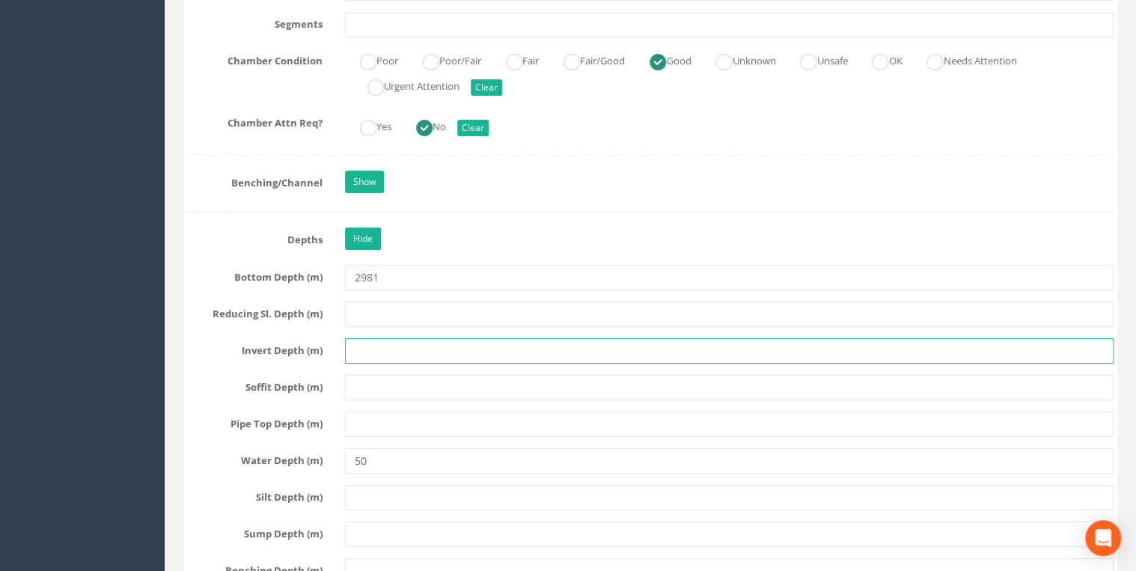
click at [524, 341] on input "text" at bounding box center [729, 350] width 769 height 25
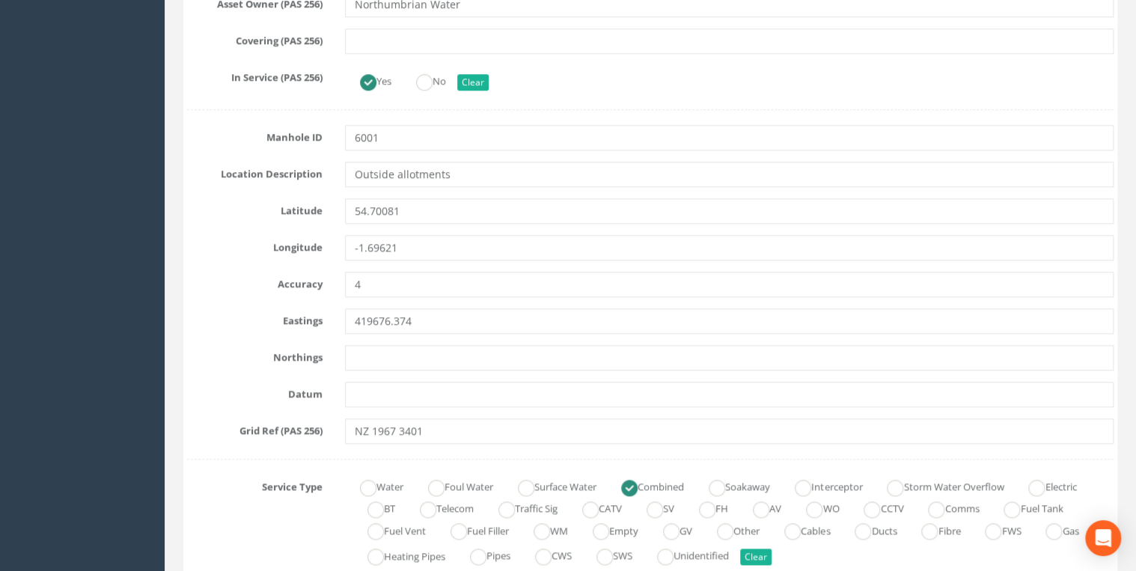
scroll to position [638, 0]
click at [375, 359] on input "text" at bounding box center [729, 356] width 769 height 25
click at [377, 351] on input "text" at bounding box center [729, 356] width 769 height 25
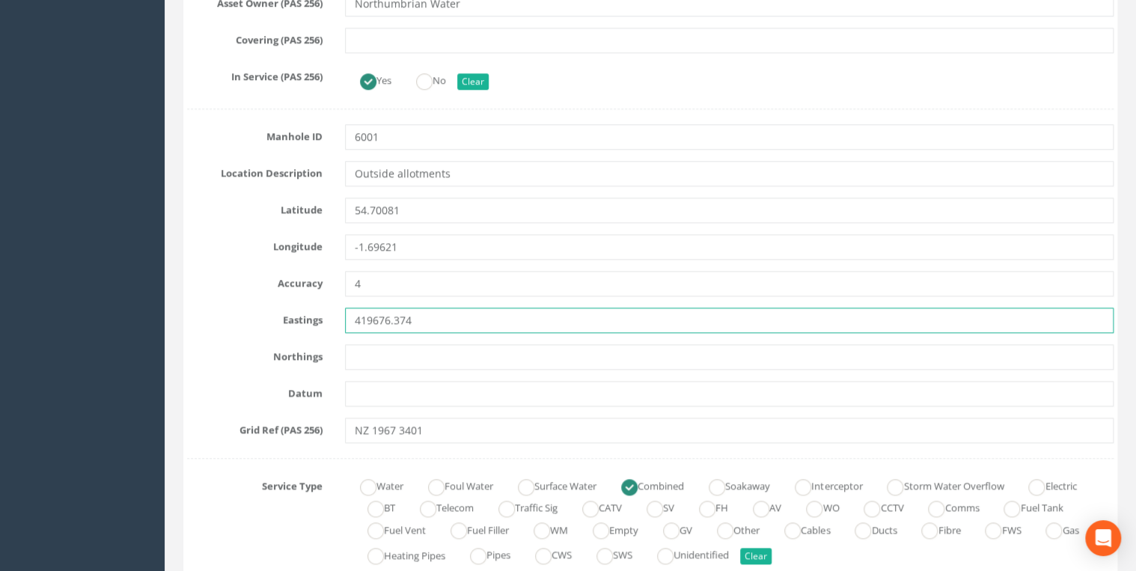
click at [431, 321] on input "419676.374" at bounding box center [729, 320] width 769 height 25
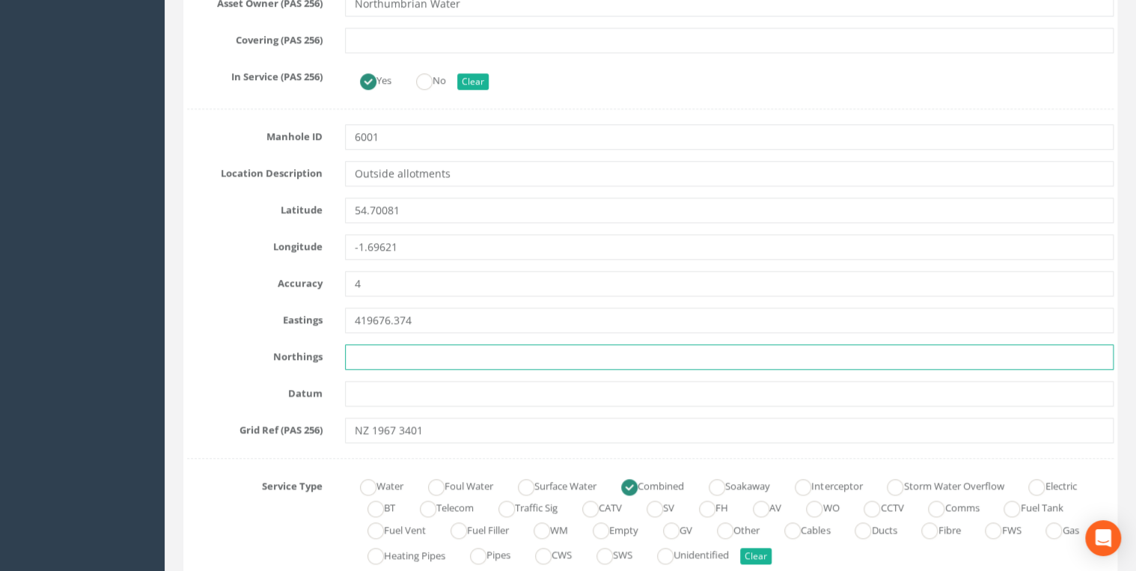
click at [384, 349] on input "text" at bounding box center [729, 356] width 769 height 25
